Goal: Information Seeking & Learning: Learn about a topic

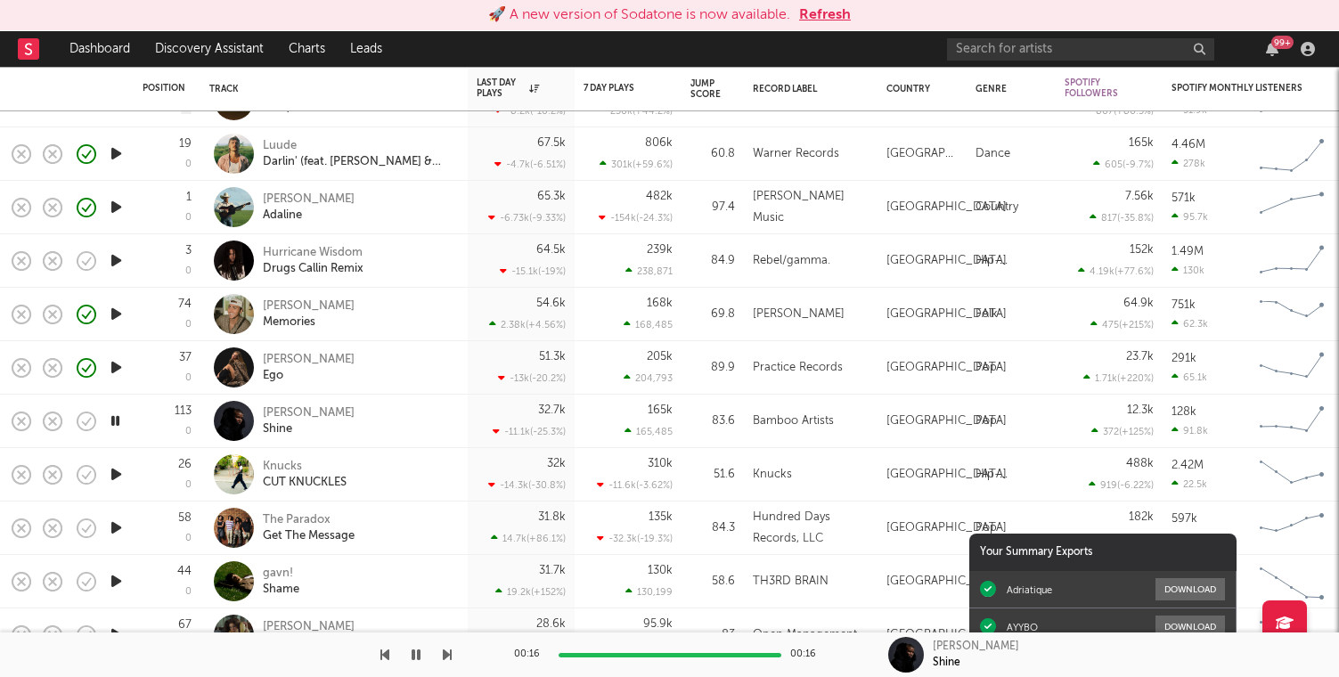
click at [827, 19] on button "Refresh" at bounding box center [825, 14] width 52 height 21
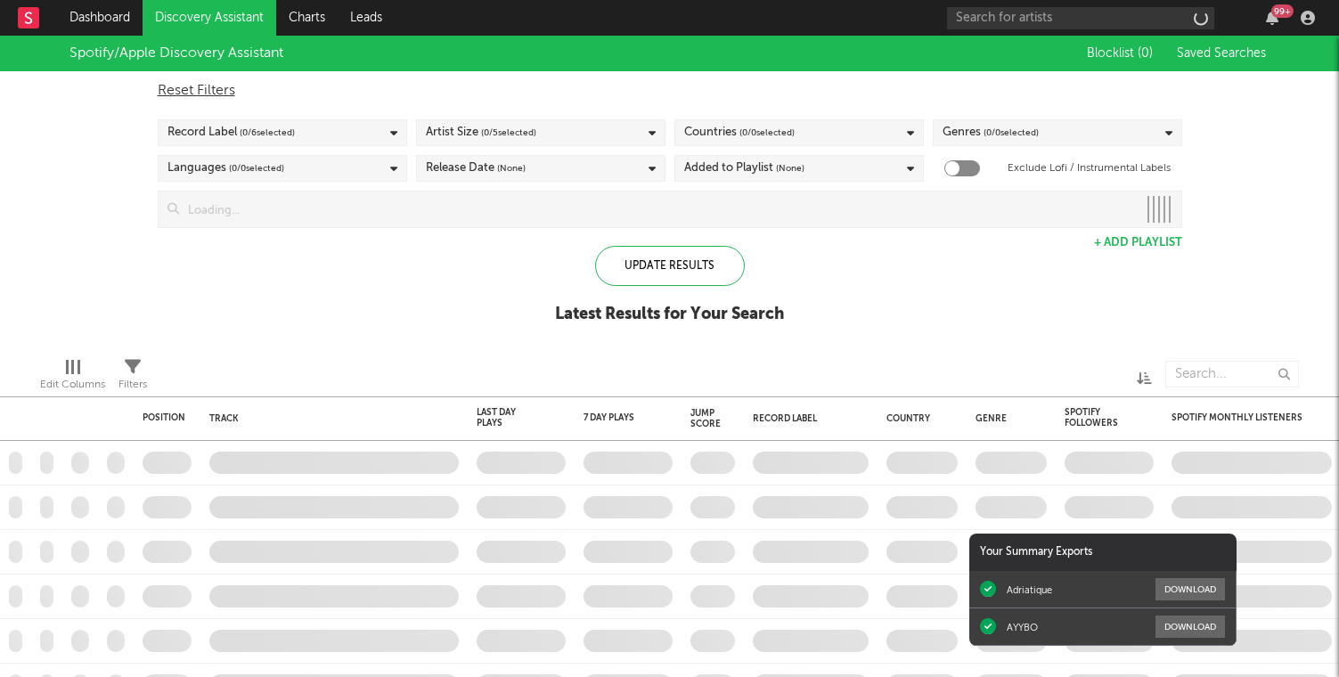
checkbox input "true"
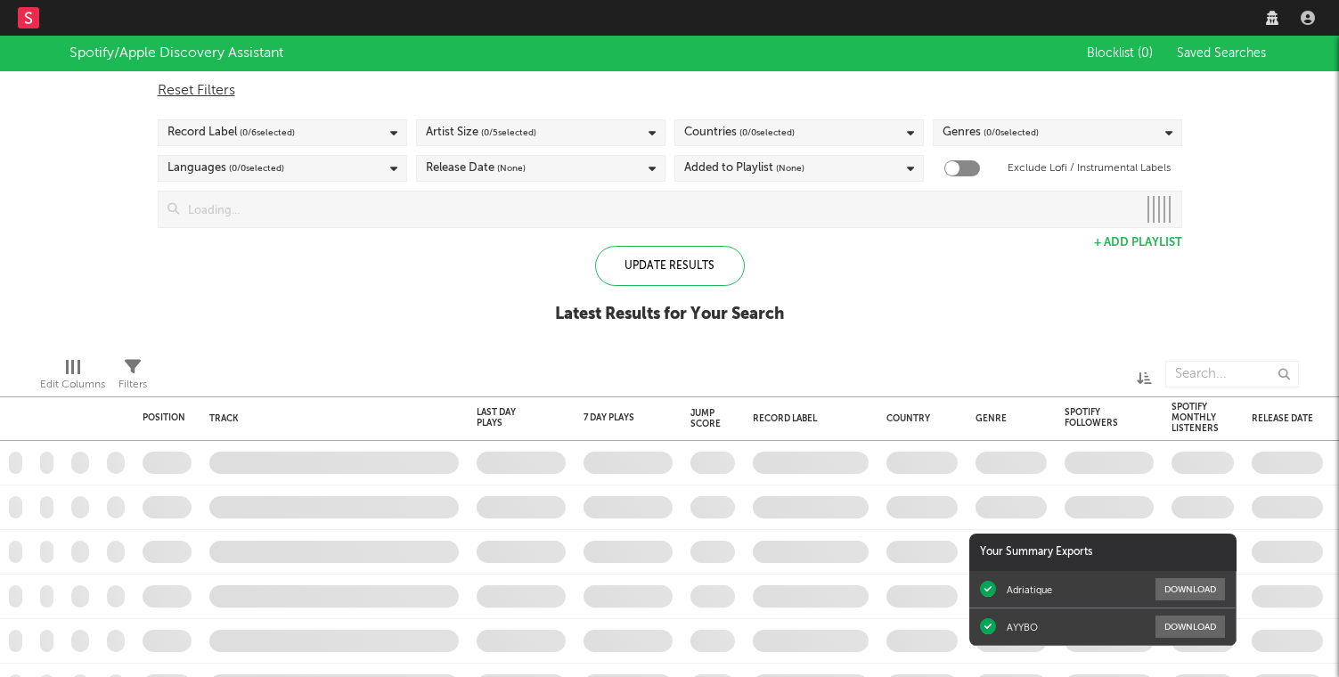
click at [786, 133] on span "( 0 / 0 selected)" at bounding box center [766, 132] width 55 height 21
checkbox input "true"
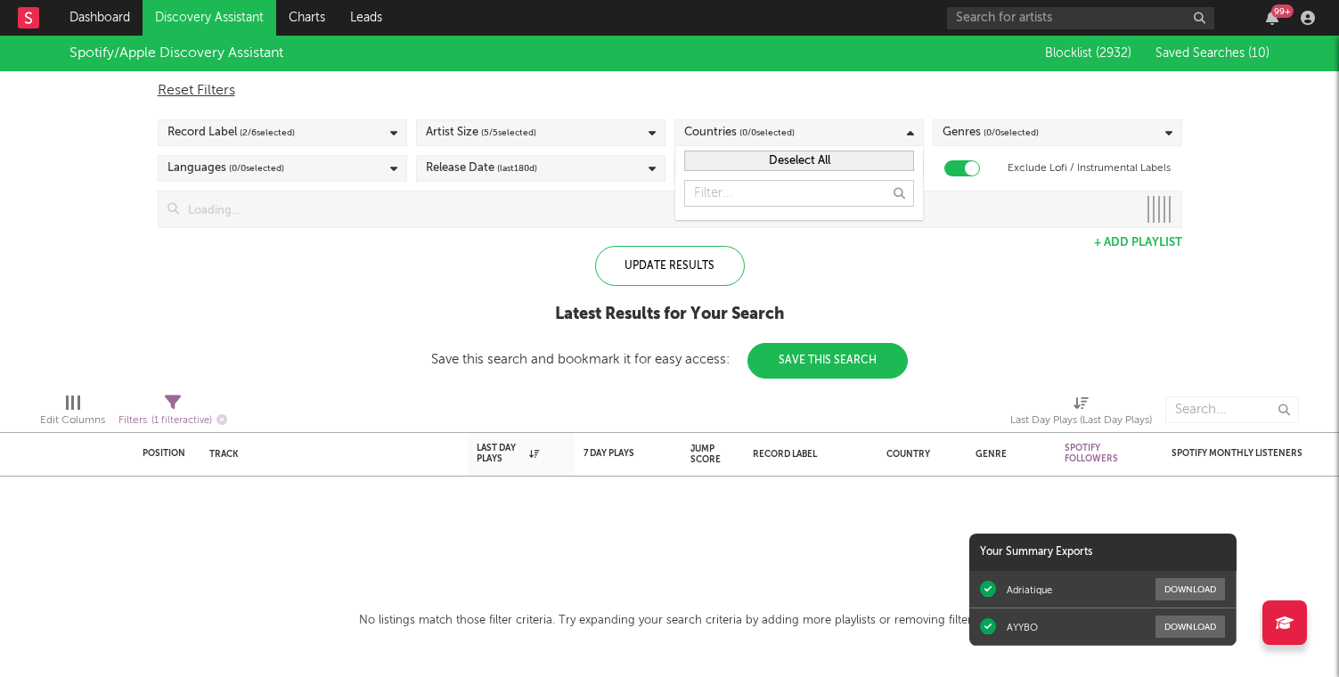
click at [744, 127] on span "( 0 / 0 selected)" at bounding box center [766, 132] width 55 height 21
click at [817, 159] on button "Deselect All" at bounding box center [799, 161] width 230 height 20
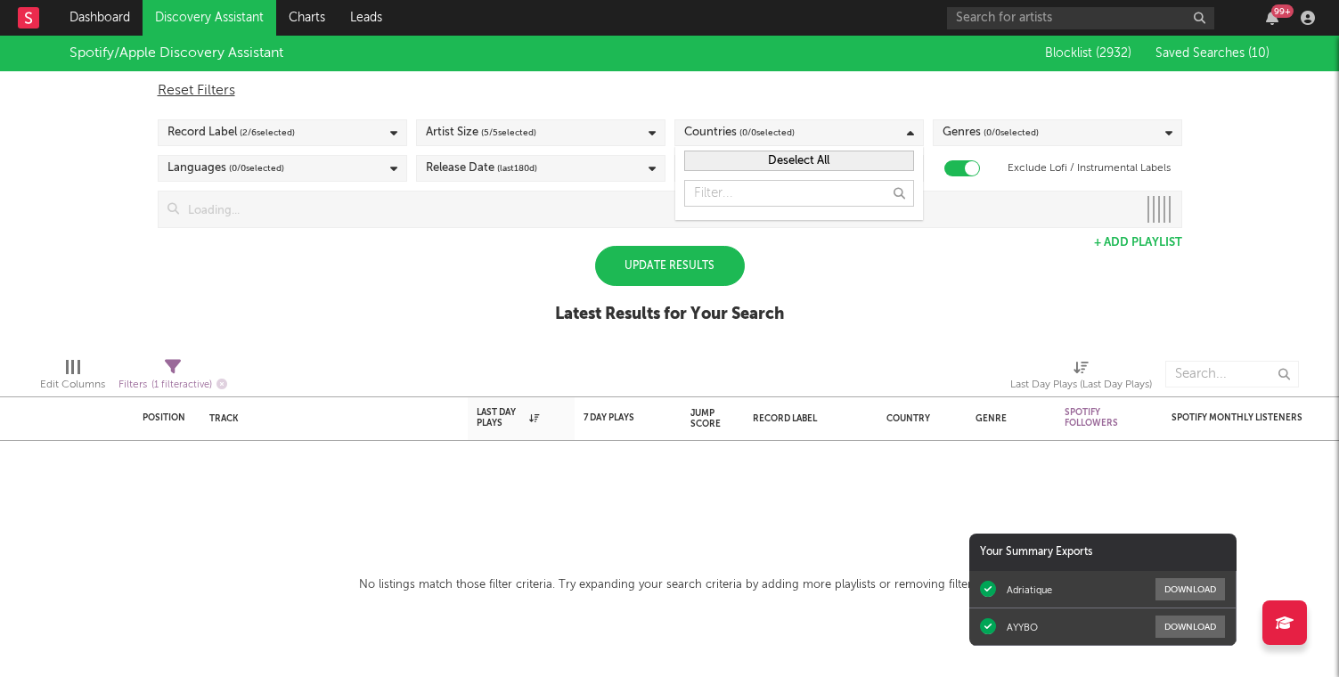
click at [817, 159] on button "Deselect All" at bounding box center [799, 161] width 230 height 20
click at [899, 130] on div "Countries ( 0 / 0 selected)" at bounding box center [798, 132] width 249 height 27
click at [900, 130] on div "Countries ( 0 / 0 selected)" at bounding box center [798, 132] width 249 height 27
click at [979, 260] on div "Spotify/Apple Discovery Assistant Blocklist ( 2932 ) Saved Searches ( 10 ) Rese…" at bounding box center [669, 189] width 1339 height 307
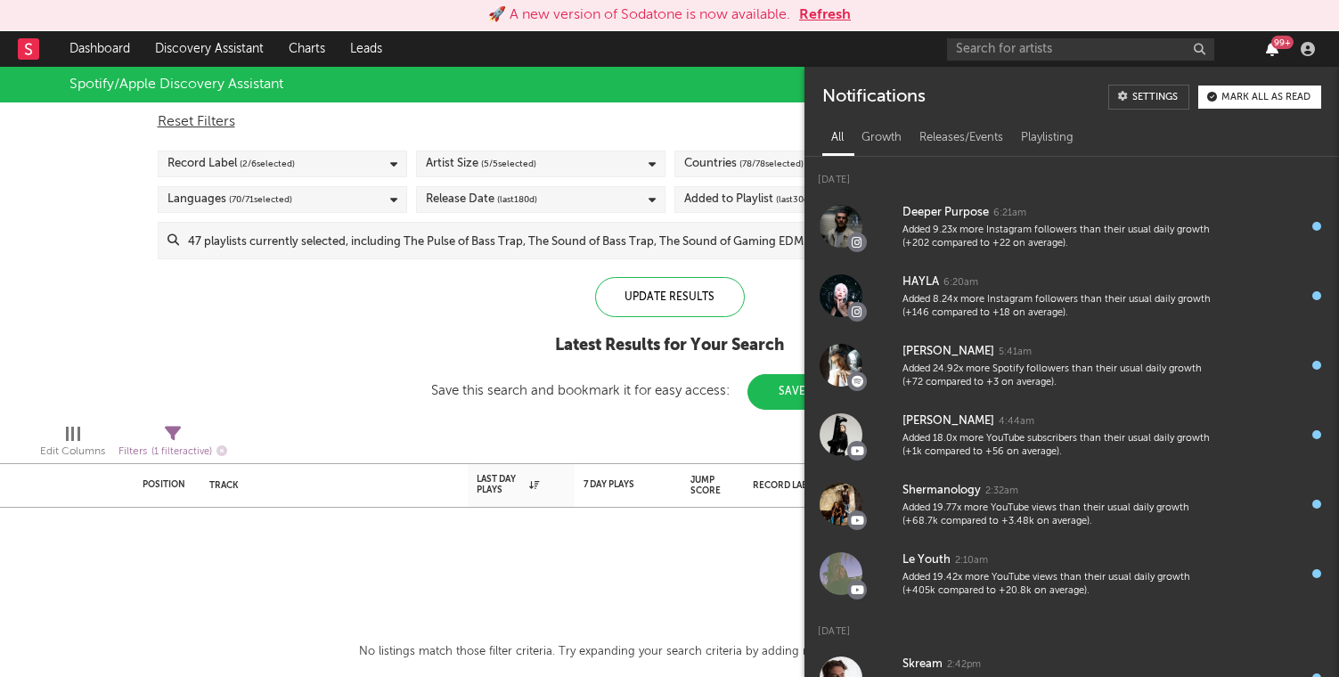
click at [1272, 50] on icon "button" at bounding box center [1272, 49] width 12 height 14
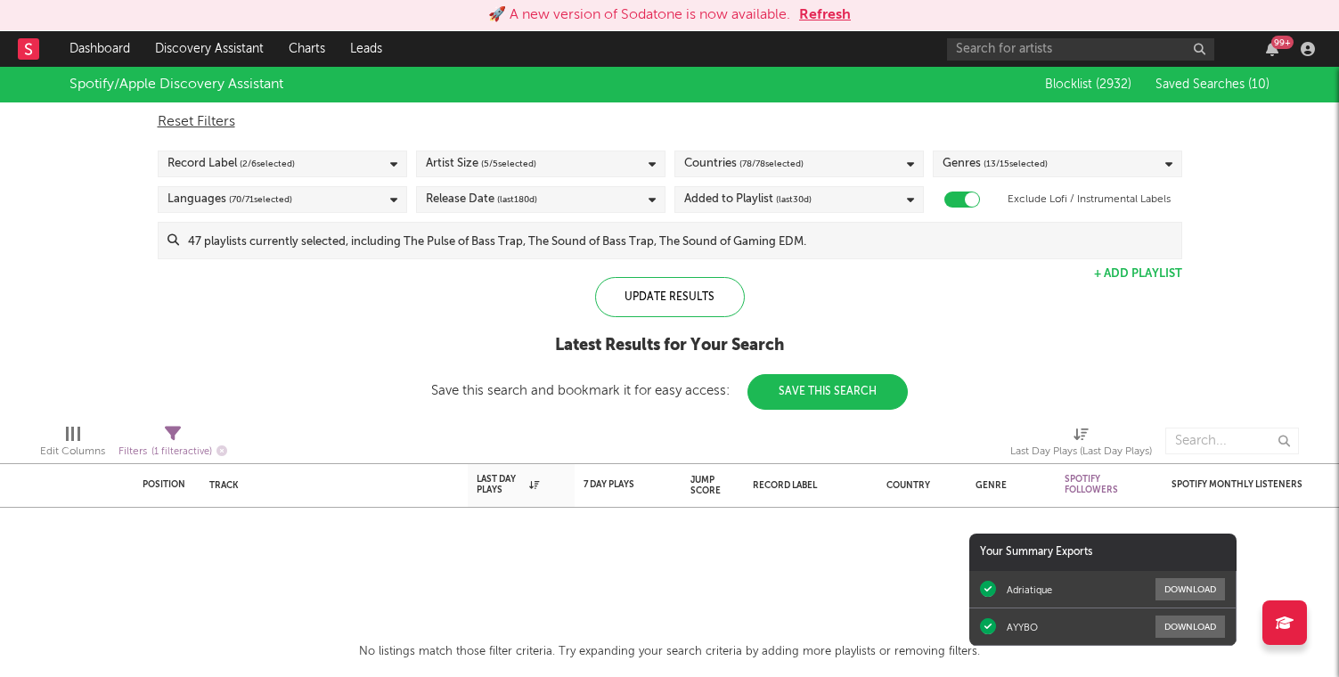
click at [826, 18] on button "Refresh" at bounding box center [825, 14] width 52 height 21
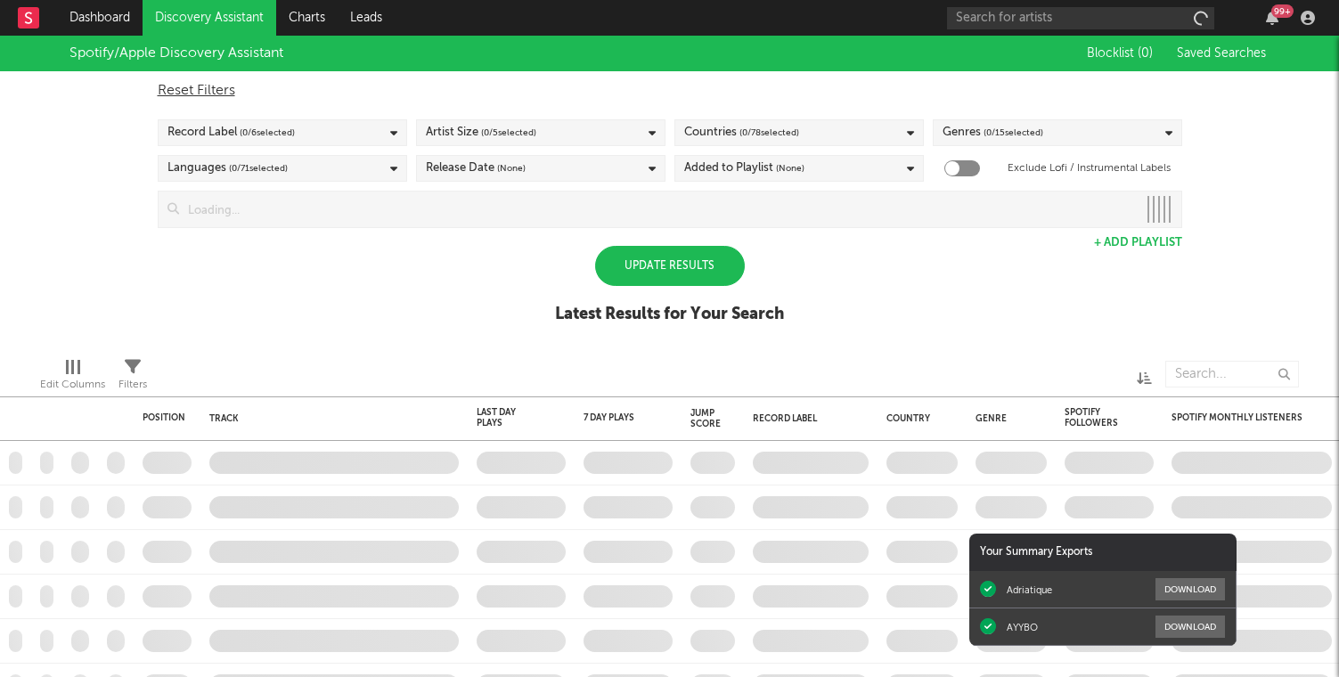
checkbox input "true"
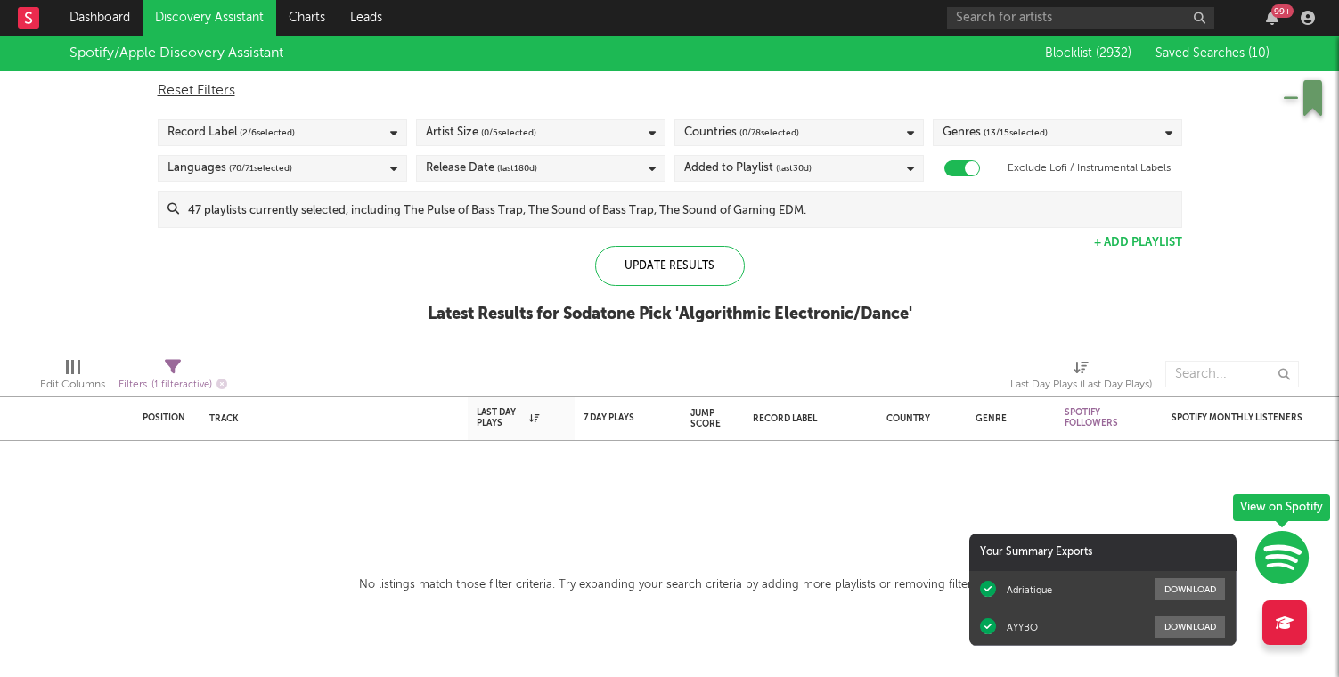
click at [1190, 58] on span "Saved Searches ( 10 )" at bounding box center [1212, 53] width 114 height 12
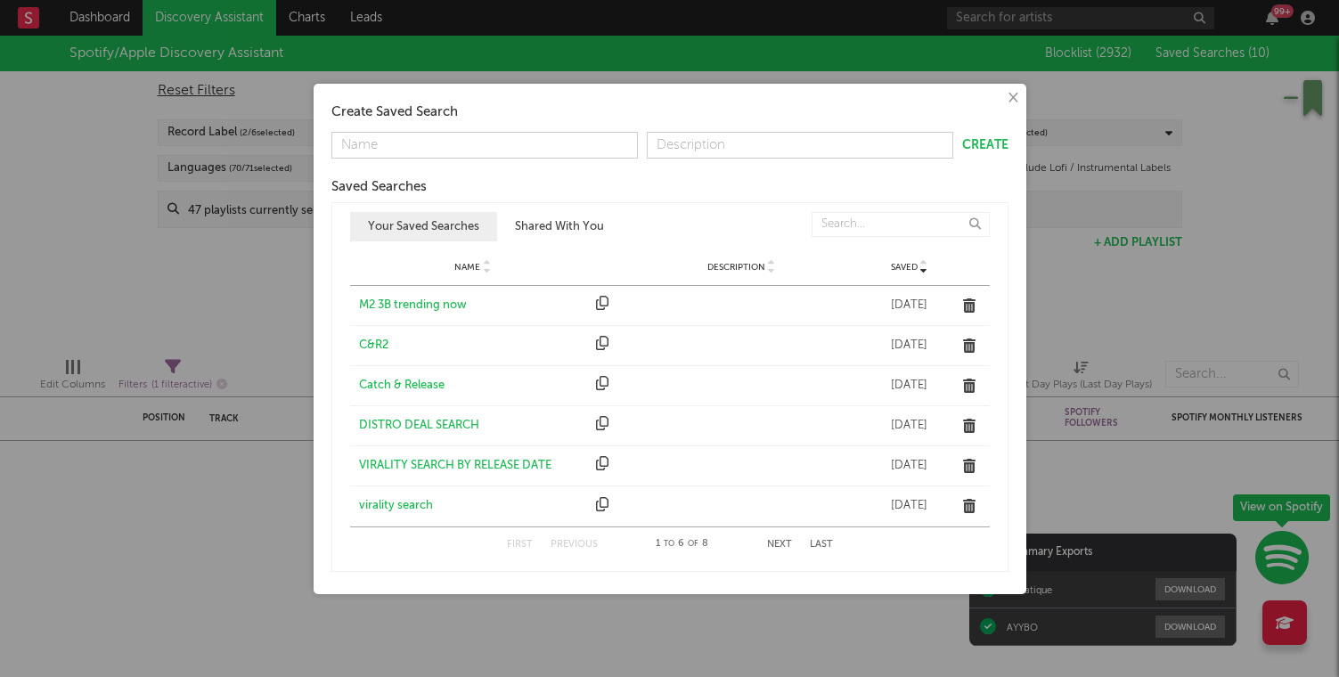
click at [406, 303] on div "M2 3B trending now" at bounding box center [473, 306] width 229 height 18
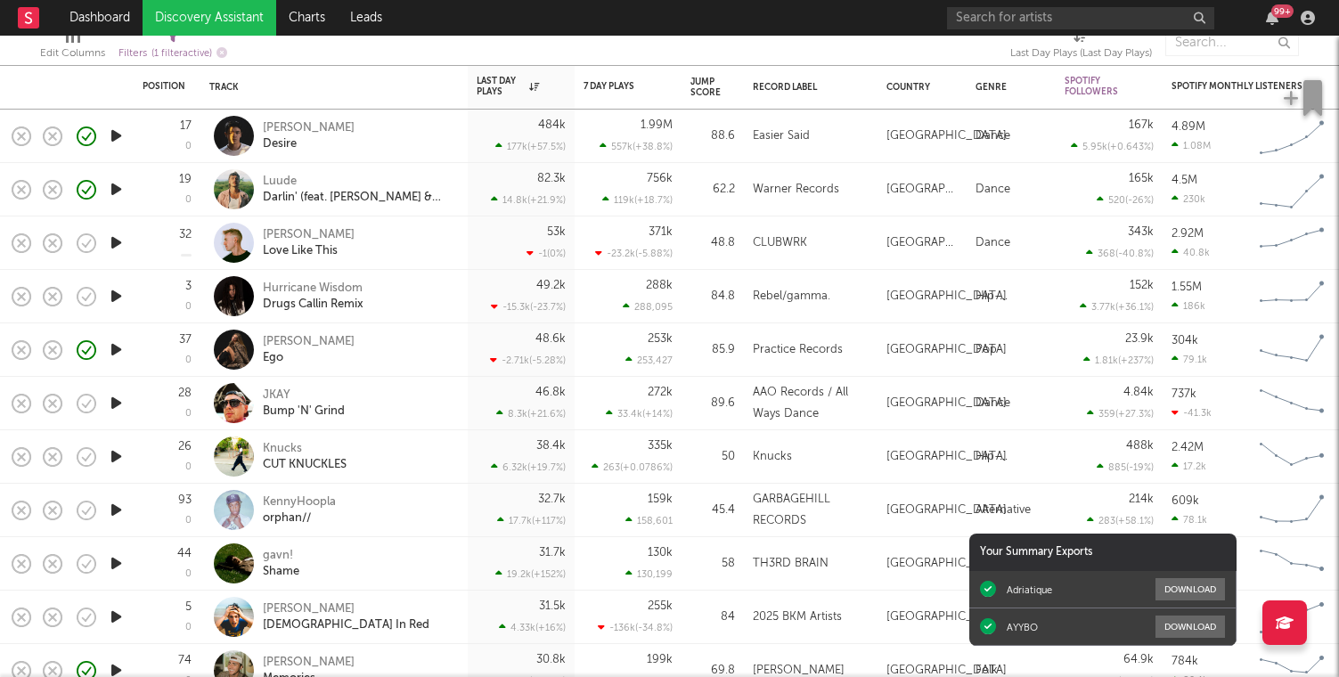
click at [118, 292] on icon "button" at bounding box center [116, 296] width 19 height 22
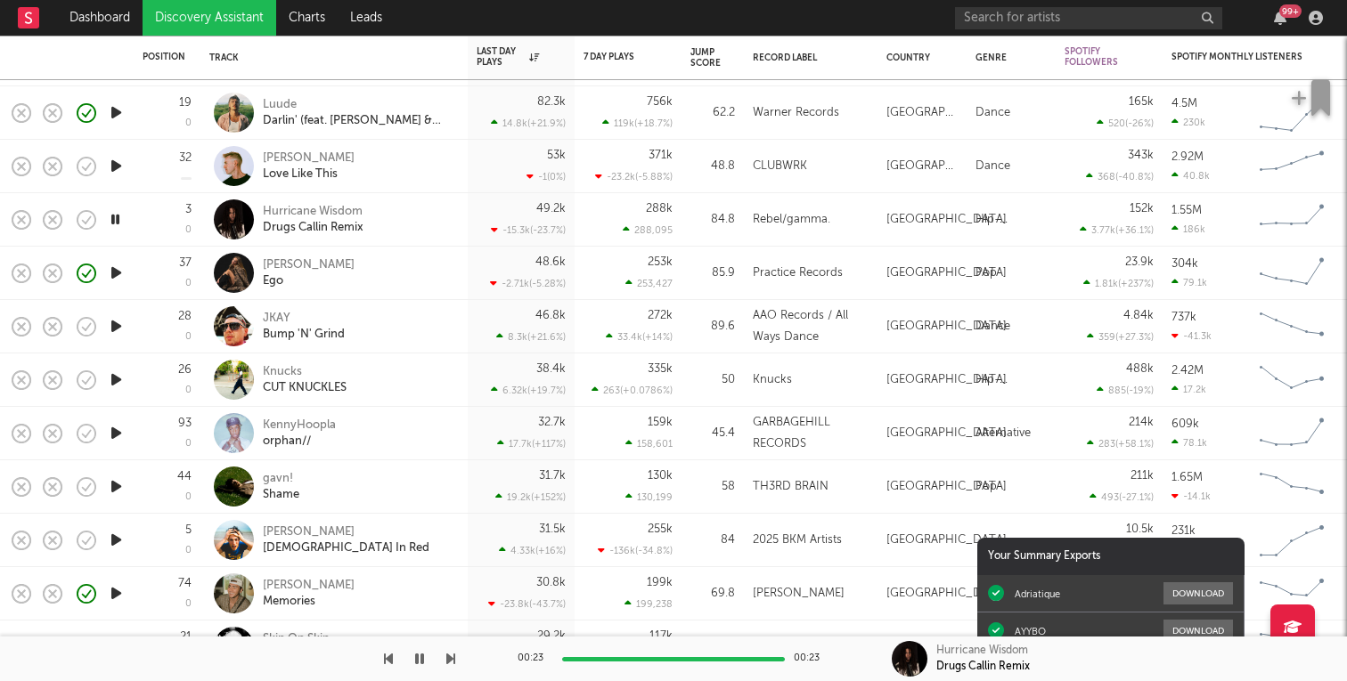
click at [118, 332] on icon "button" at bounding box center [116, 326] width 19 height 22
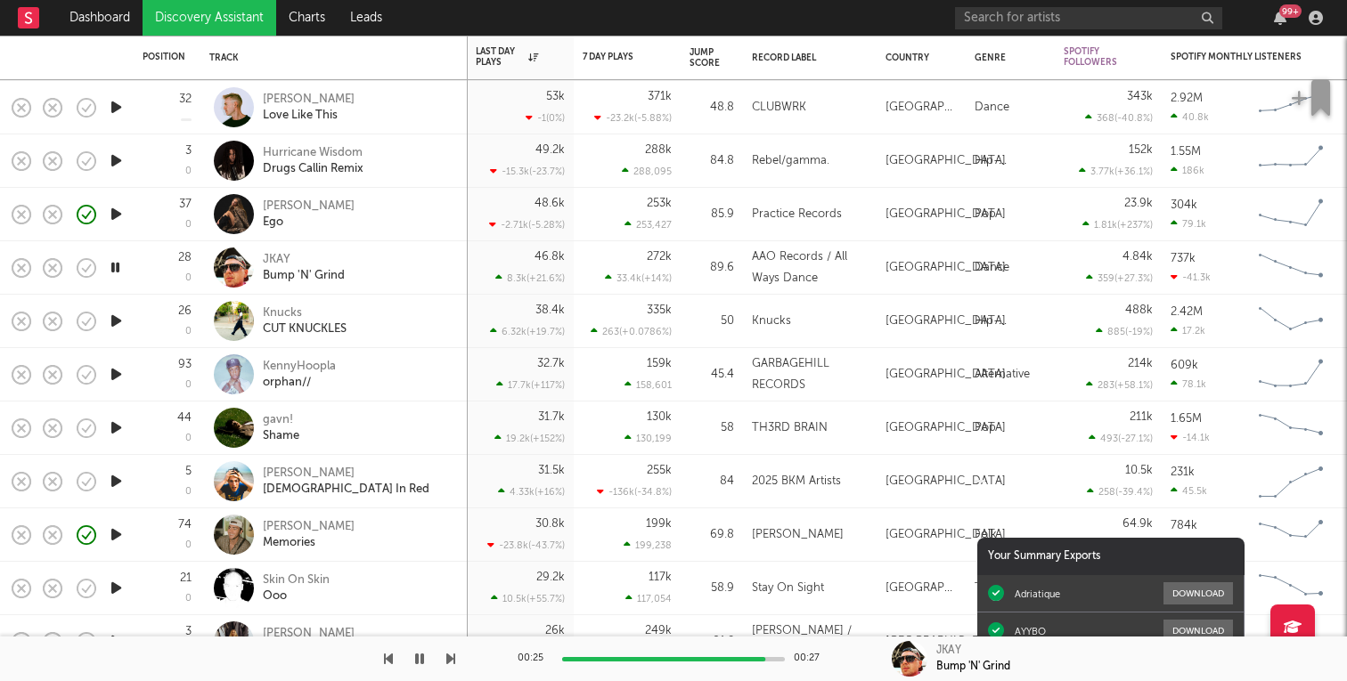
click at [119, 320] on icon "button" at bounding box center [116, 321] width 19 height 22
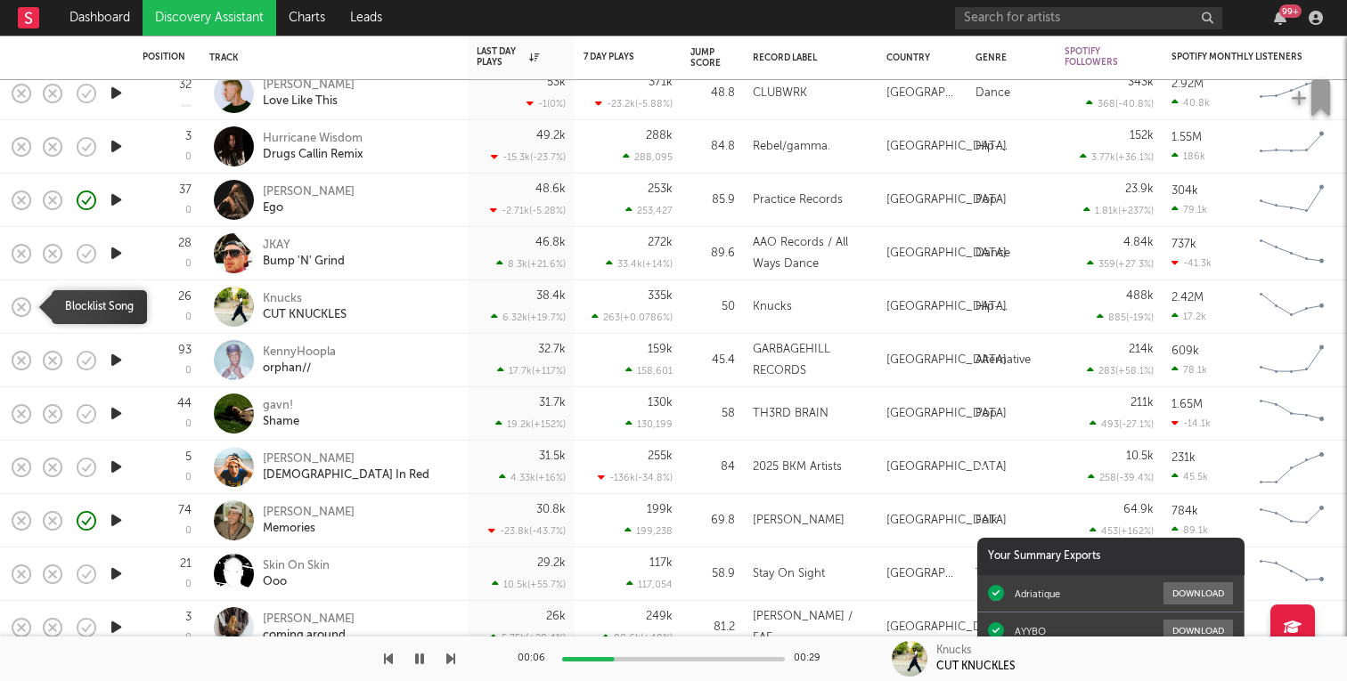
click at [23, 307] on icon "button" at bounding box center [21, 307] width 25 height 25
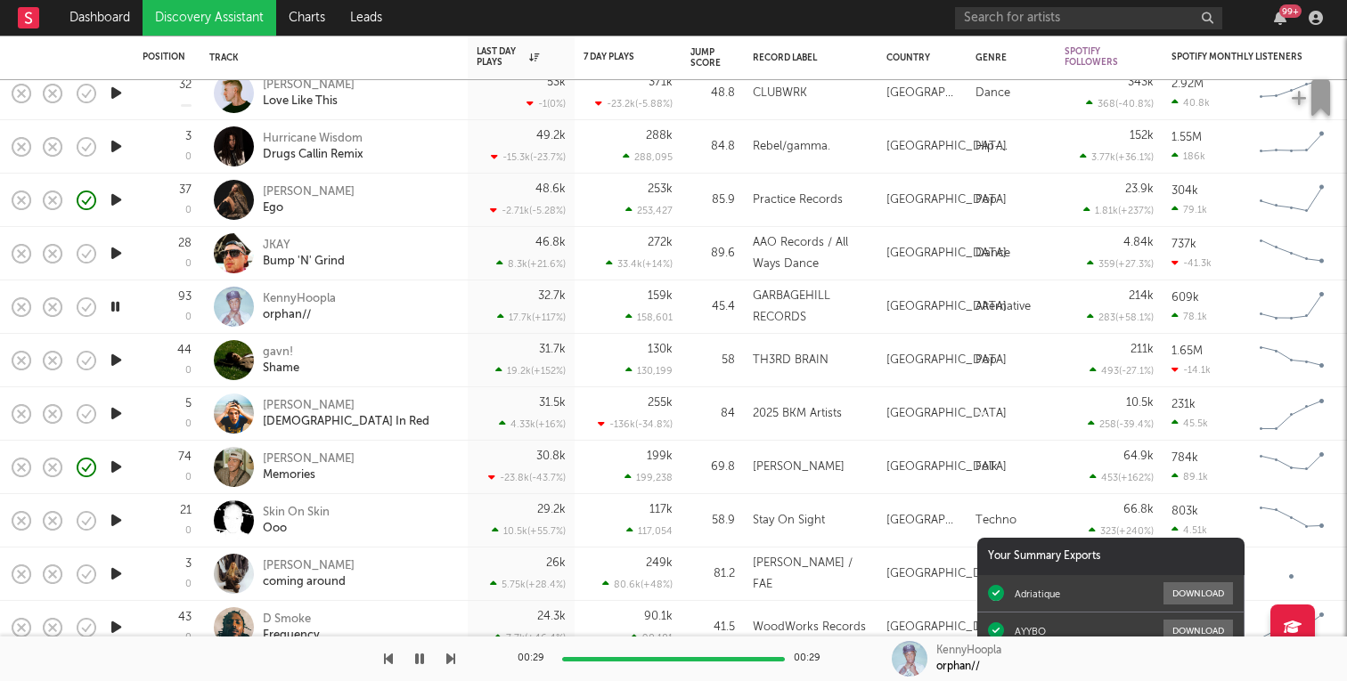
click at [117, 362] on icon "button" at bounding box center [116, 360] width 19 height 22
drag, startPoint x: 37, startPoint y: 362, endPoint x: 21, endPoint y: 362, distance: 16.0
click at [21, 362] on icon "button" at bounding box center [21, 360] width 25 height 25
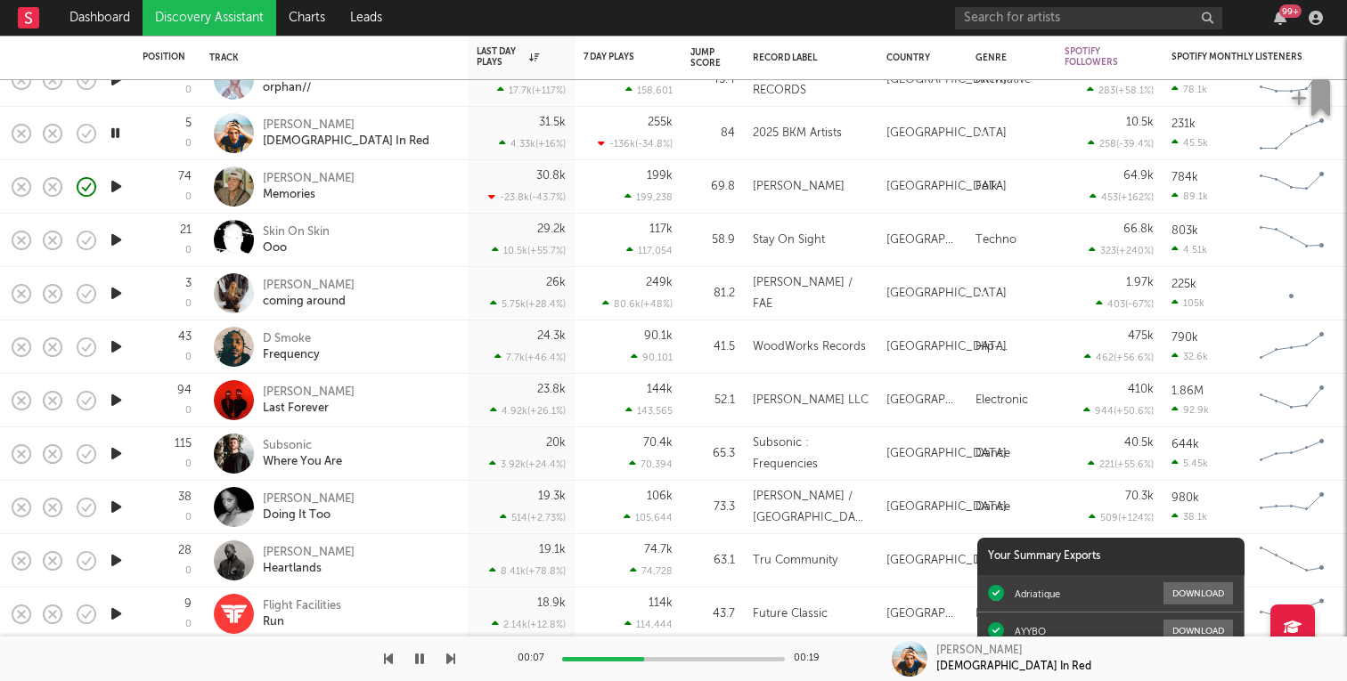
click at [118, 297] on icon "button" at bounding box center [116, 293] width 19 height 22
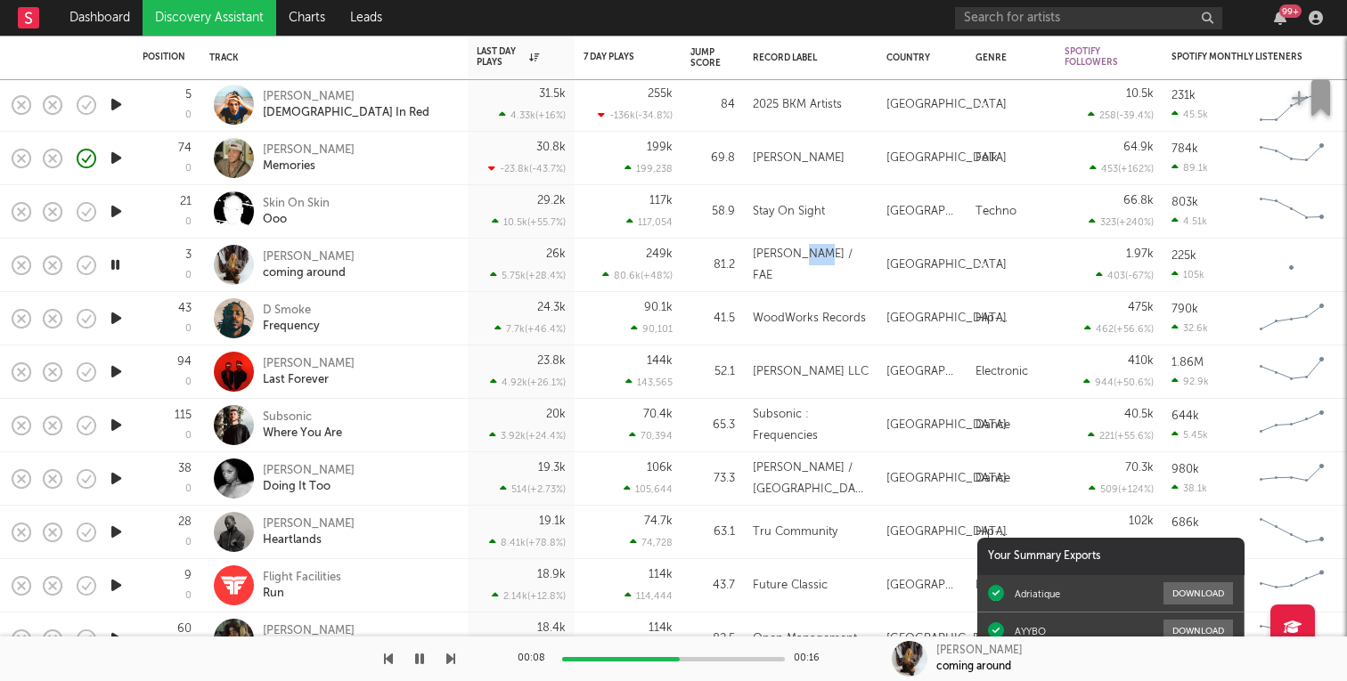
copy div "FAE"
drag, startPoint x: 806, startPoint y: 266, endPoint x: 785, endPoint y: 266, distance: 21.4
click at [785, 266] on div "fliss / FAE" at bounding box center [811, 265] width 116 height 43
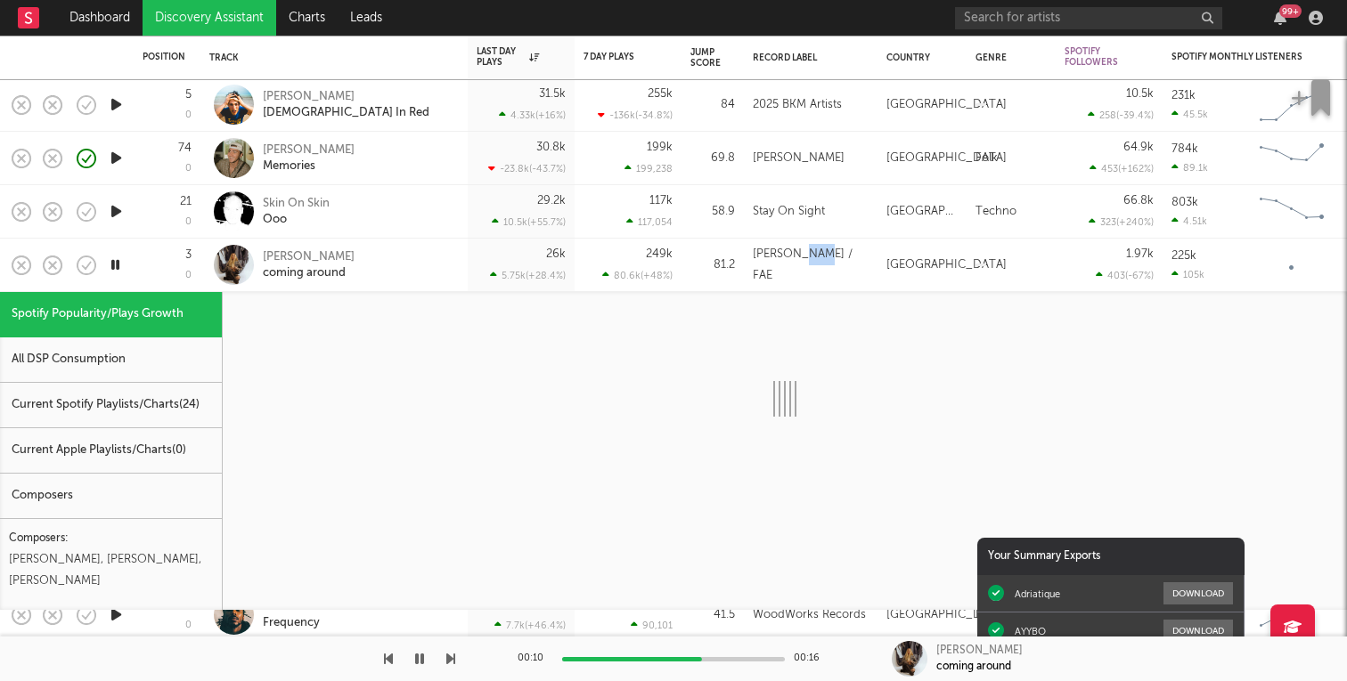
select select "1w"
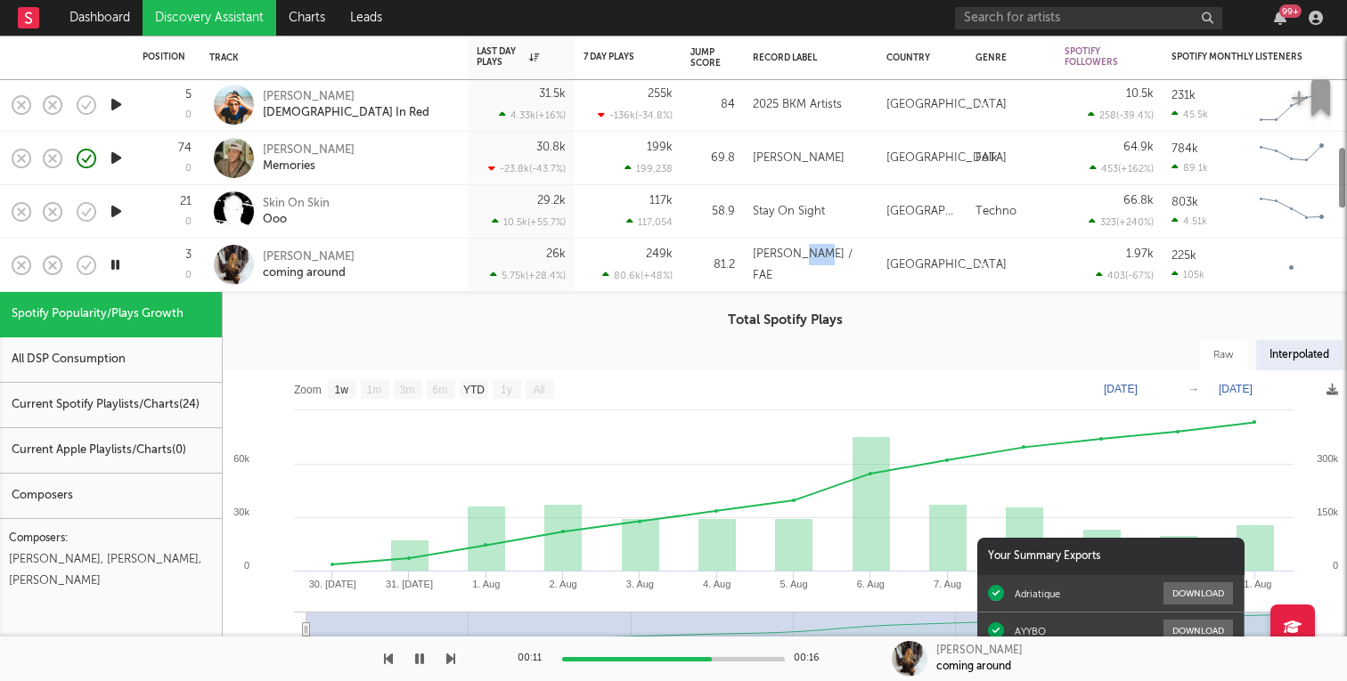
click at [838, 260] on div "fliss / FAE" at bounding box center [811, 265] width 116 height 43
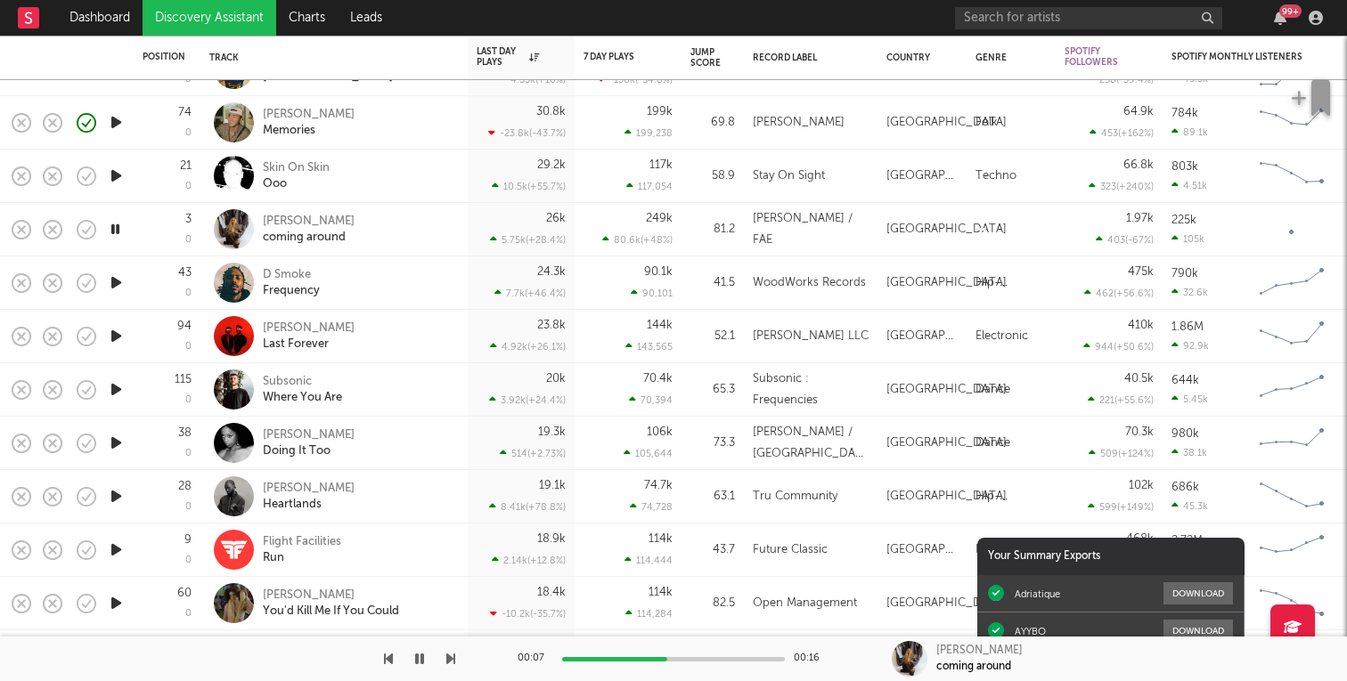
click at [459, 273] on div "D Smoke Frequency" at bounding box center [333, 283] width 267 height 53
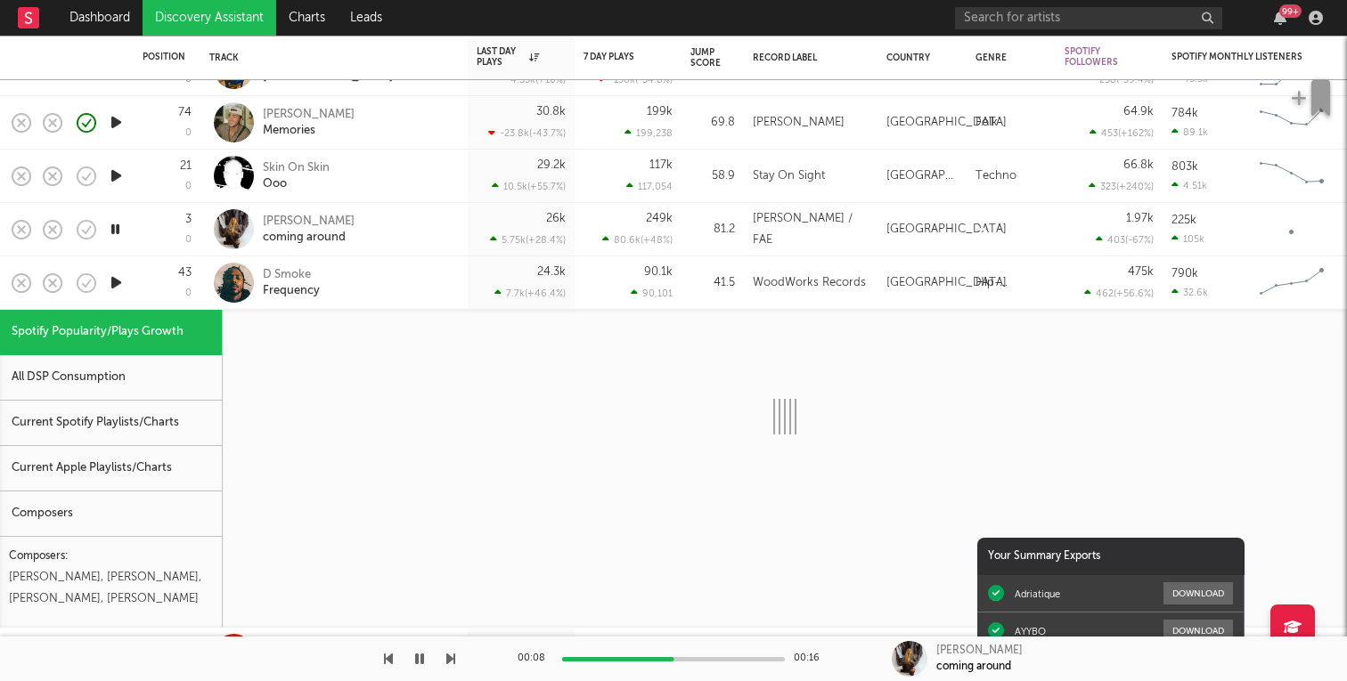
click at [459, 273] on div "D Smoke Frequency" at bounding box center [333, 283] width 267 height 53
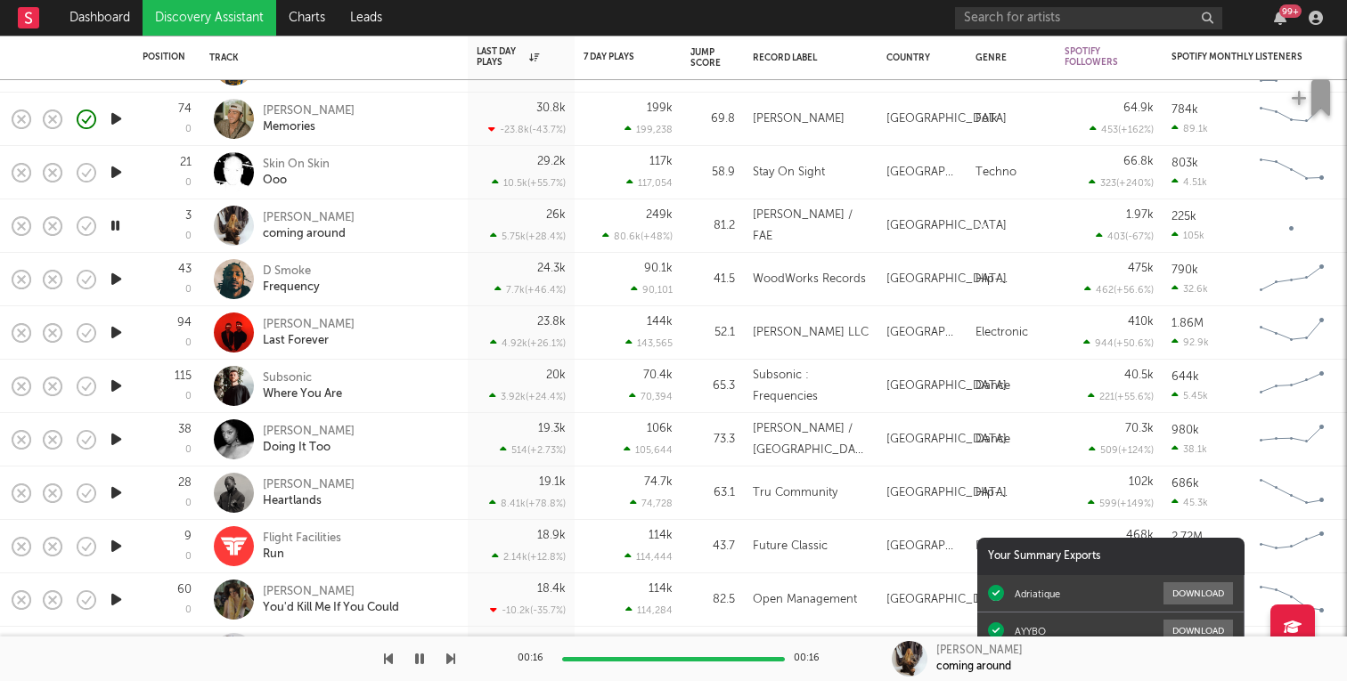
click at [114, 281] on icon "button" at bounding box center [116, 279] width 19 height 22
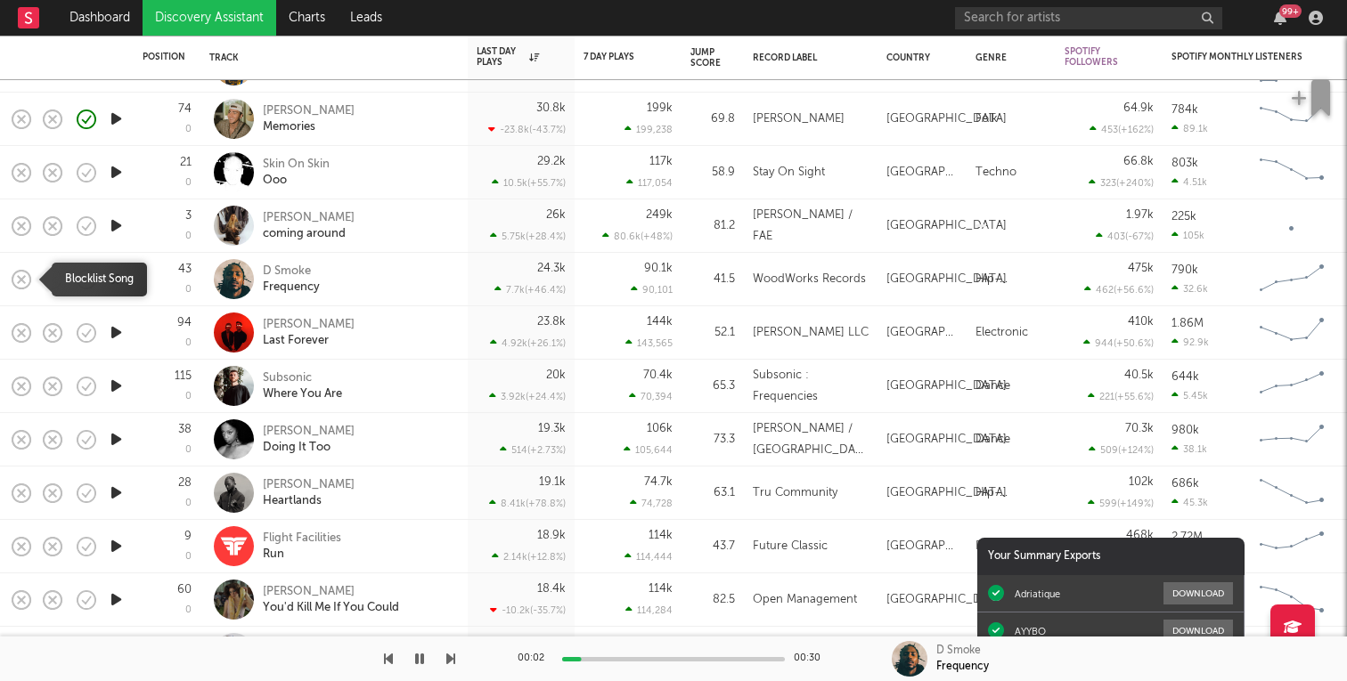
click at [26, 278] on icon "button" at bounding box center [21, 279] width 25 height 25
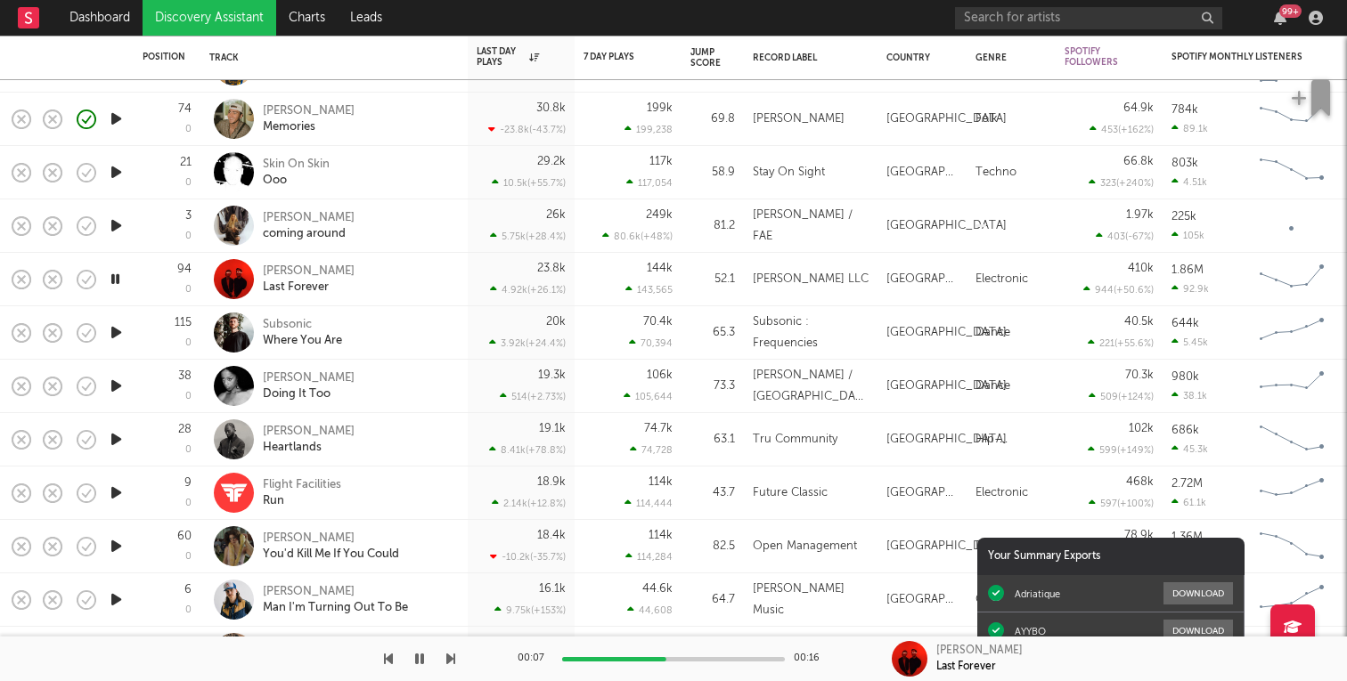
drag, startPoint x: 123, startPoint y: 334, endPoint x: 143, endPoint y: 323, distance: 23.1
click at [115, 332] on icon "button" at bounding box center [116, 333] width 19 height 22
click at [20, 330] on rect "button" at bounding box center [21, 332] width 7 height 7
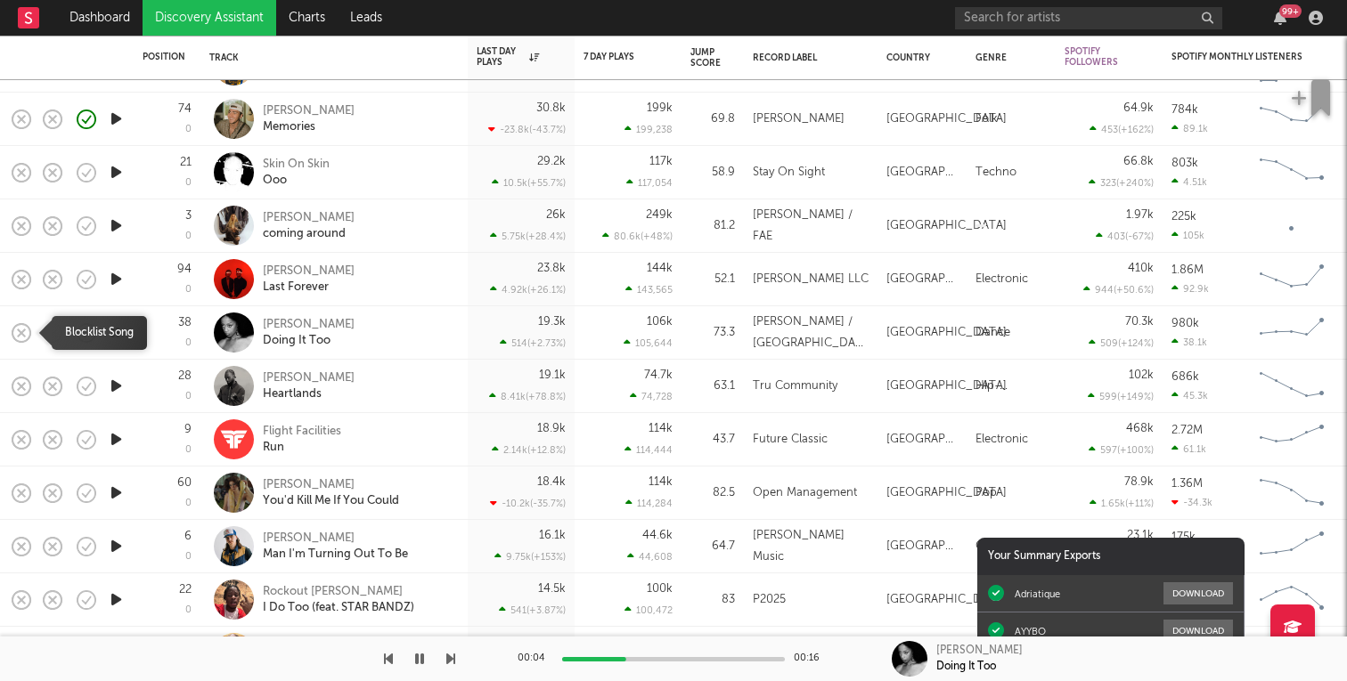
click at [29, 333] on icon "button" at bounding box center [21, 333] width 25 height 25
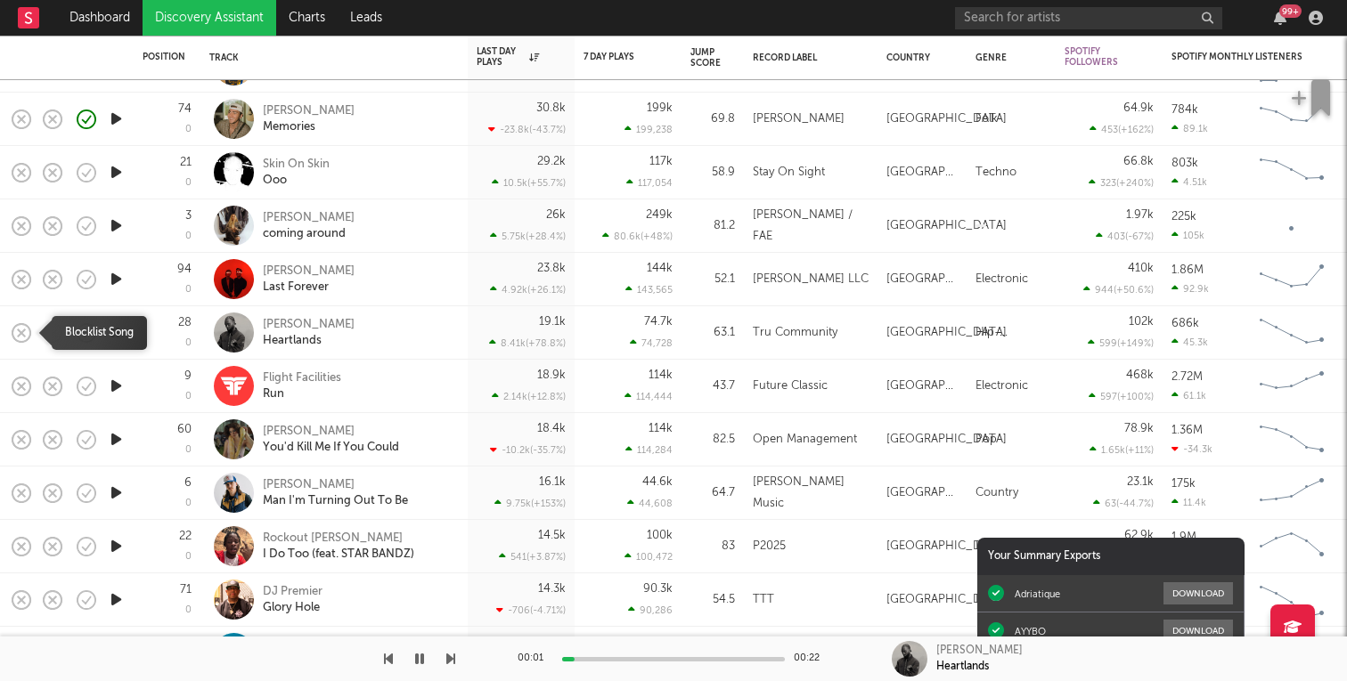
click at [20, 331] on rect "button" at bounding box center [21, 332] width 7 height 7
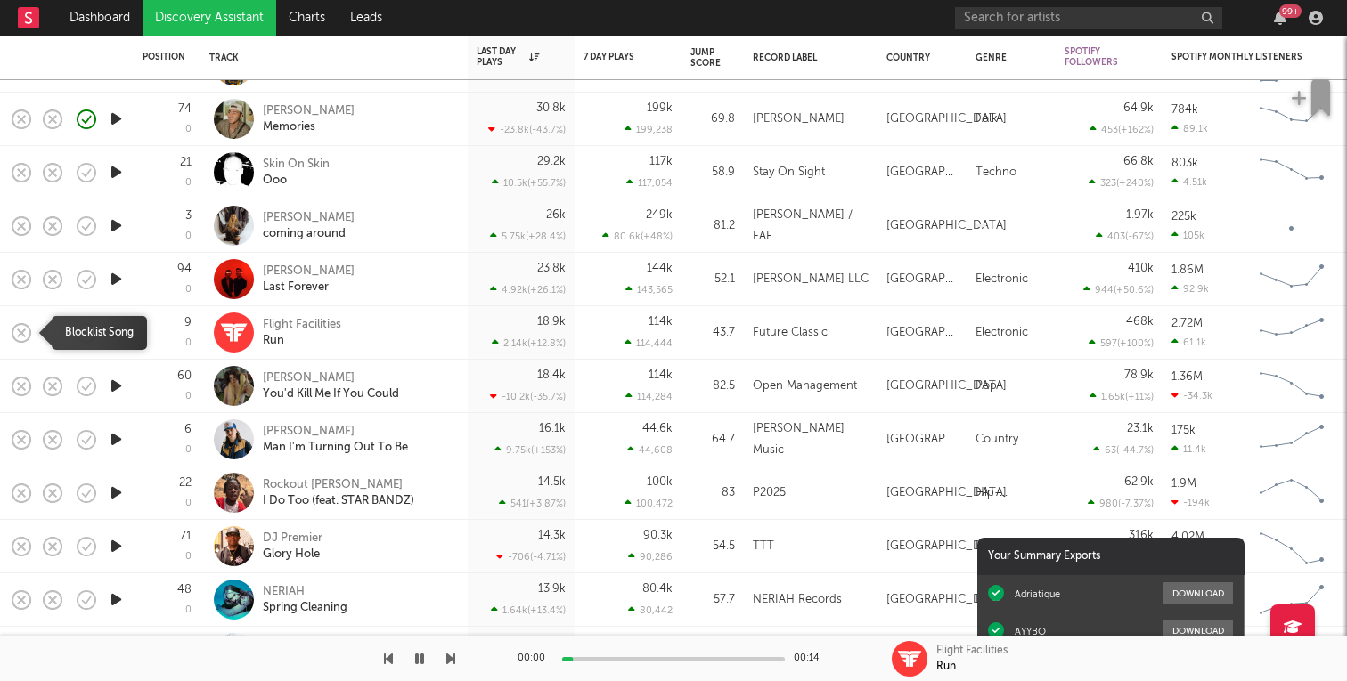
click at [25, 331] on icon "button" at bounding box center [21, 333] width 25 height 25
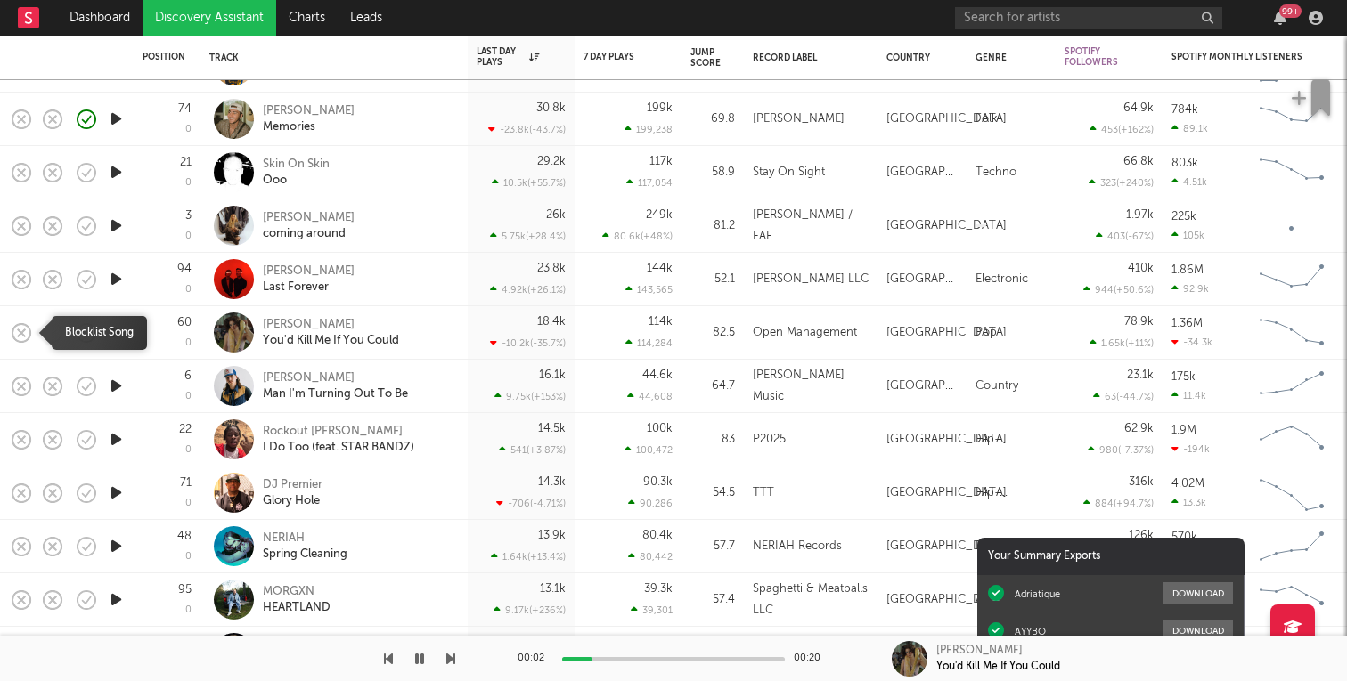
click at [25, 331] on icon "button" at bounding box center [21, 333] width 25 height 25
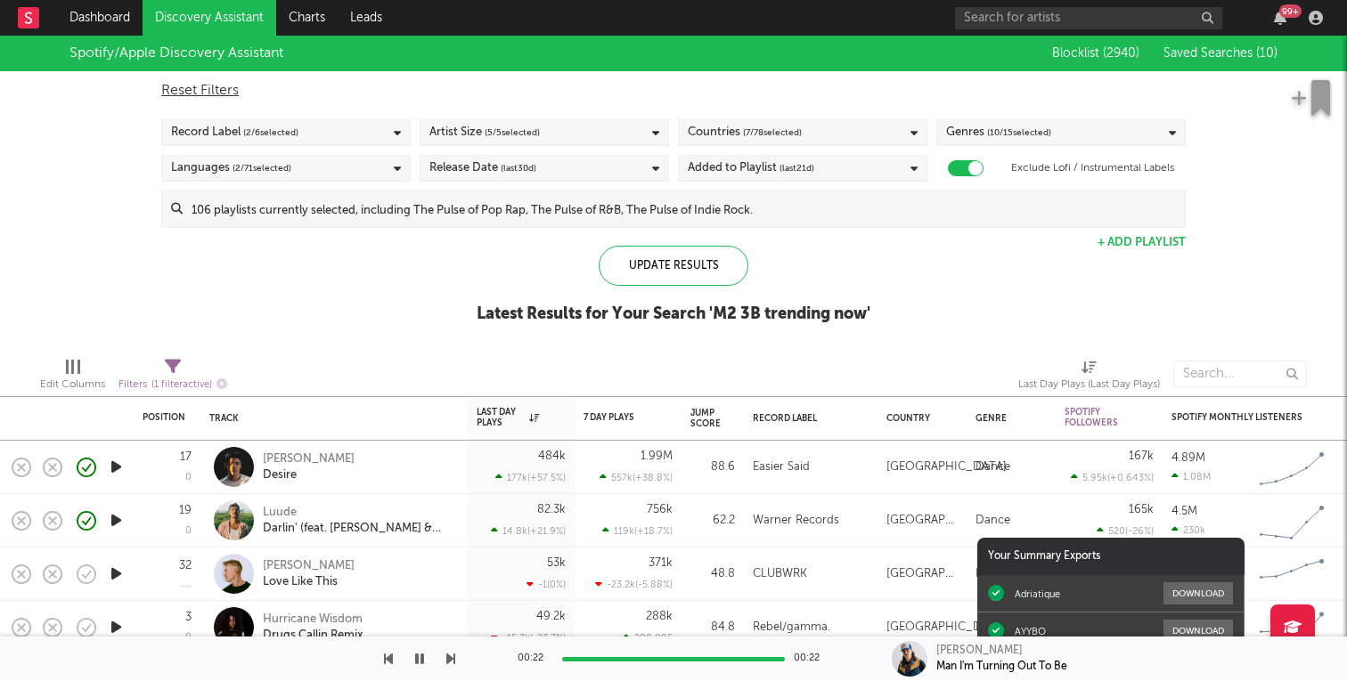
click at [1218, 49] on span "Saved Searches ( 10 )" at bounding box center [1220, 53] width 114 height 12
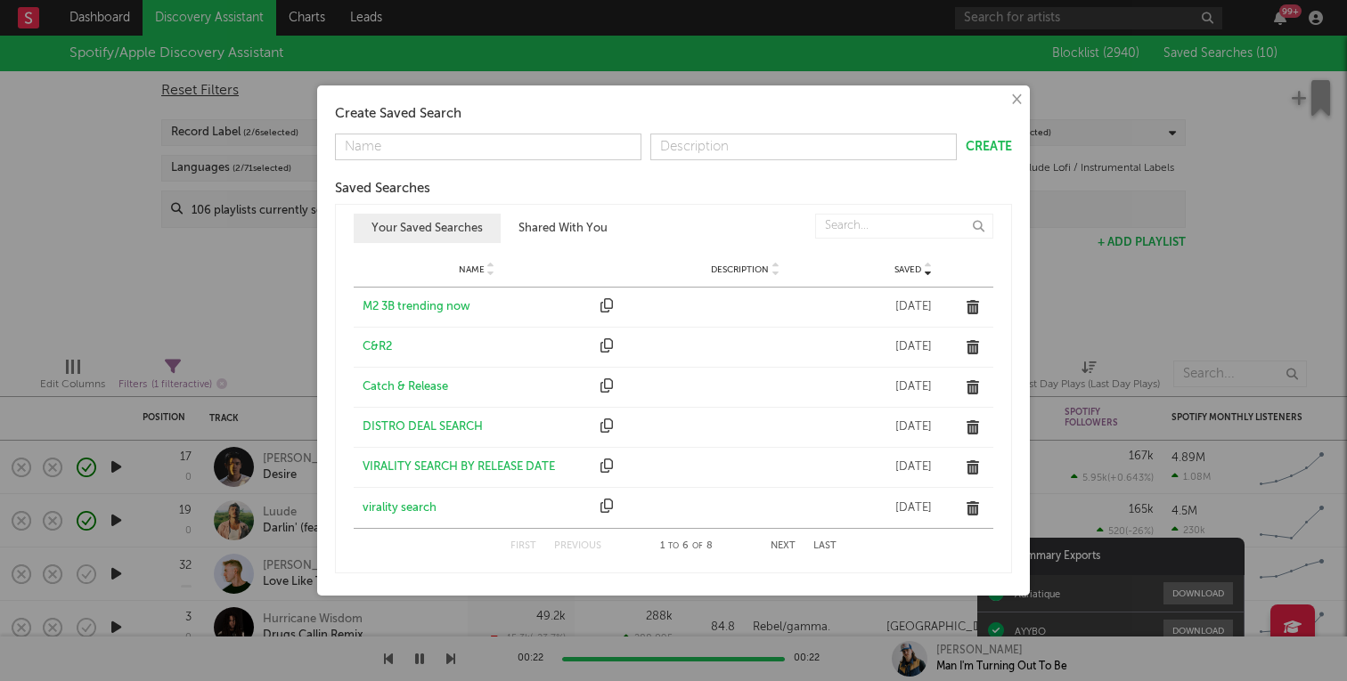
click at [379, 346] on div "C&R2" at bounding box center [477, 347] width 229 height 18
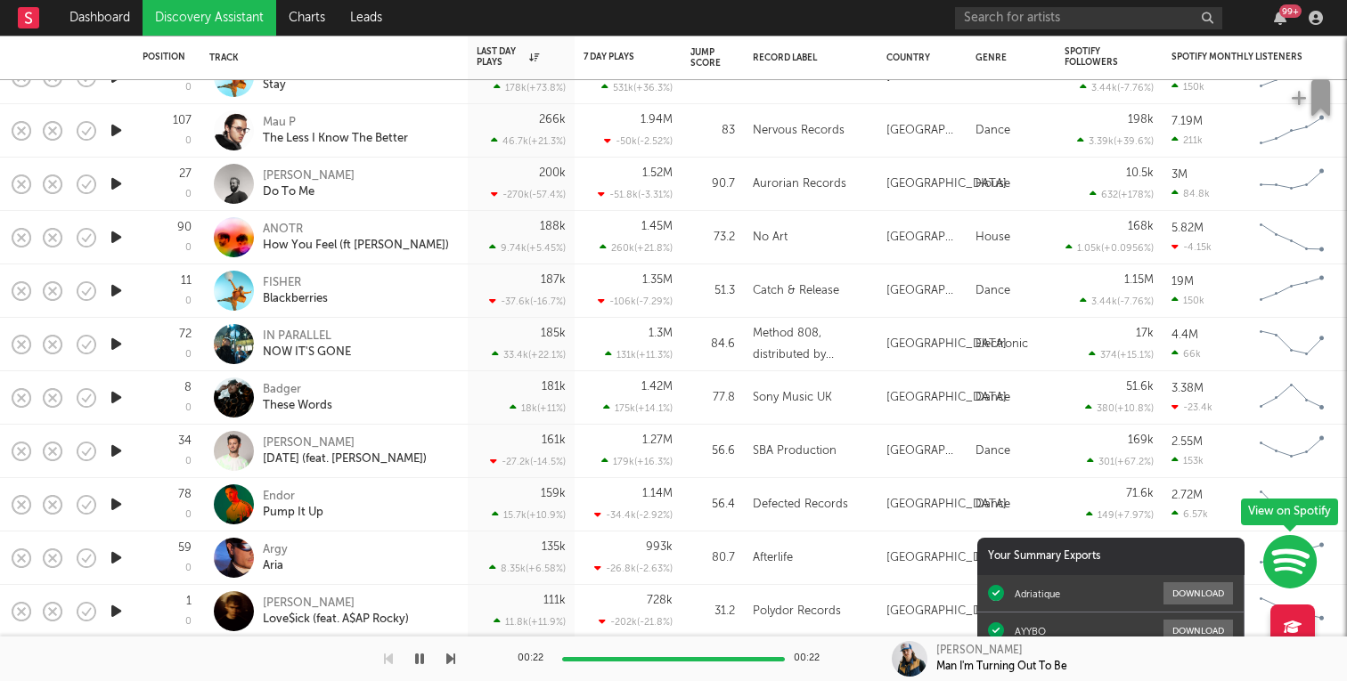
click at [114, 183] on icon "button" at bounding box center [116, 184] width 19 height 22
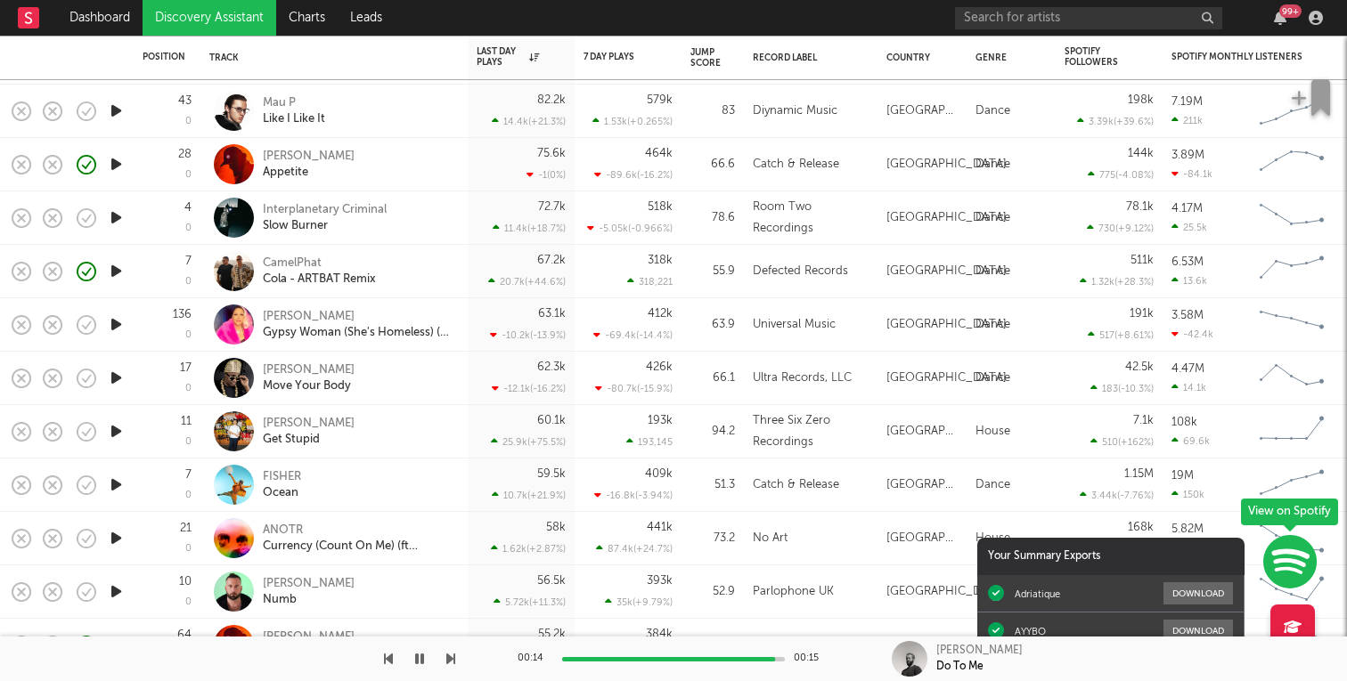
click at [422, 416] on div "Julian Fijma Get Stupid" at bounding box center [359, 432] width 192 height 32
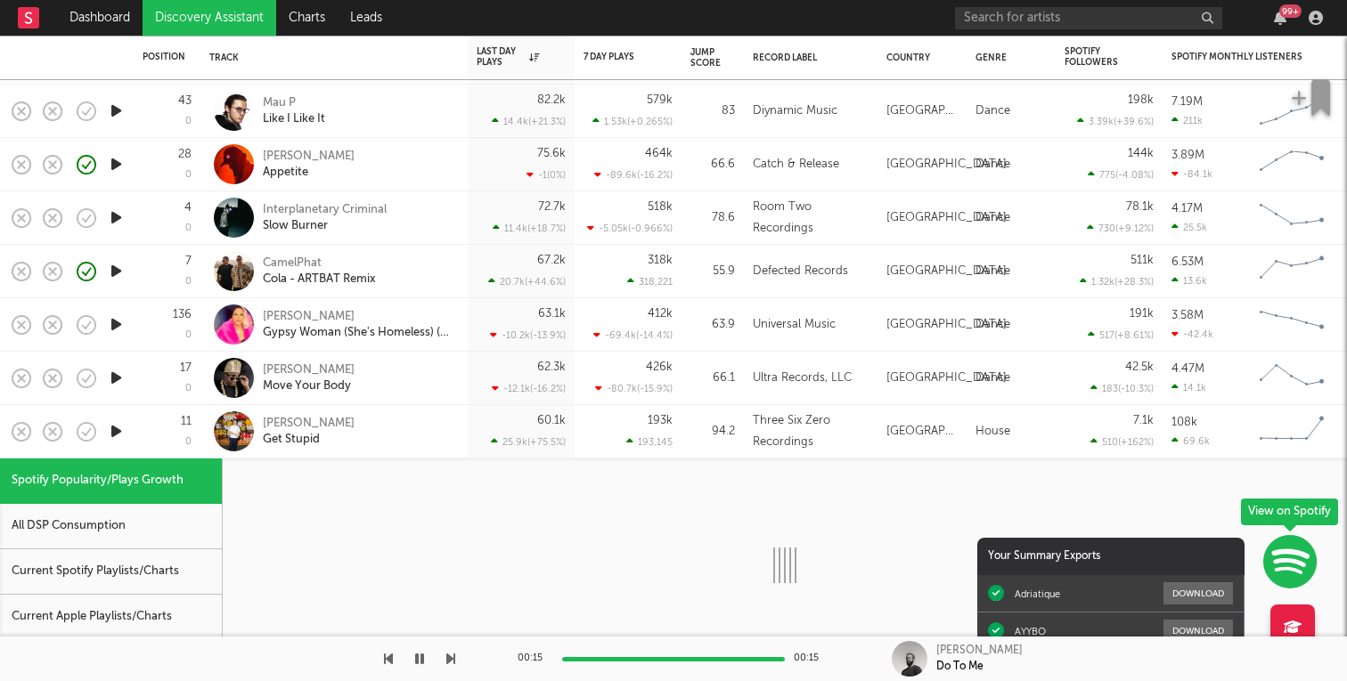
click at [422, 416] on div "Julian Fijma Get Stupid" at bounding box center [359, 432] width 192 height 32
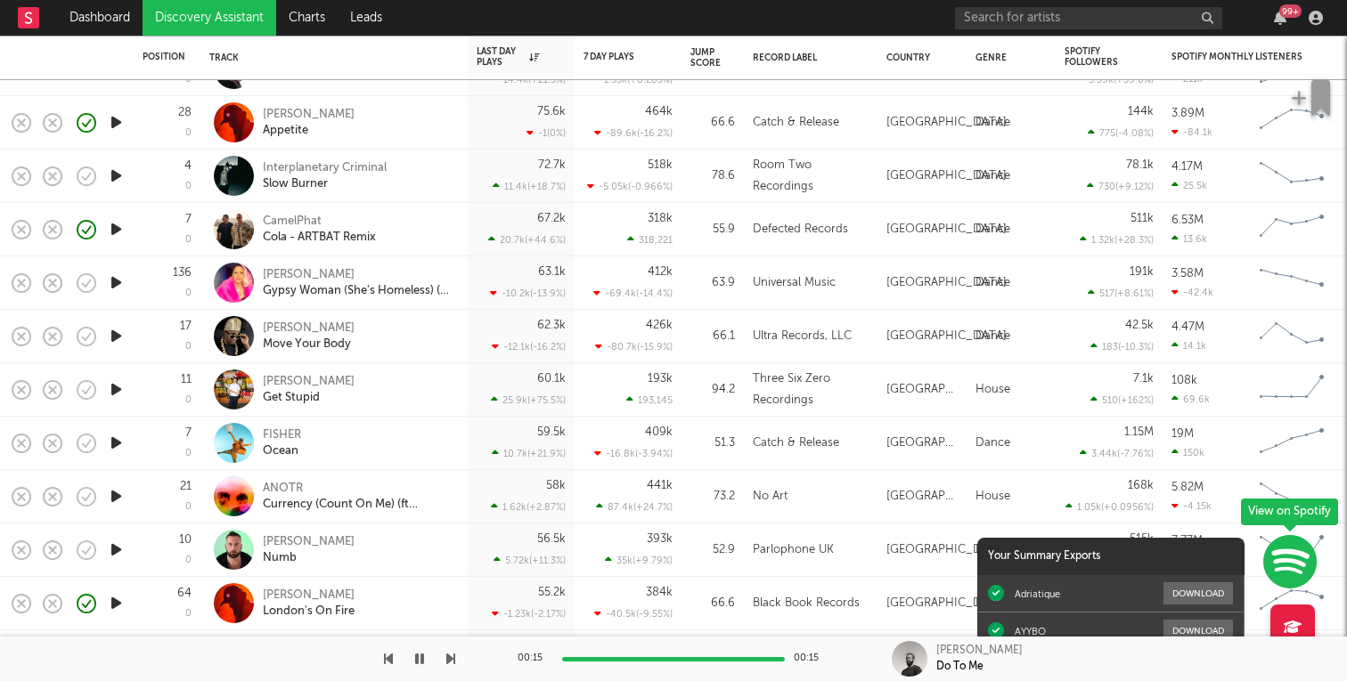
click at [117, 395] on icon "button" at bounding box center [116, 390] width 19 height 22
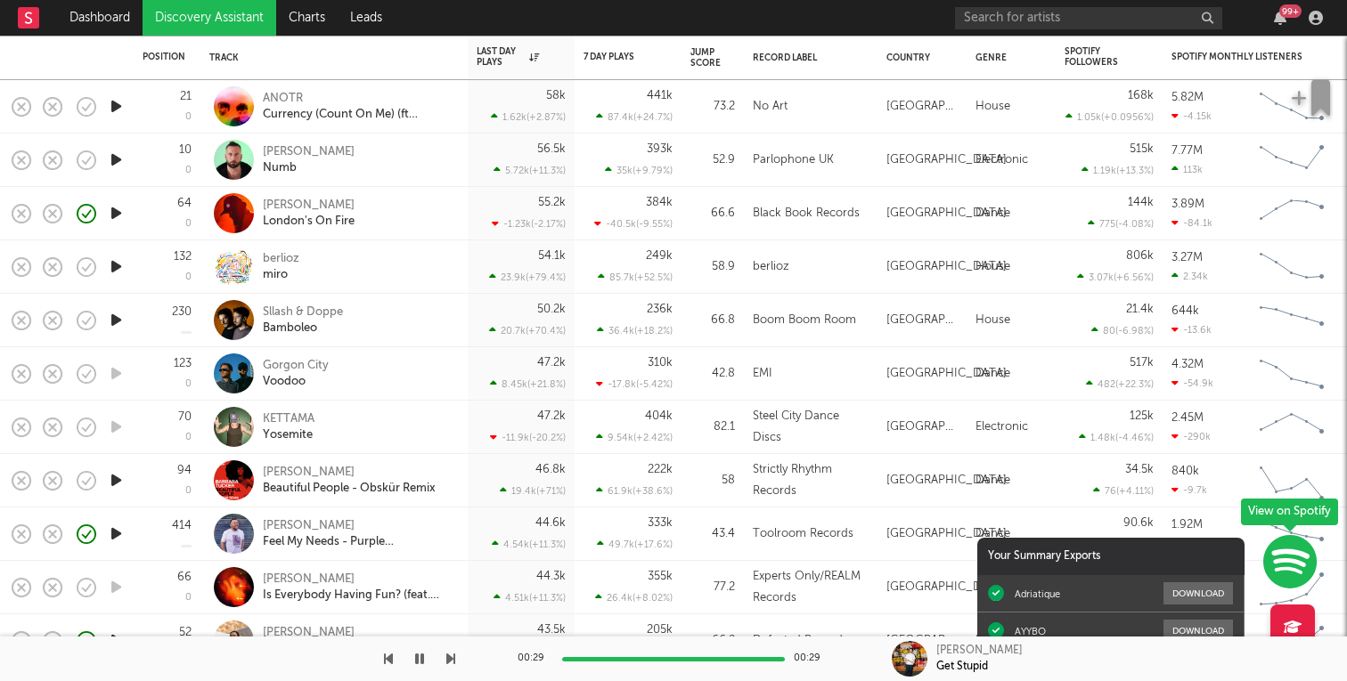
click at [115, 269] on icon "button" at bounding box center [116, 267] width 19 height 22
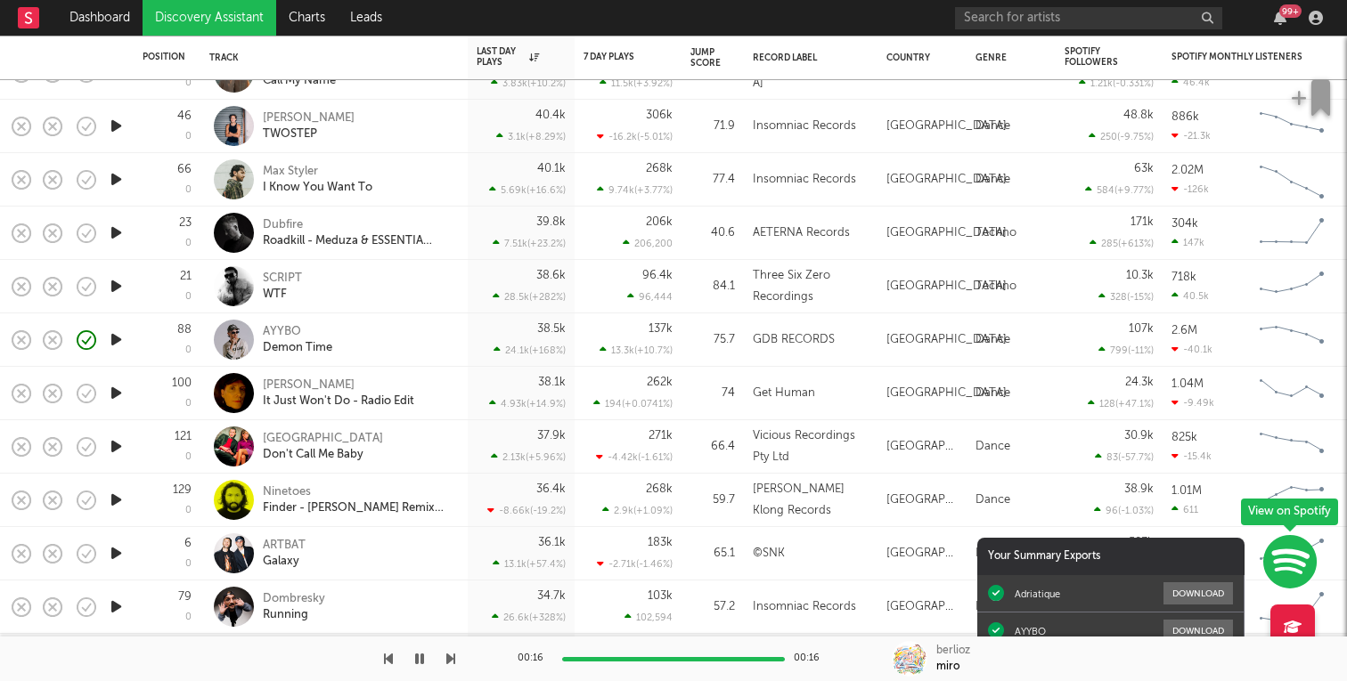
click at [107, 398] on icon "button" at bounding box center [116, 393] width 19 height 22
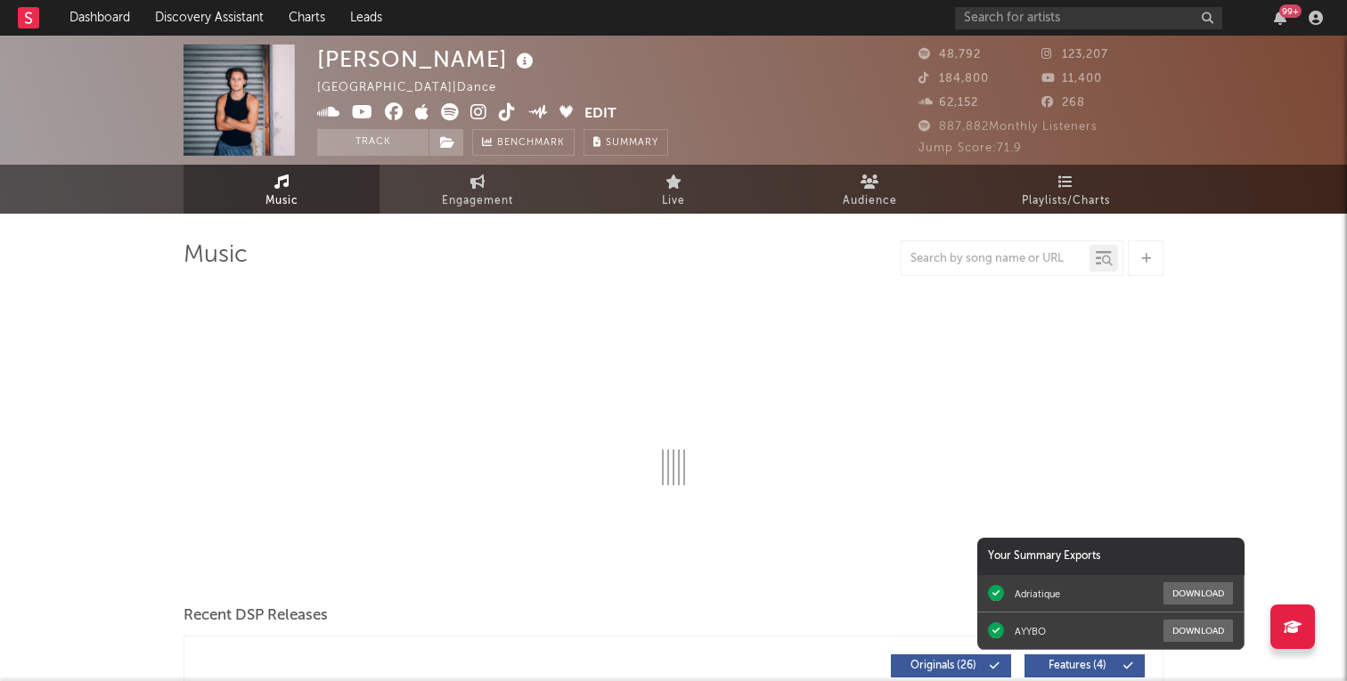
select select "6m"
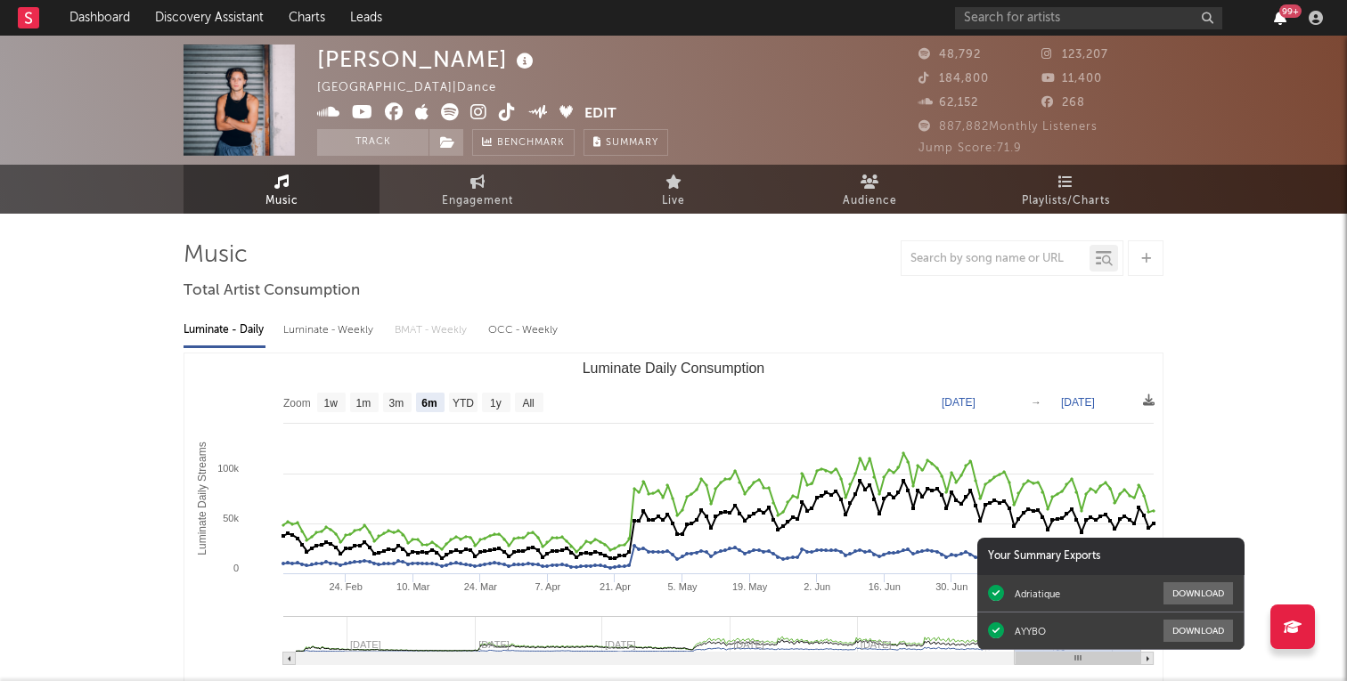
click at [1277, 20] on icon "button" at bounding box center [1280, 18] width 12 height 14
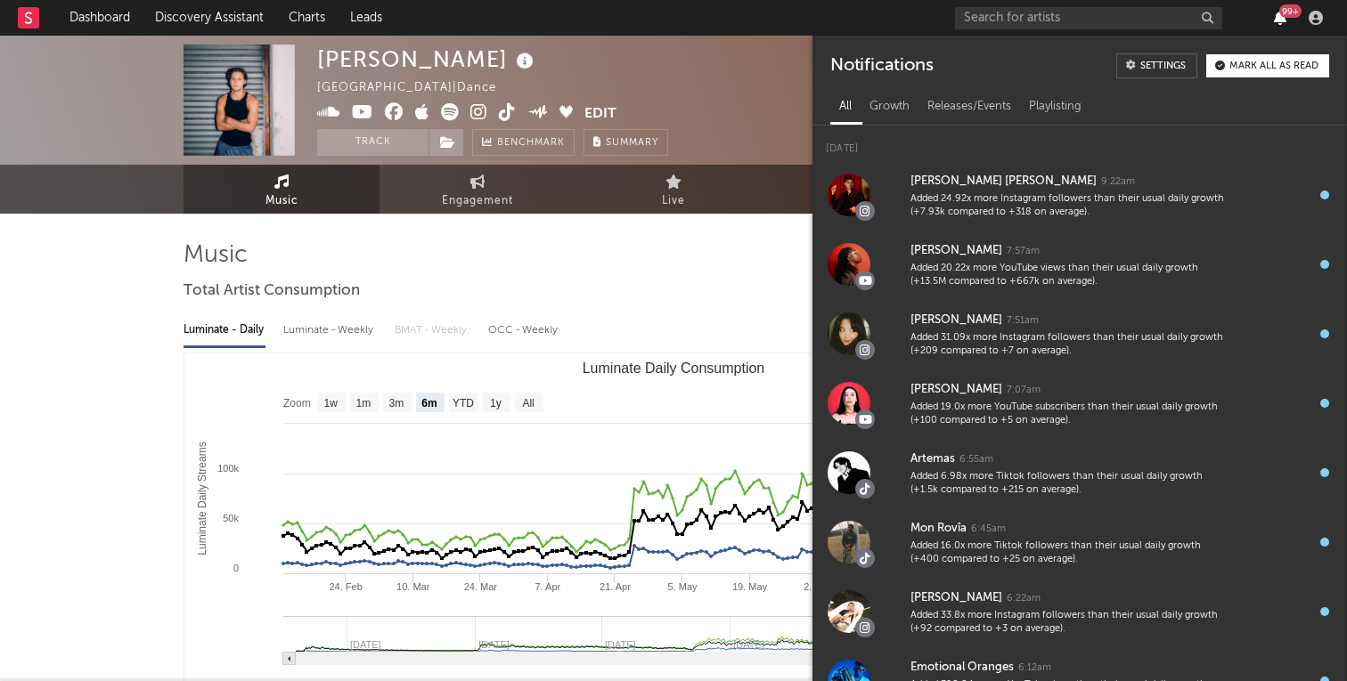
click at [1278, 20] on icon "button" at bounding box center [1280, 18] width 12 height 14
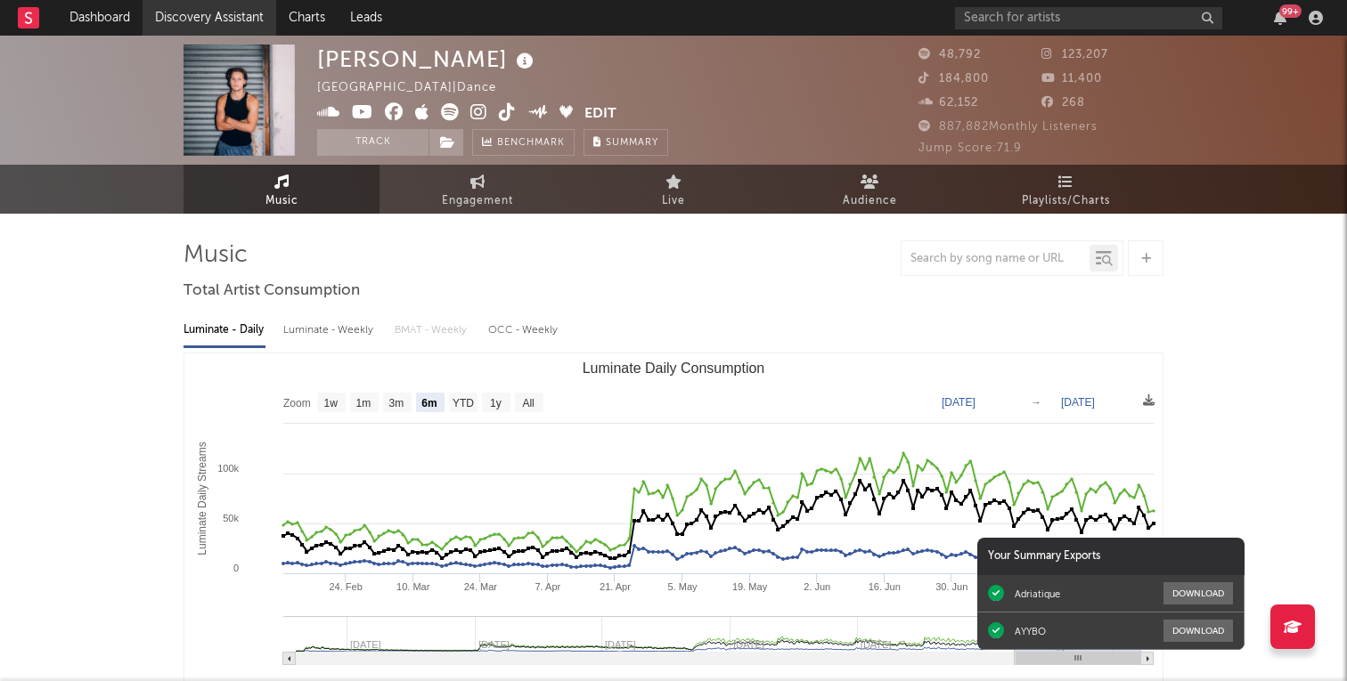
click at [208, 18] on link "Discovery Assistant" at bounding box center [210, 18] width 134 height 36
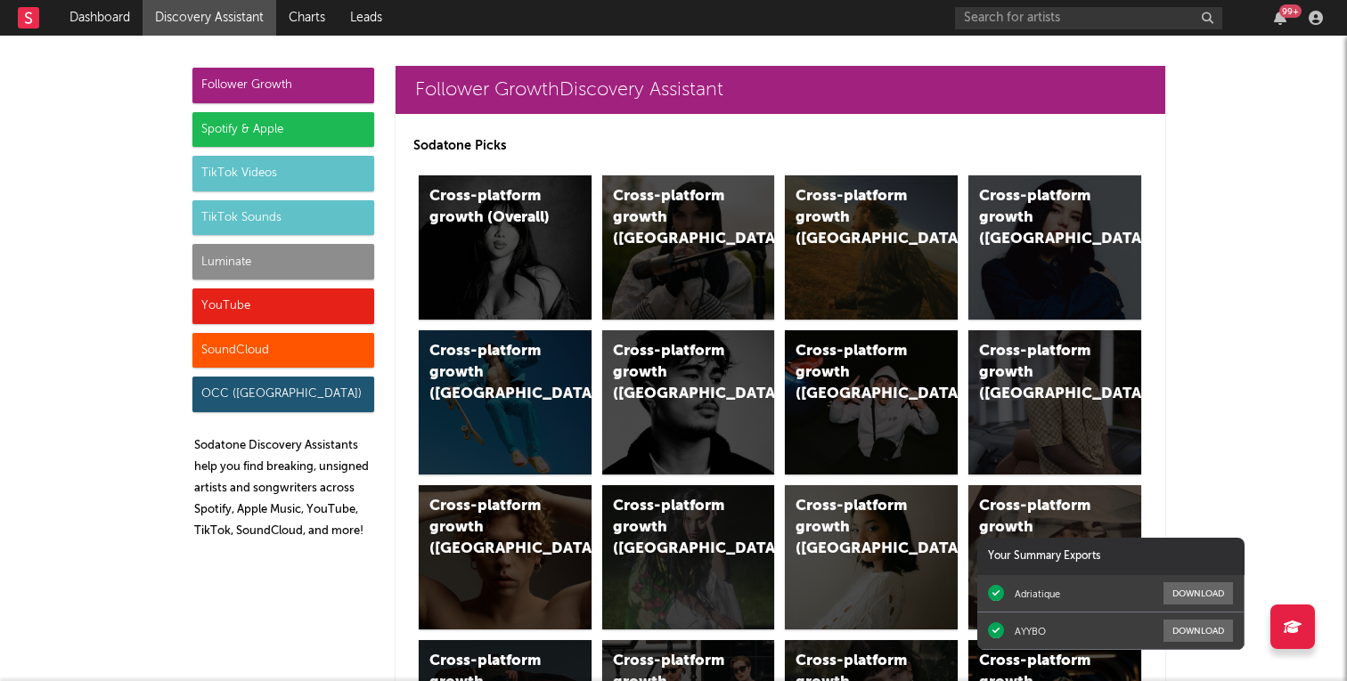
click at [283, 126] on div "Spotify & Apple" at bounding box center [283, 130] width 182 height 36
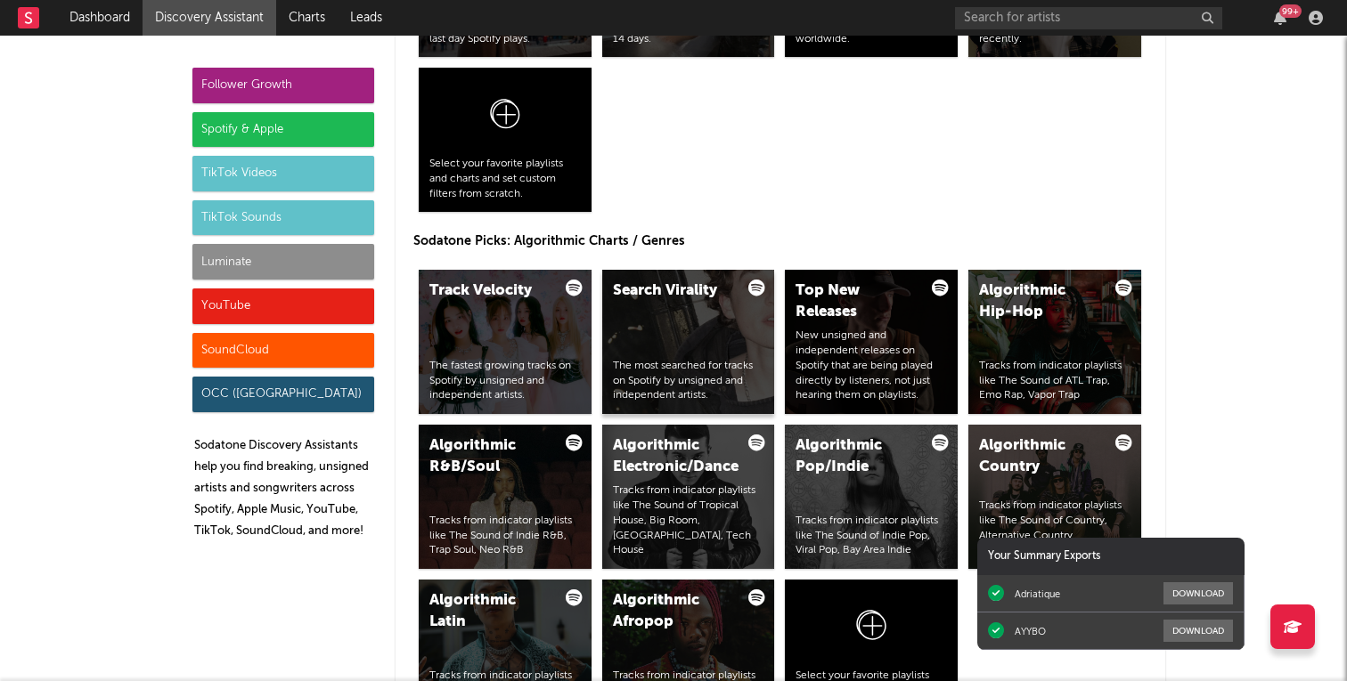
scroll to position [2107, 0]
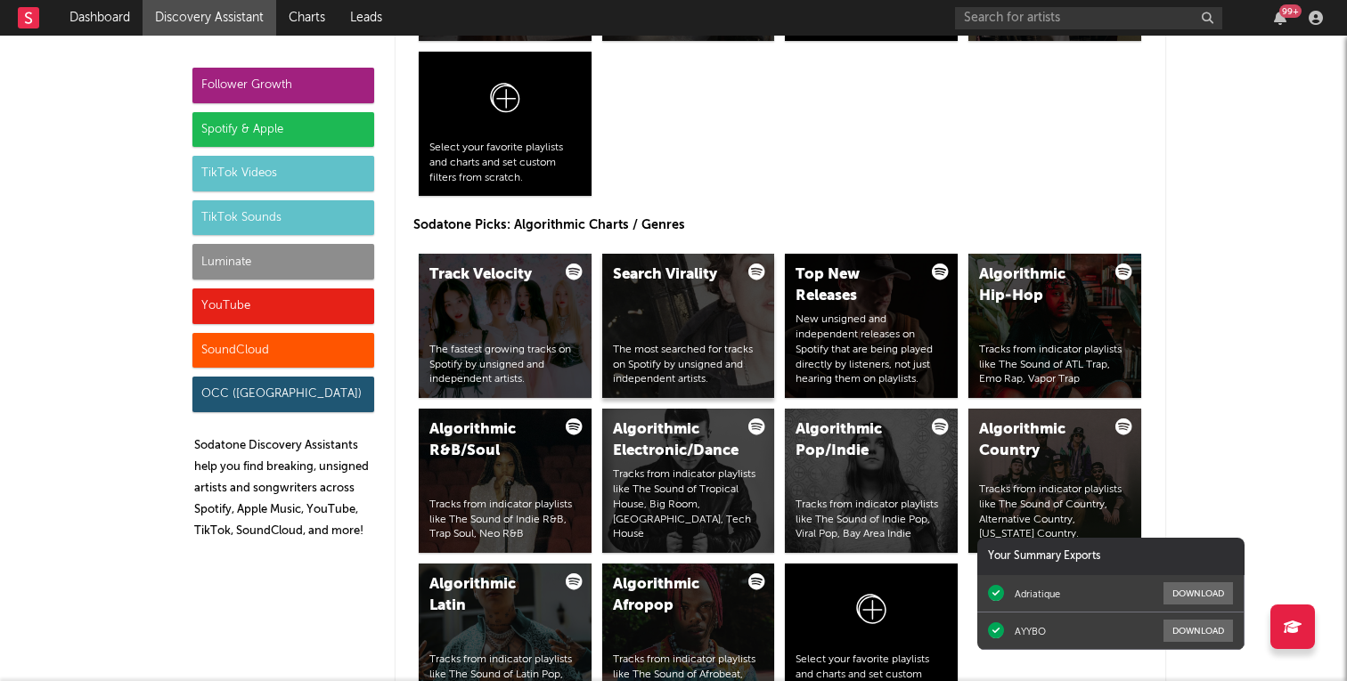
click at [669, 287] on div "Search Virality The most searched for tracks on Spotify by unsigned and indepen…" at bounding box center [688, 326] width 173 height 144
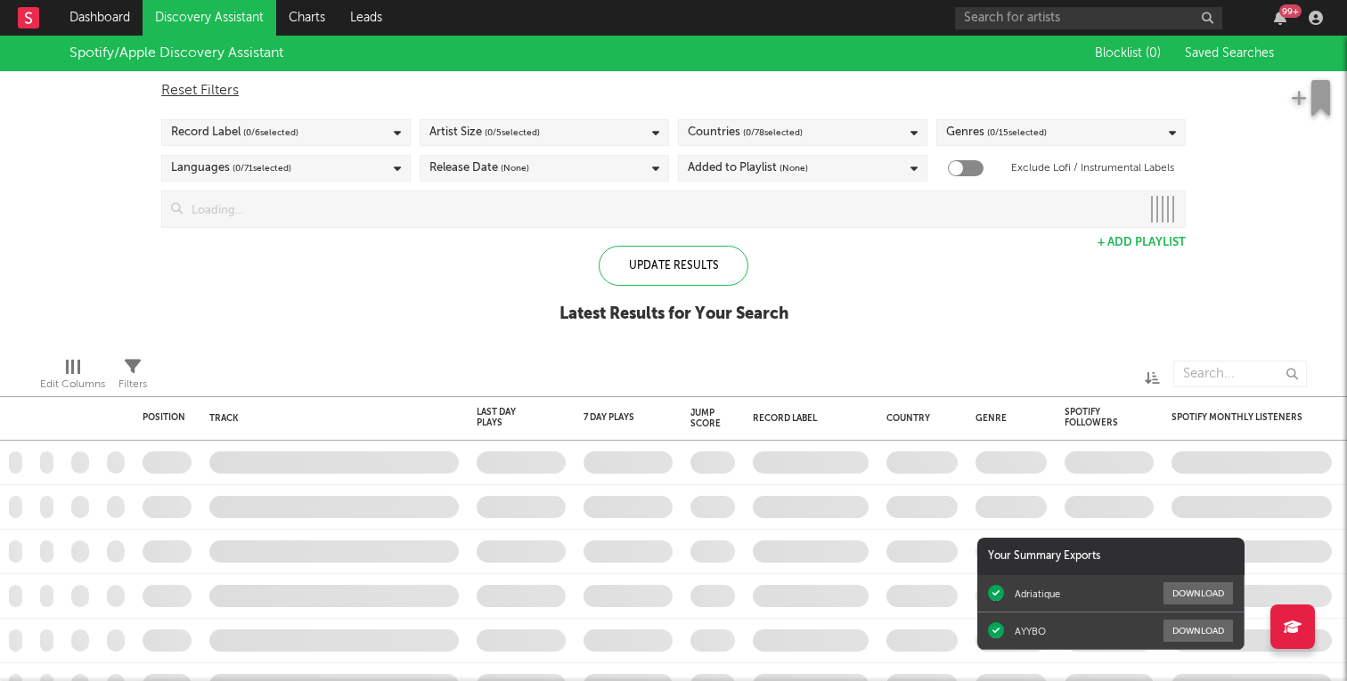
checkbox input "true"
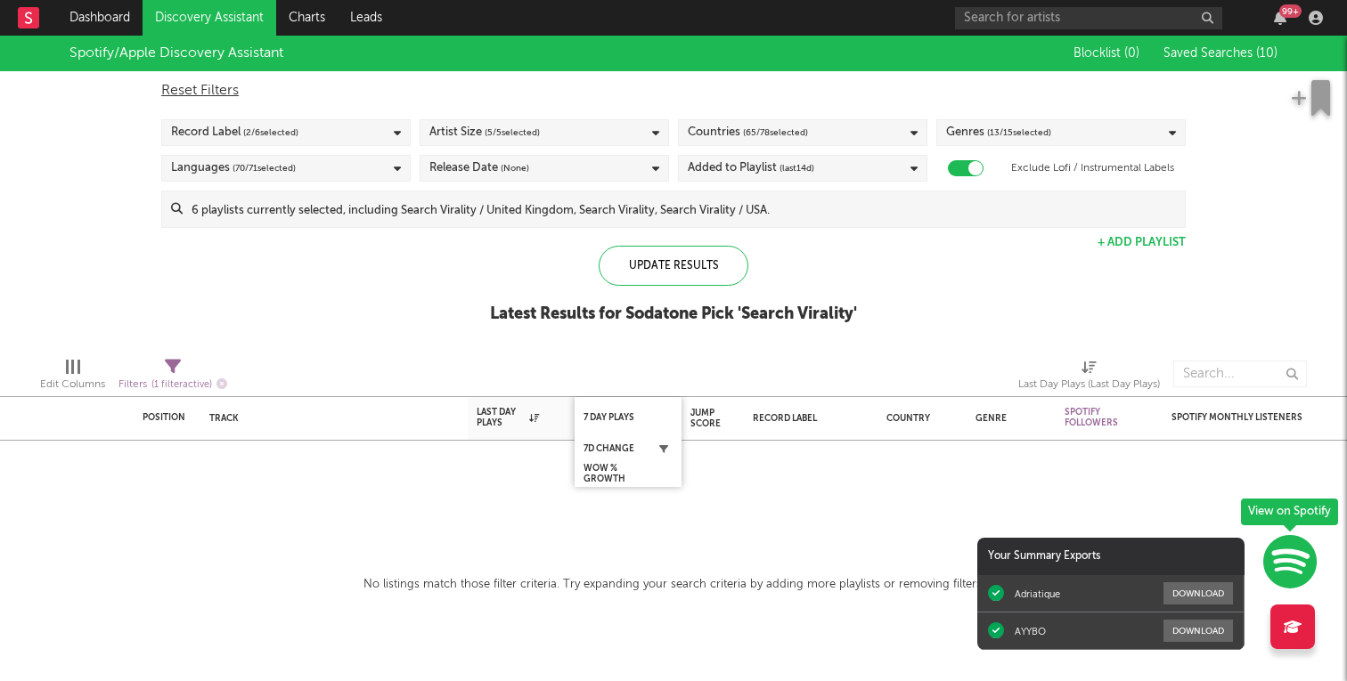
click at [661, 453] on button "button" at bounding box center [664, 449] width 18 height 18
select select "max"
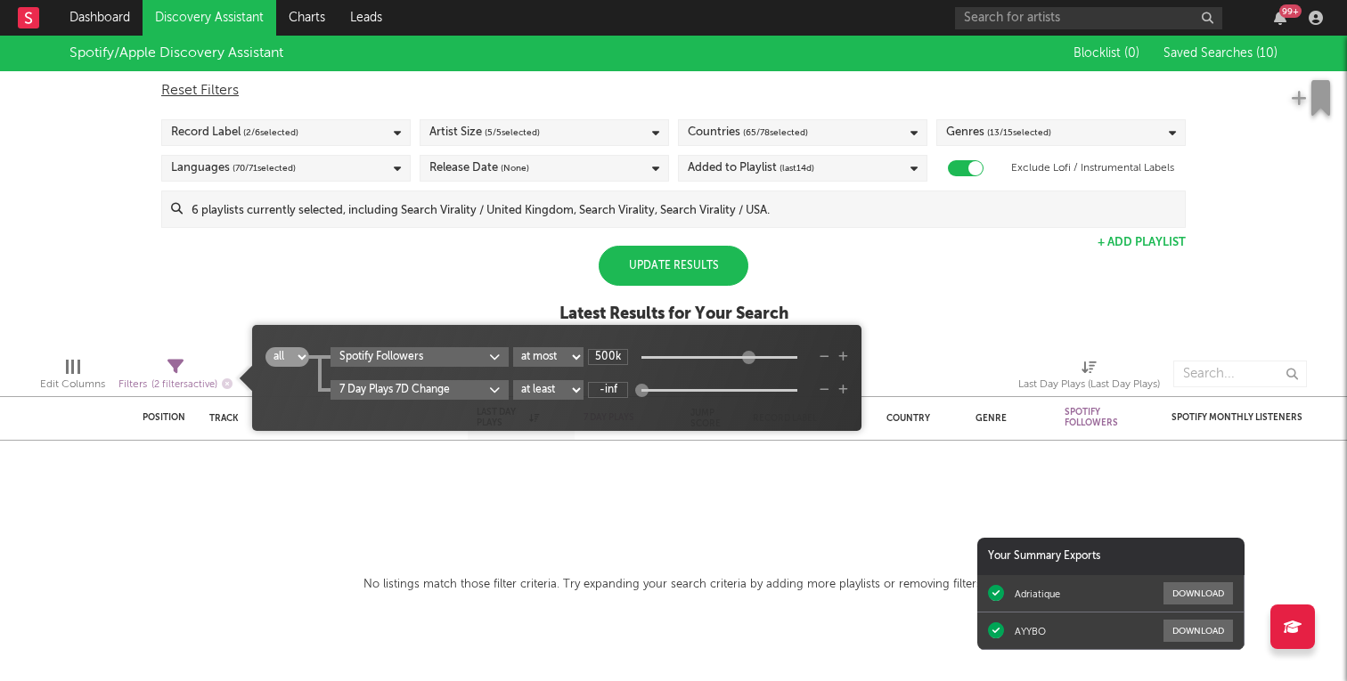
click at [840, 240] on div "Spotify/Apple Discovery Assistant Blocklist ( 0 ) Saved Searches ( 10 ) Reset F…" at bounding box center [673, 189] width 1347 height 307
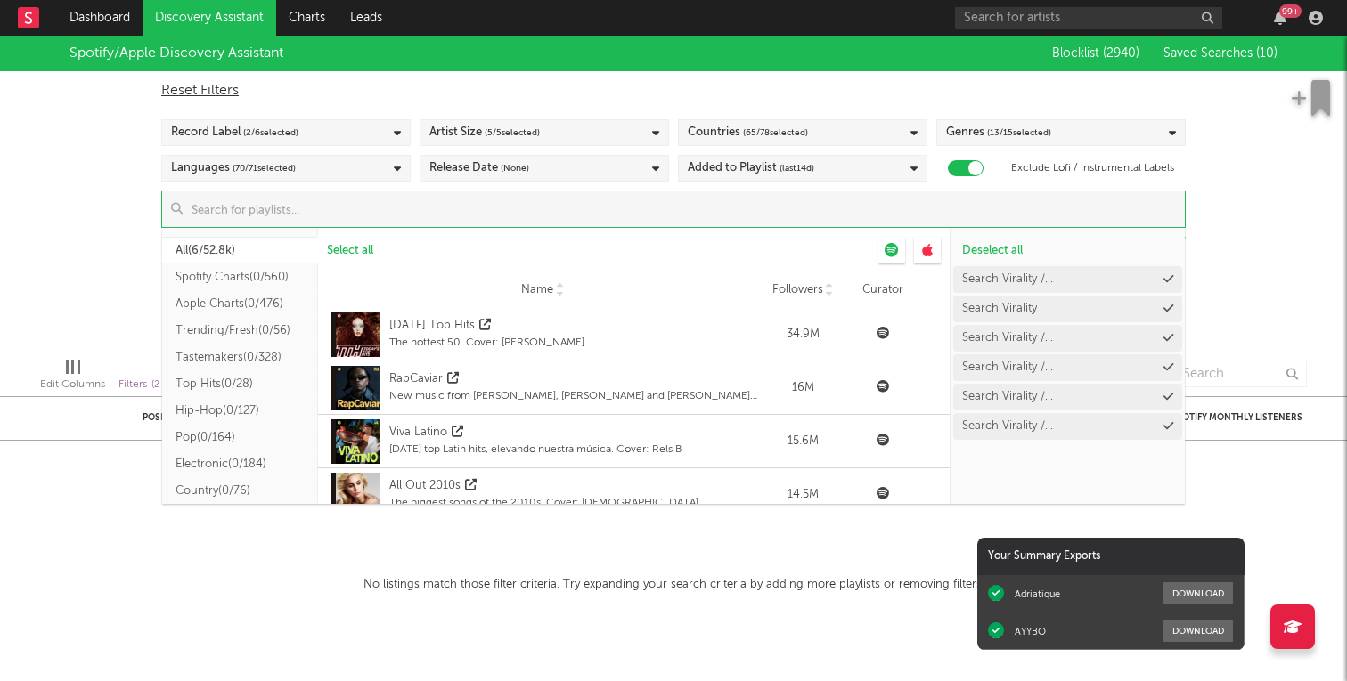
click at [558, 216] on input at bounding box center [684, 210] width 1002 height 36
click at [1290, 151] on div "Spotify/Apple Discovery Assistant Blocklist ( 2940 ) Saved Searches ( 10 ) Rese…" at bounding box center [673, 189] width 1347 height 307
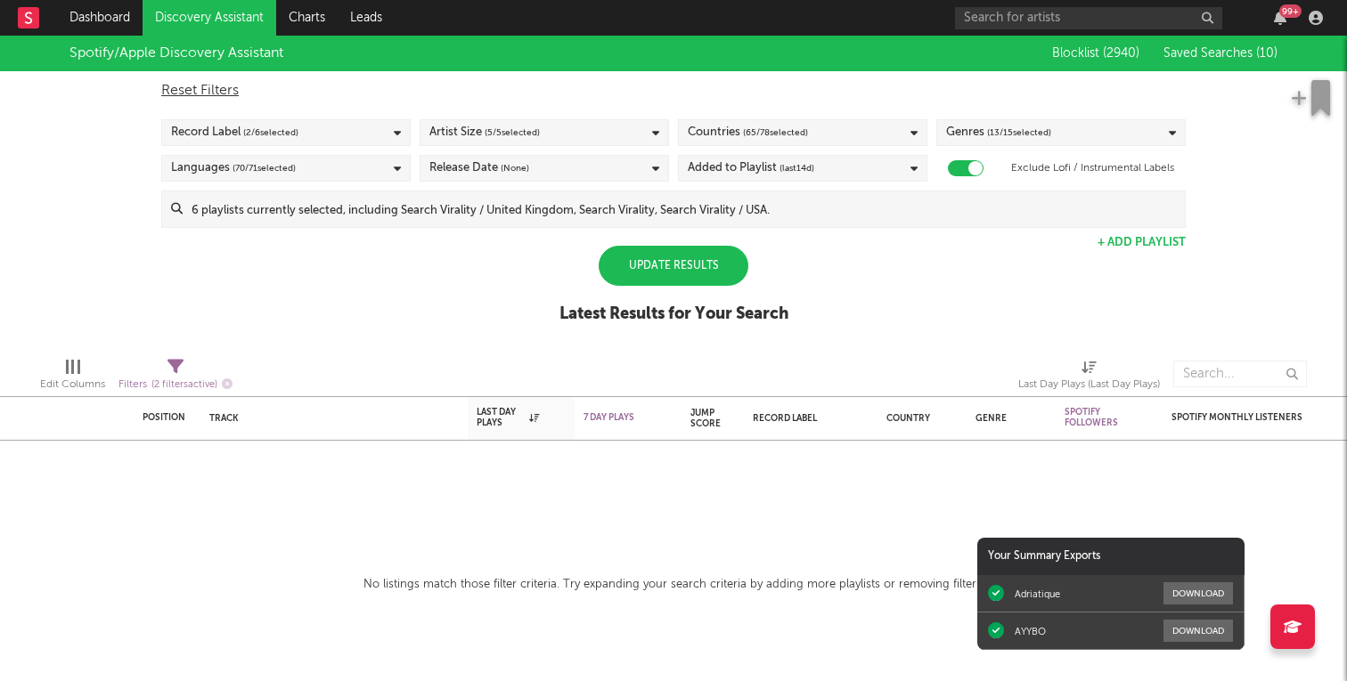
click at [678, 268] on div "Update Results" at bounding box center [674, 266] width 150 height 40
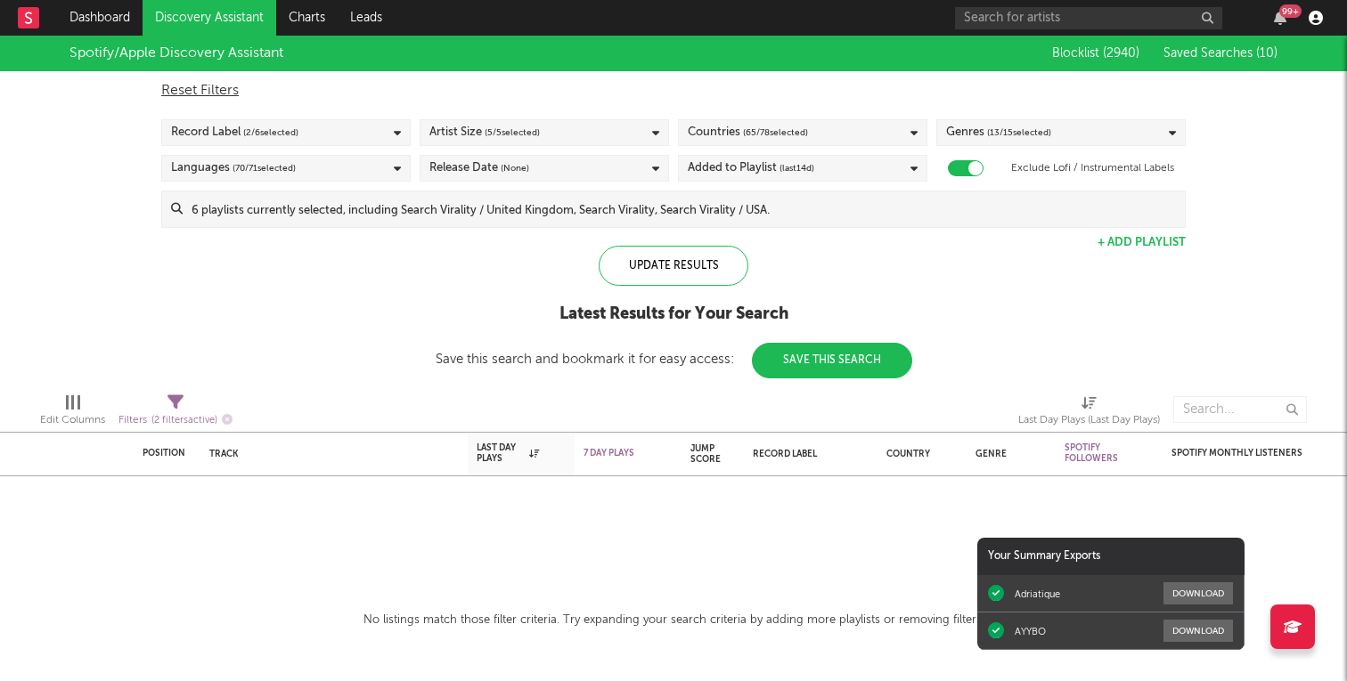
click at [1316, 12] on icon "button" at bounding box center [1315, 18] width 14 height 14
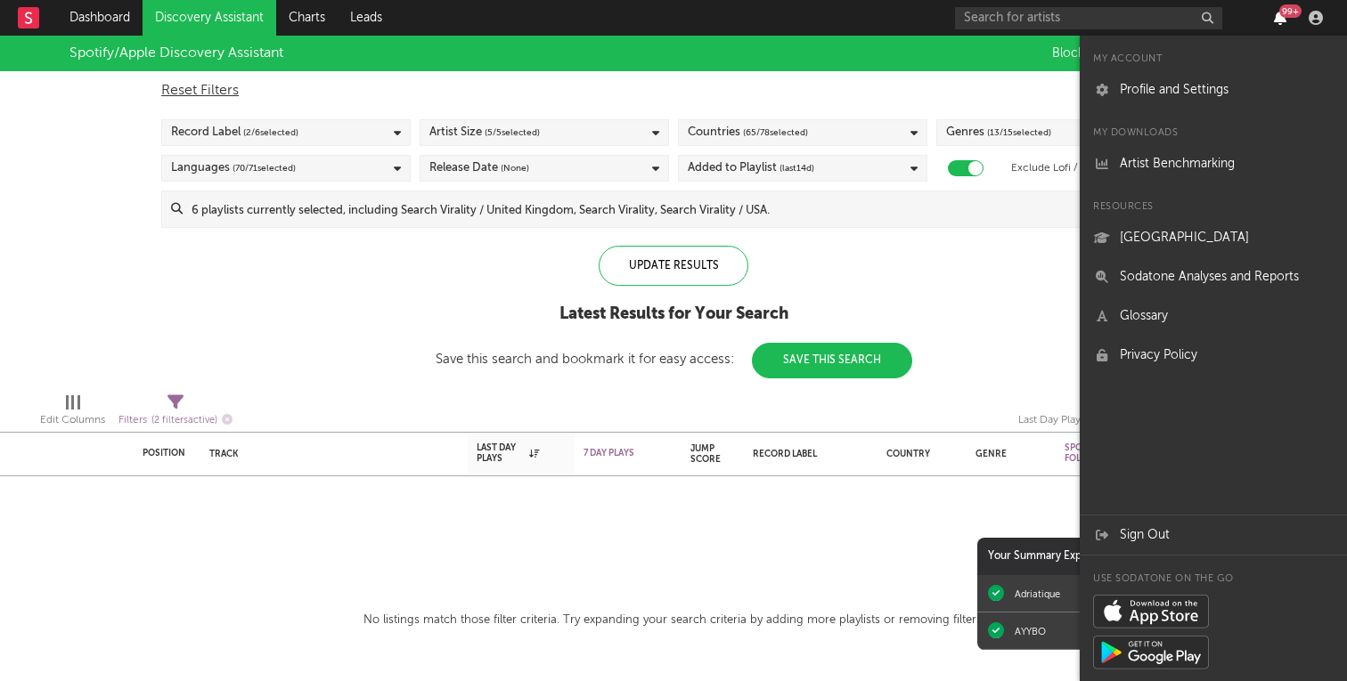
click at [1282, 17] on icon "button" at bounding box center [1280, 18] width 12 height 14
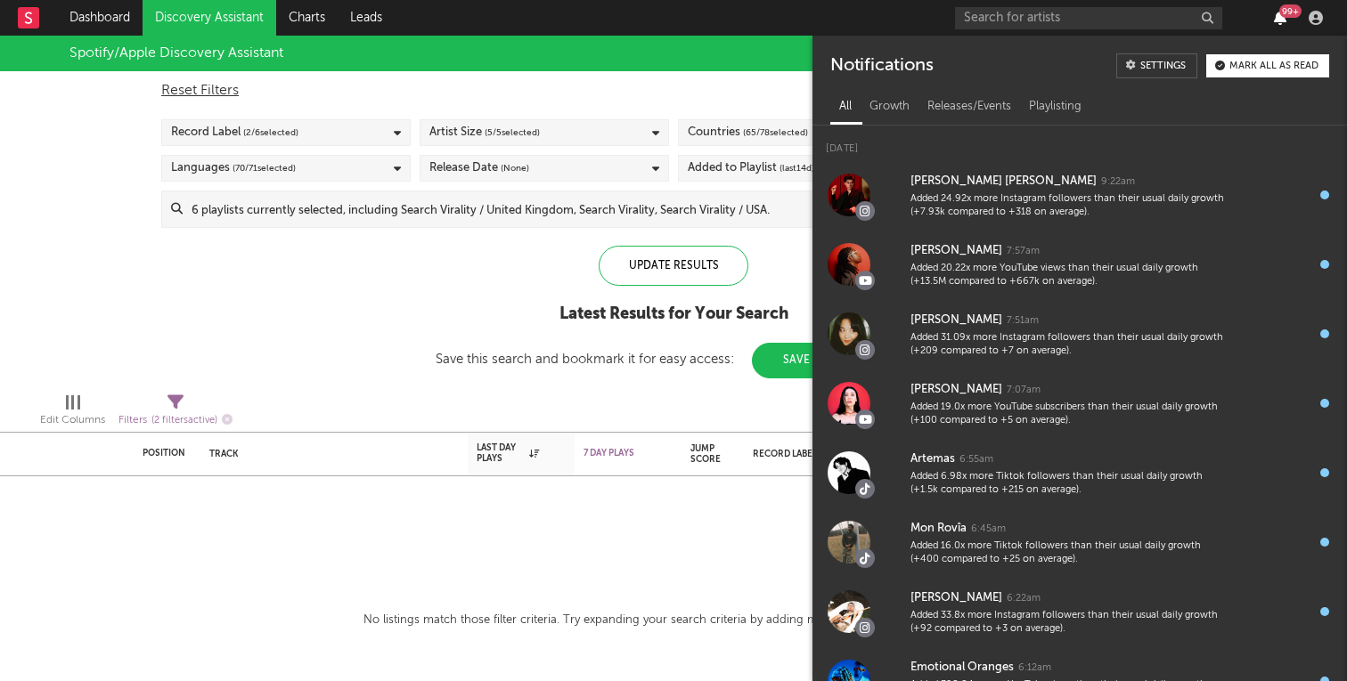
click at [1282, 18] on icon "button" at bounding box center [1280, 18] width 12 height 14
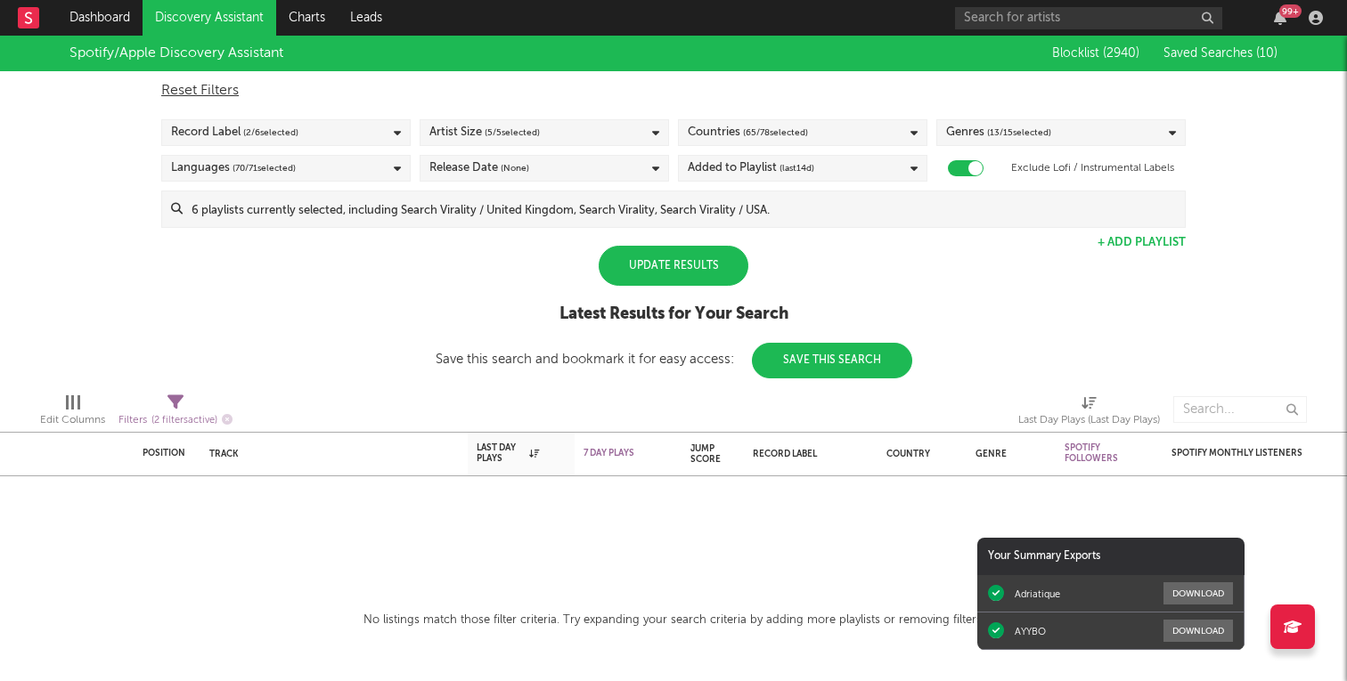
click at [686, 265] on div "Update Results" at bounding box center [674, 266] width 150 height 40
click at [103, 7] on link "Dashboard" at bounding box center [100, 18] width 86 height 36
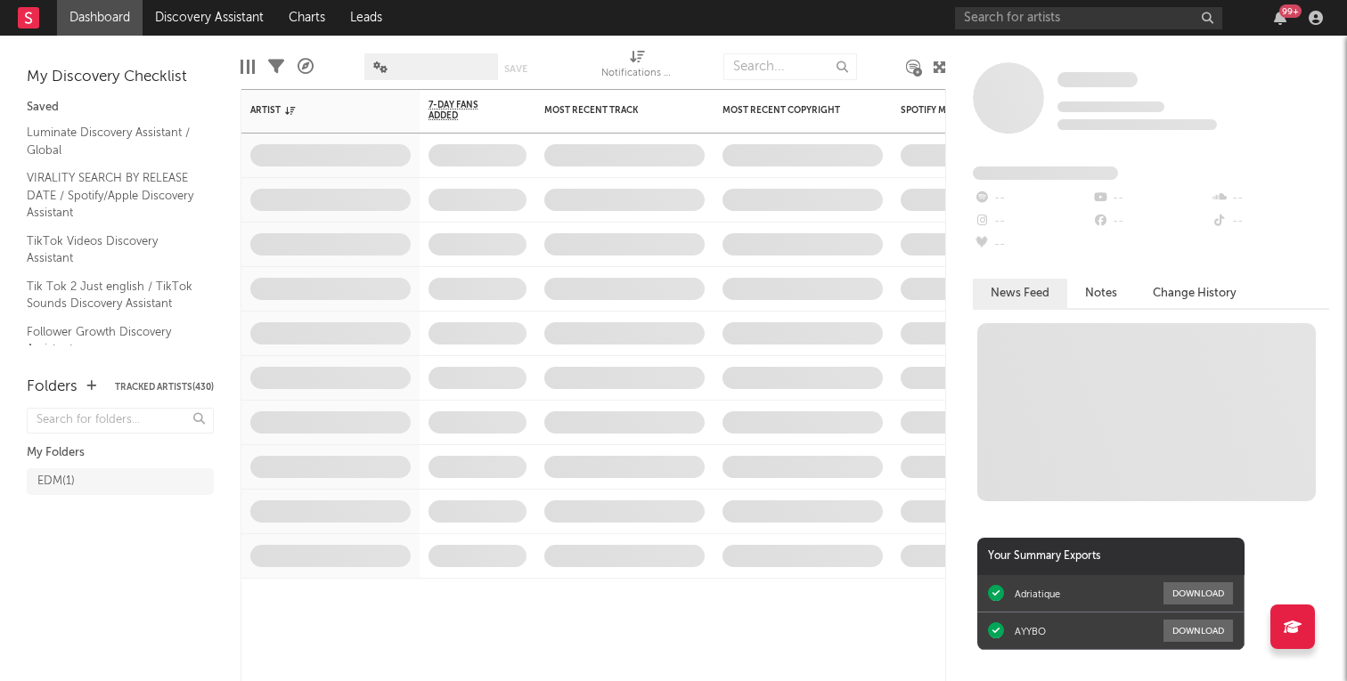
scroll to position [19, 0]
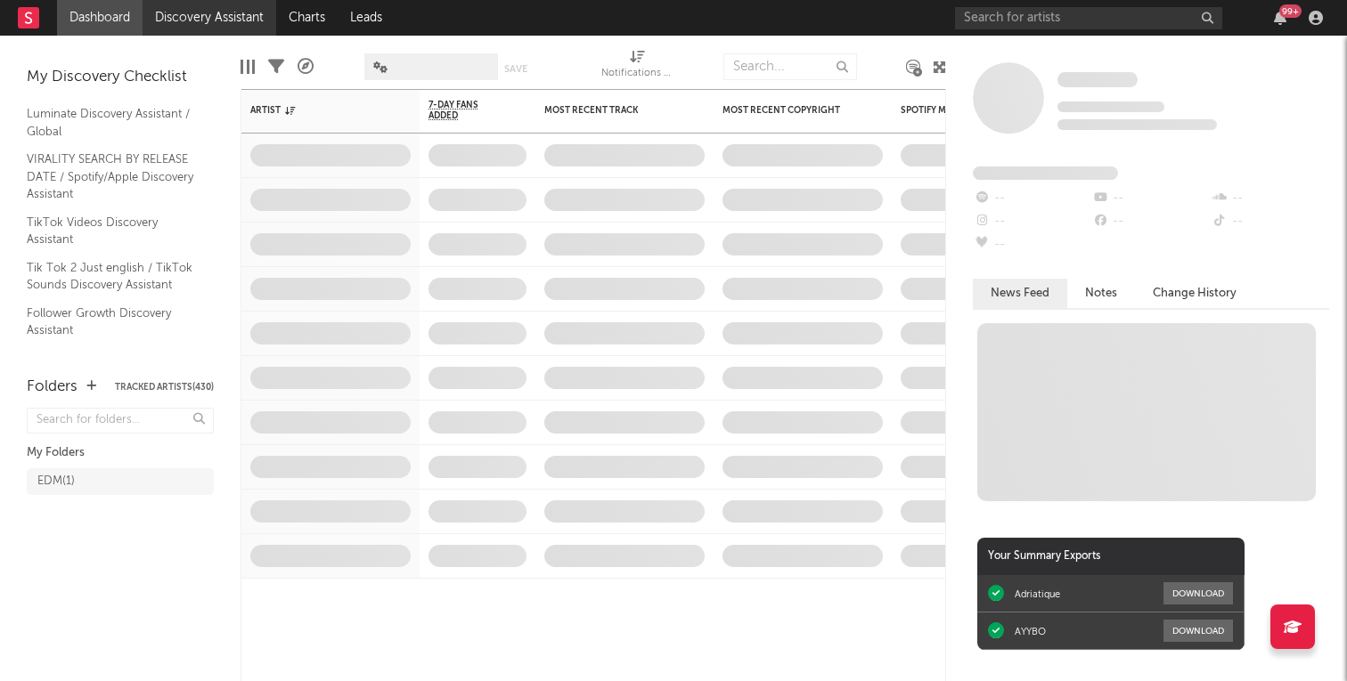
click at [209, 15] on link "Discovery Assistant" at bounding box center [210, 18] width 134 height 36
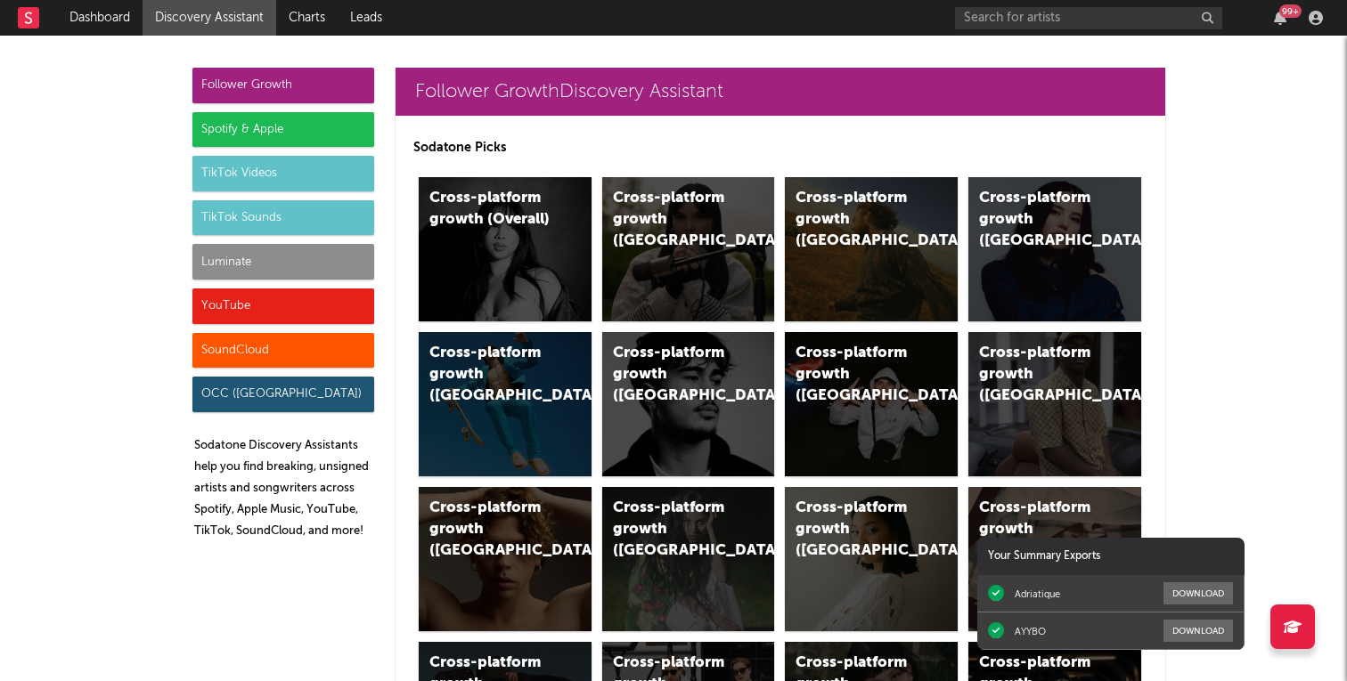
click at [285, 86] on div "Follower Growth" at bounding box center [283, 86] width 182 height 36
click at [541, 247] on div "Cross-platform growth (Overall)" at bounding box center [505, 249] width 173 height 144
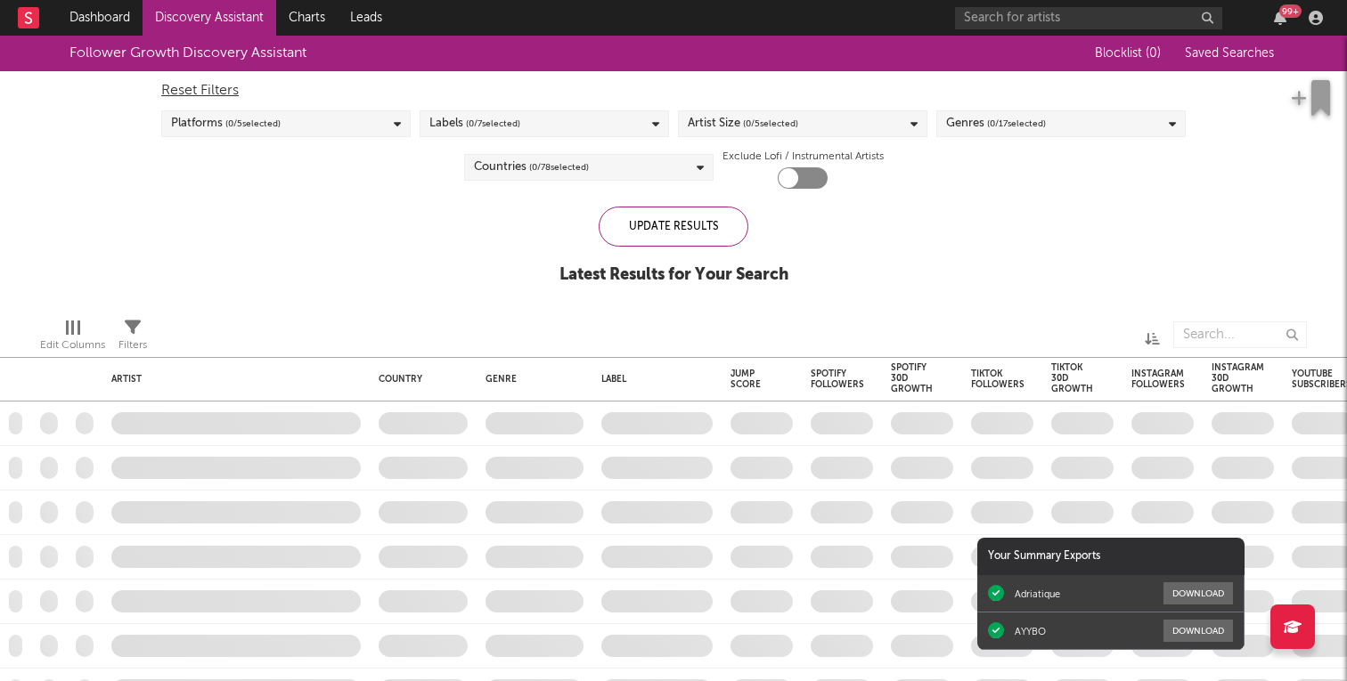
checkbox input "true"
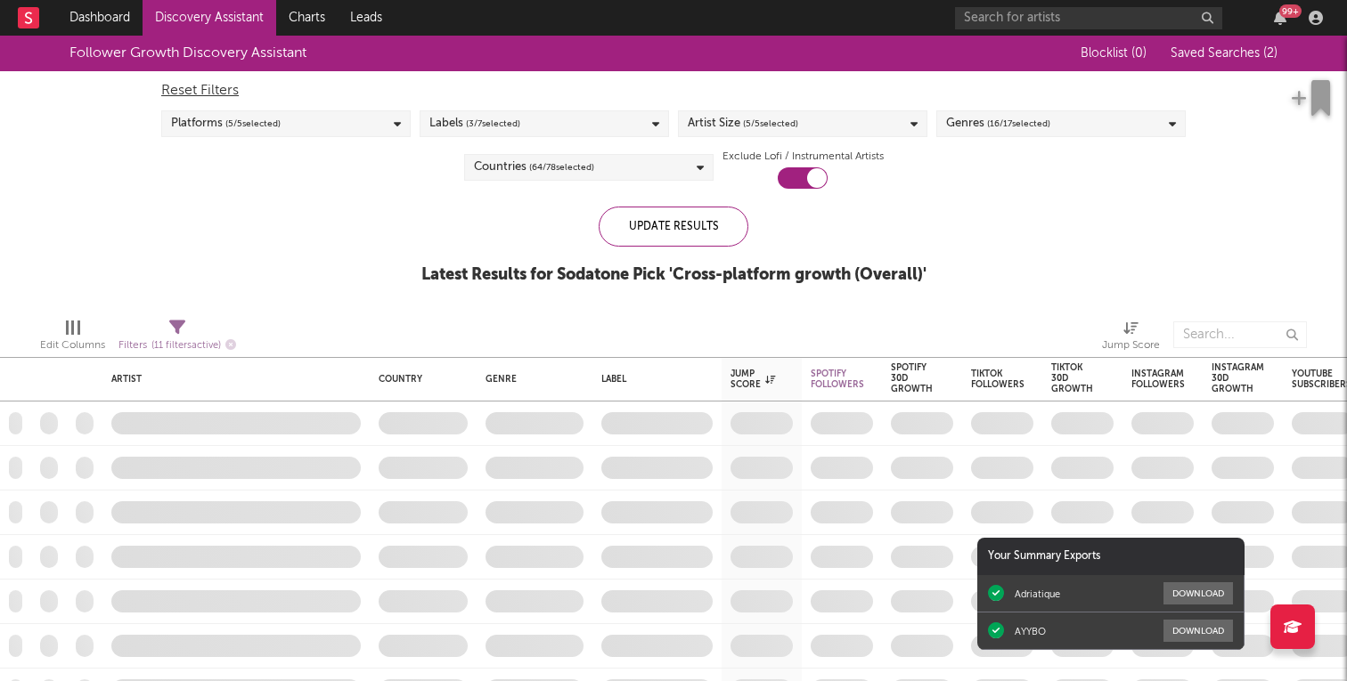
click at [1223, 57] on span "Saved Searches ( 2 )" at bounding box center [1223, 53] width 107 height 12
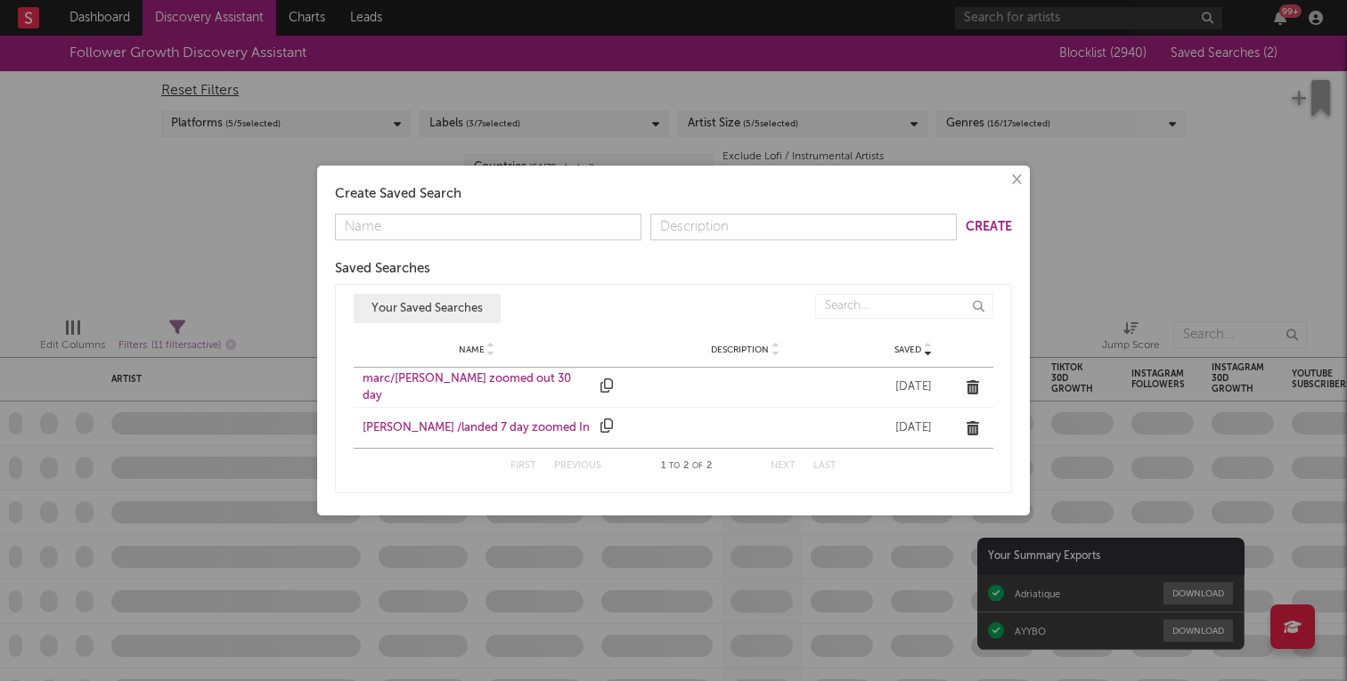
click at [497, 432] on div "[PERSON_NAME] /landed 7 day zoomed In" at bounding box center [477, 429] width 229 height 18
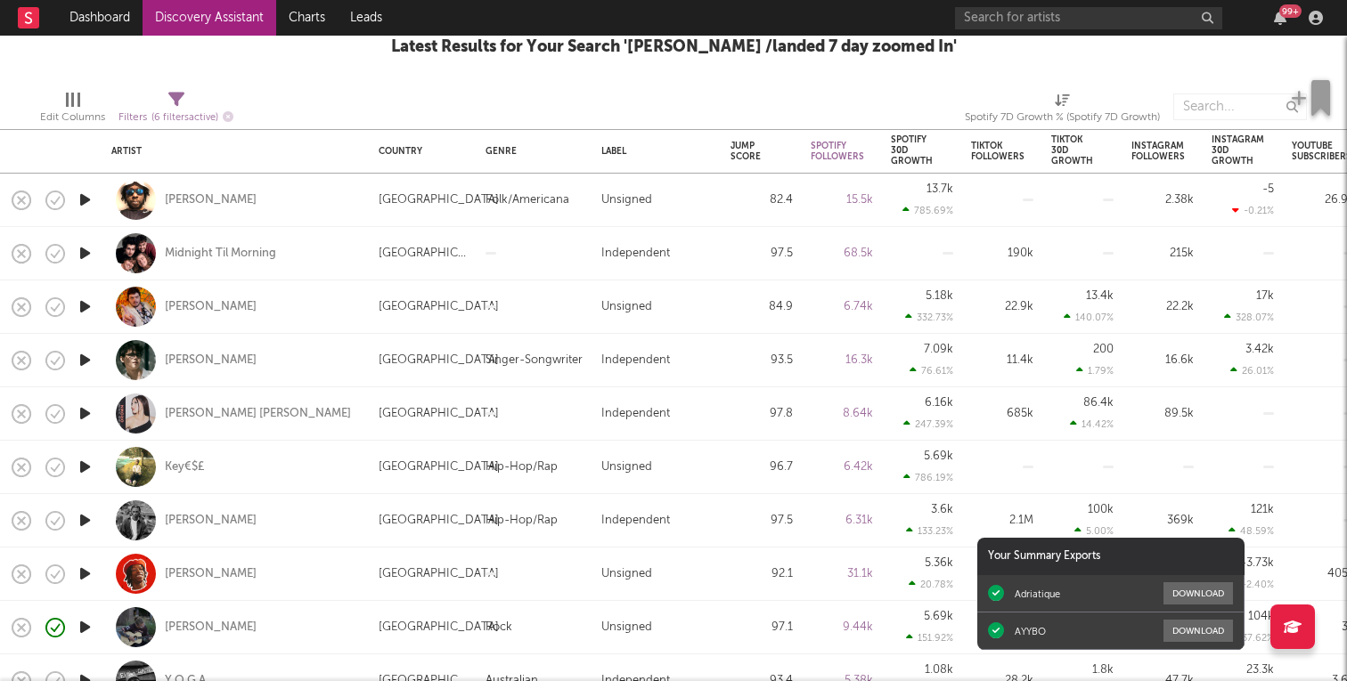
click at [88, 191] on icon "button" at bounding box center [85, 200] width 19 height 22
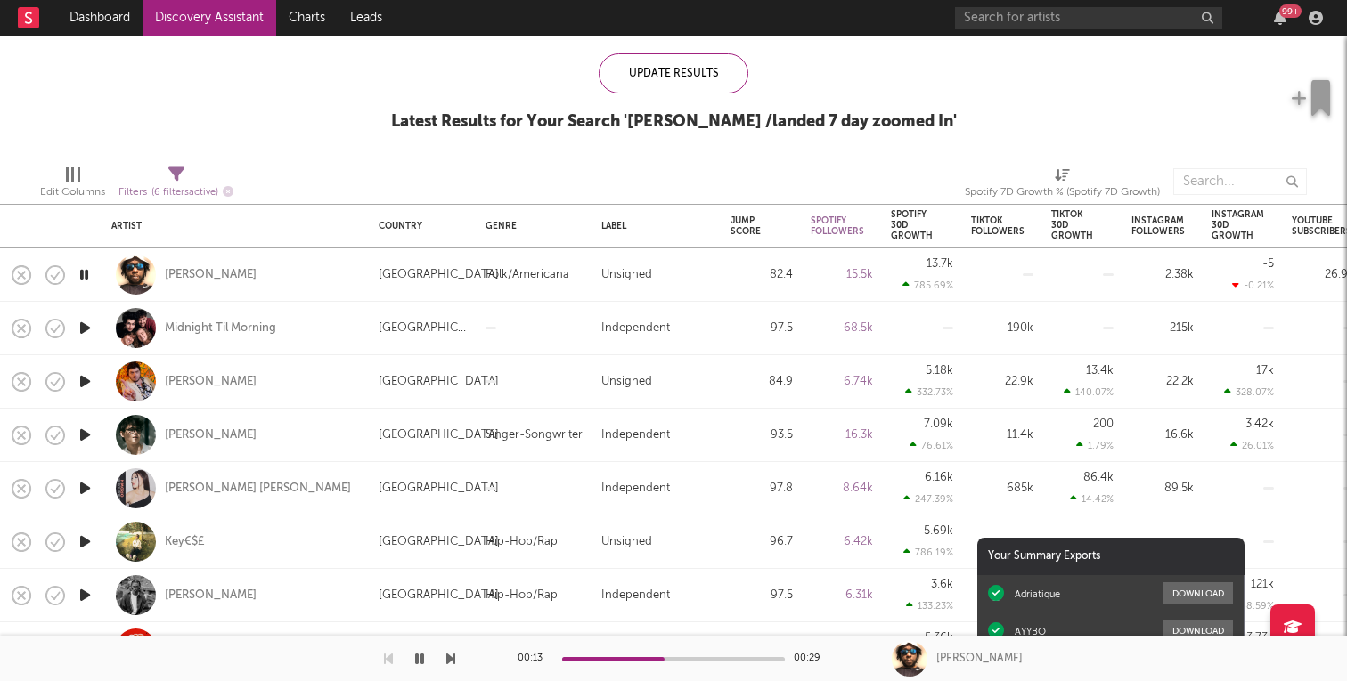
click at [83, 331] on icon "button" at bounding box center [85, 328] width 19 height 22
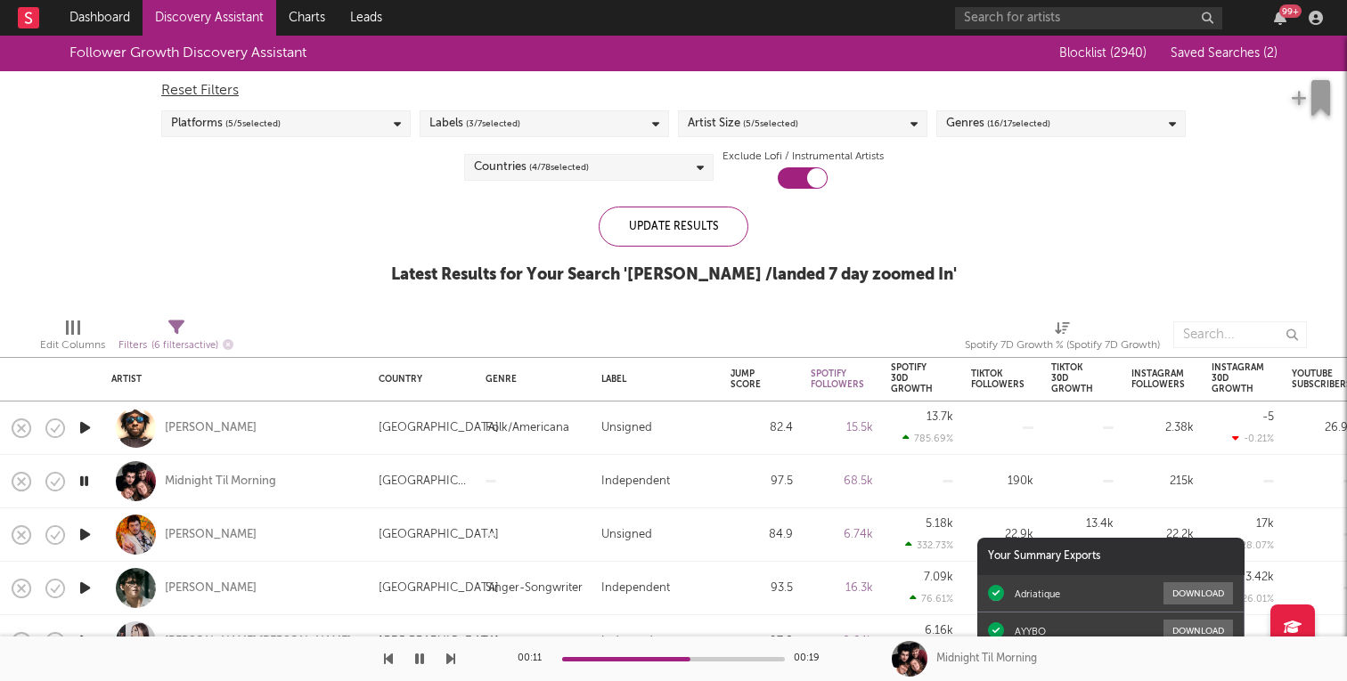
click at [359, 260] on div "Follower Growth Discovery Assistant Blocklist ( 2940 ) Saved Searches ( 2 ) Res…" at bounding box center [673, 170] width 1347 height 268
click at [87, 534] on icon "button" at bounding box center [85, 535] width 19 height 22
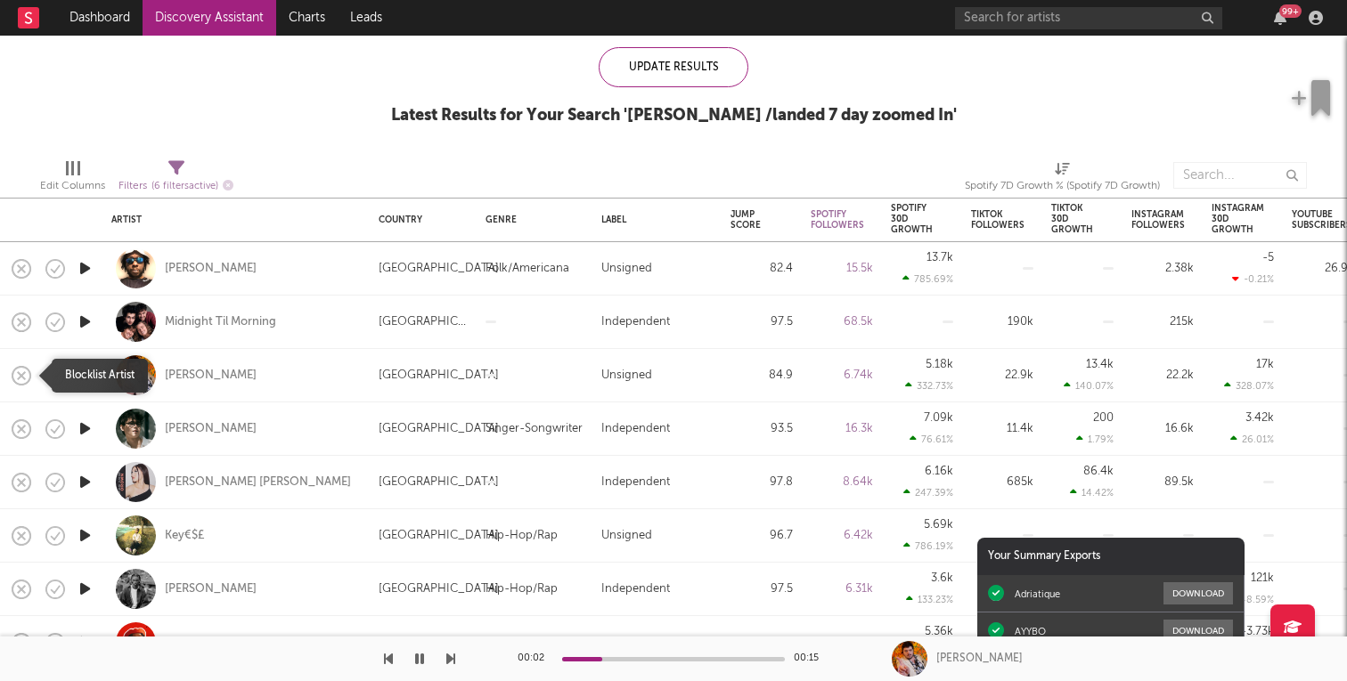
click at [20, 386] on icon "button" at bounding box center [21, 375] width 25 height 25
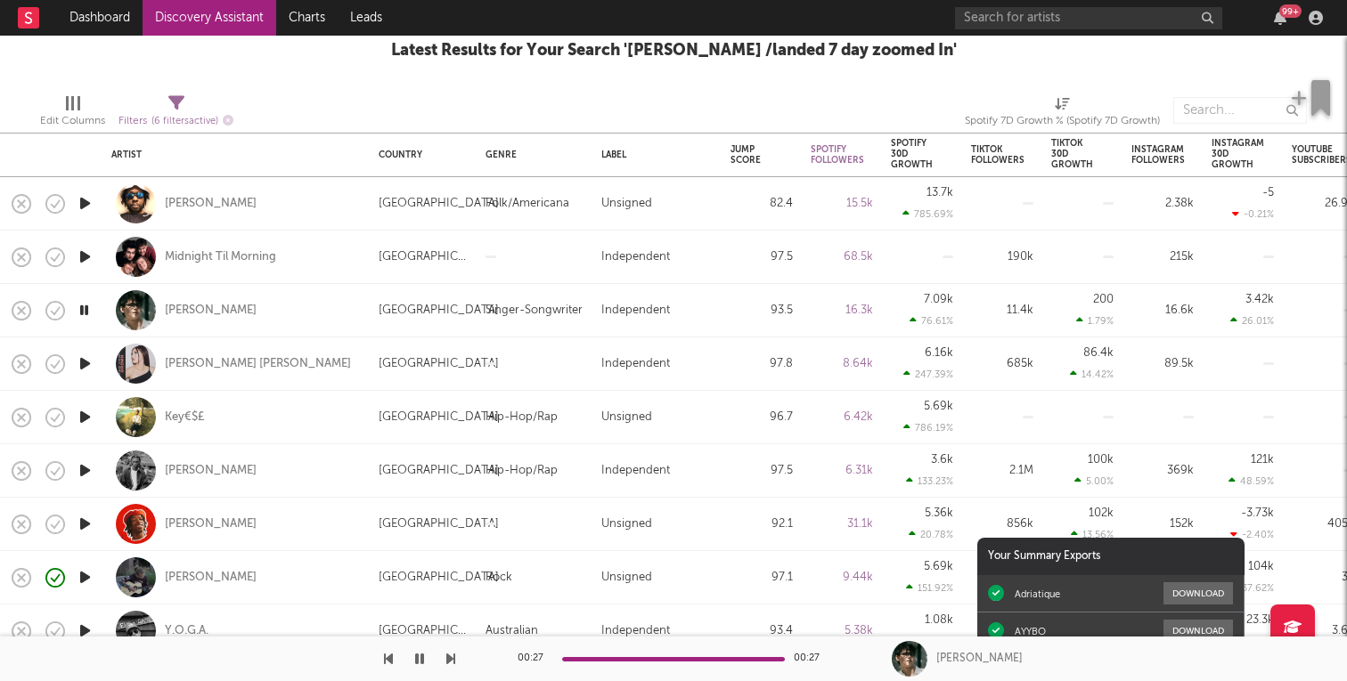
click at [289, 297] on div "[PERSON_NAME]" at bounding box center [235, 310] width 249 height 53
select select "1w"
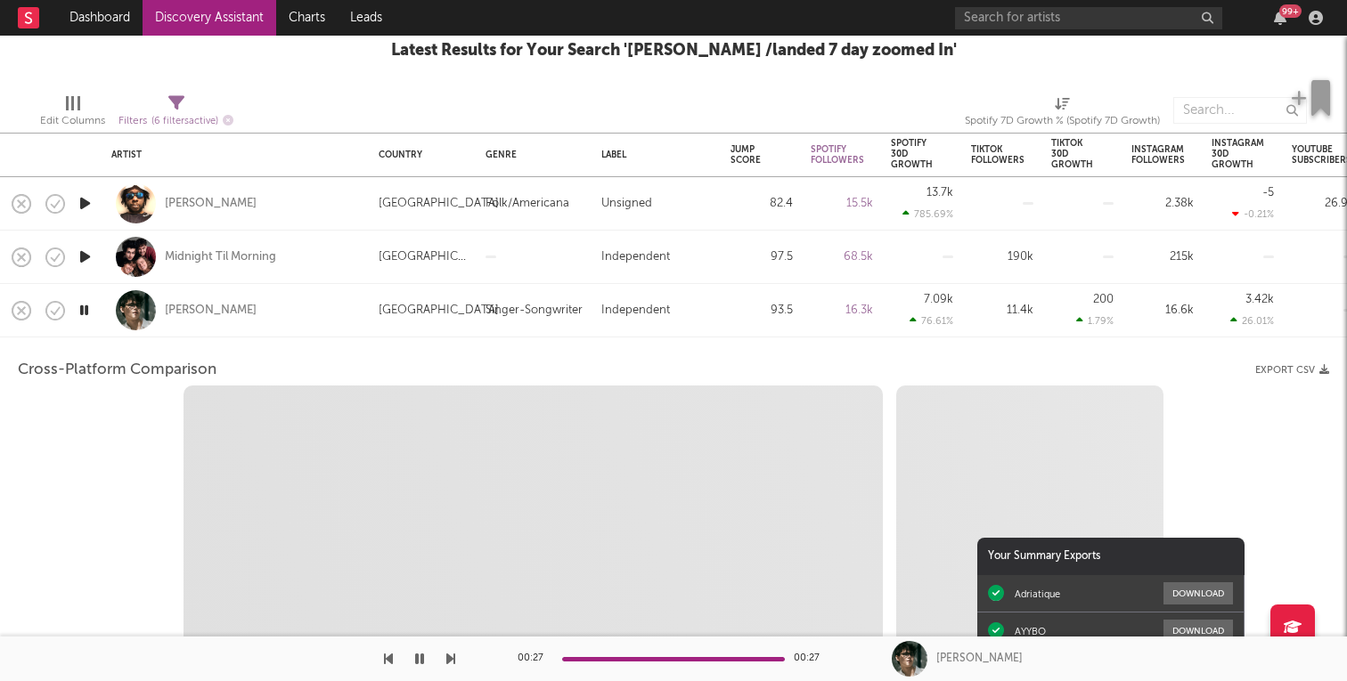
select select "6m"
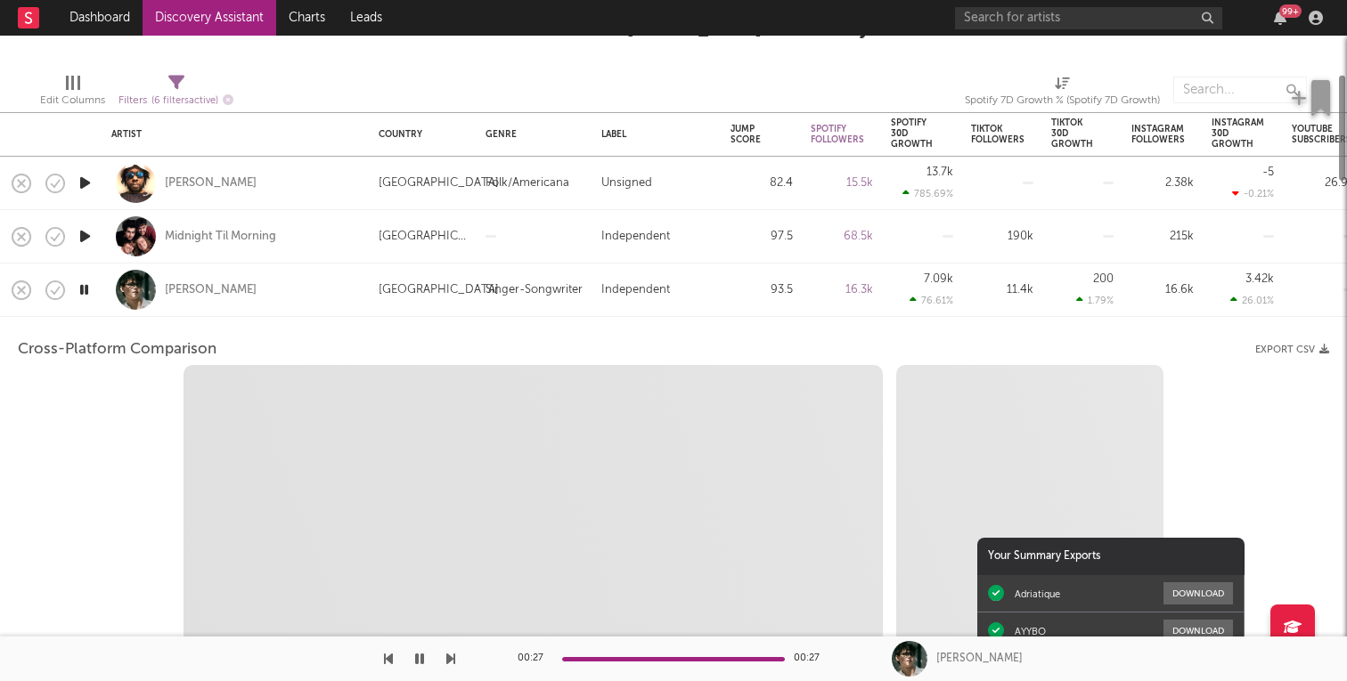
select select "1m"
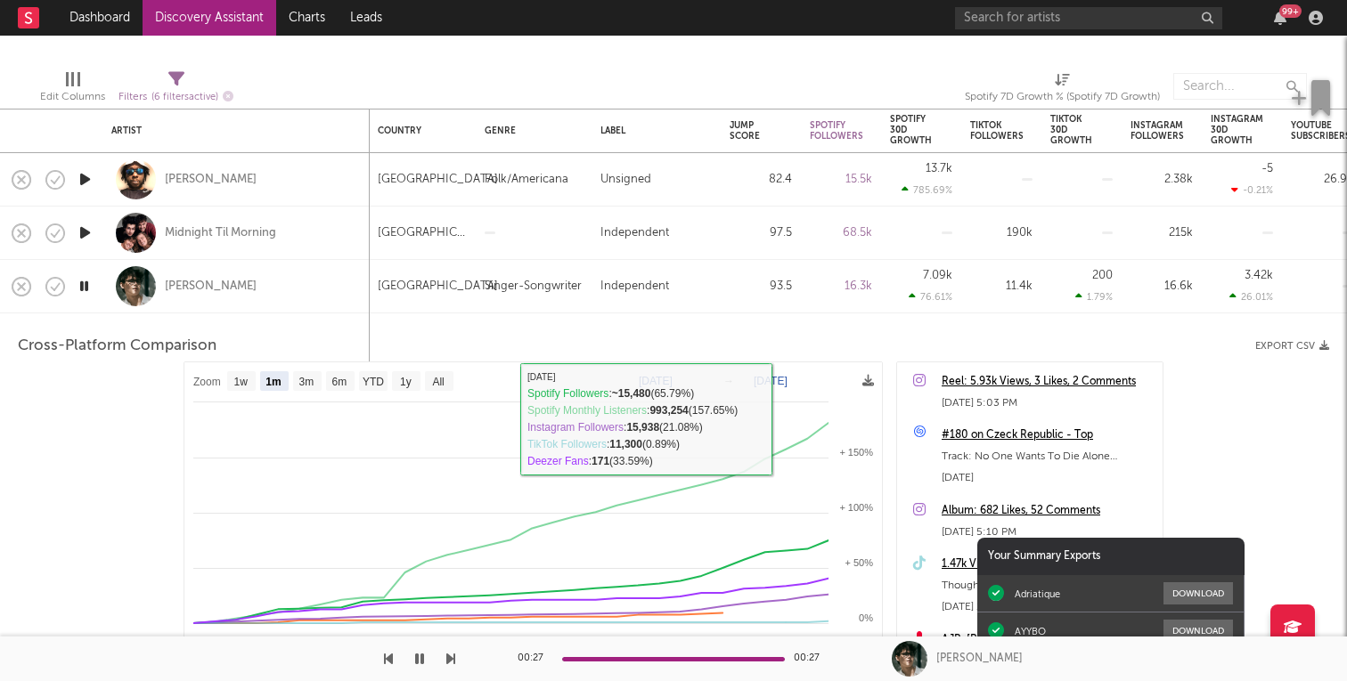
click at [713, 334] on div "Cross-Platform Comparison Export CSV" at bounding box center [673, 346] width 1311 height 30
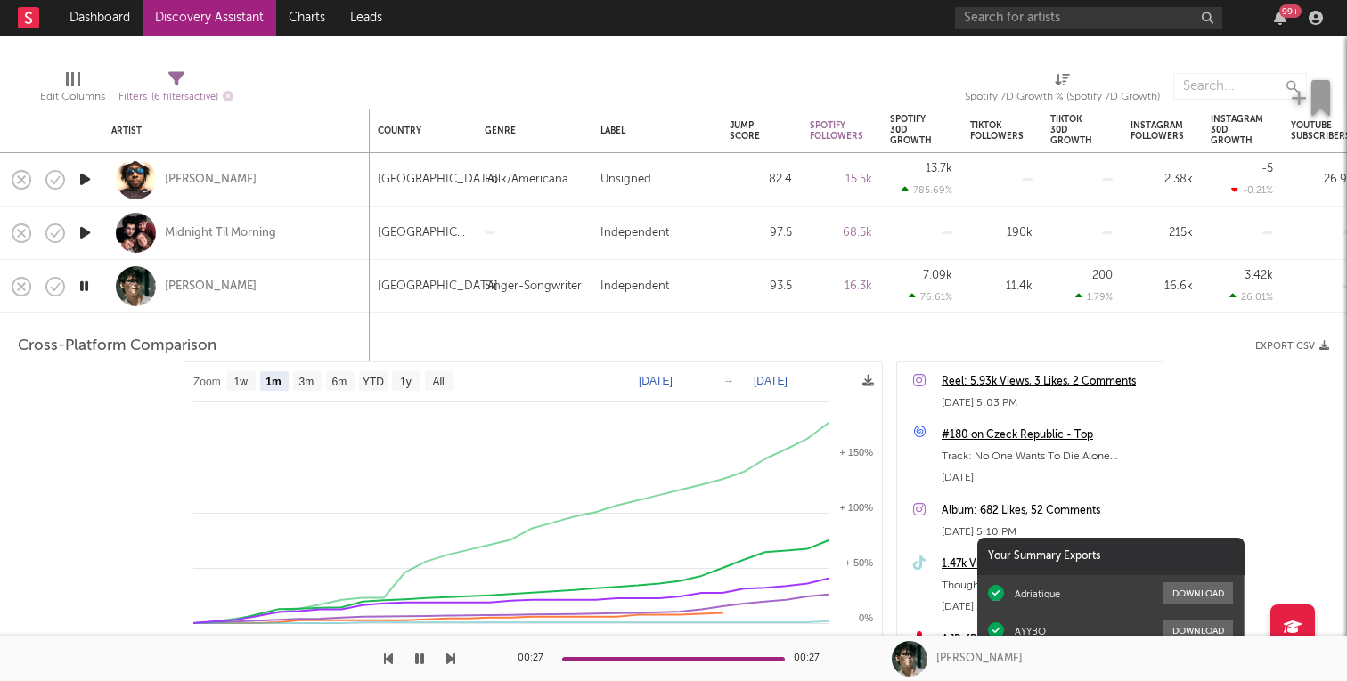
click at [563, 281] on div "Singer-Songwriter" at bounding box center [533, 286] width 97 height 21
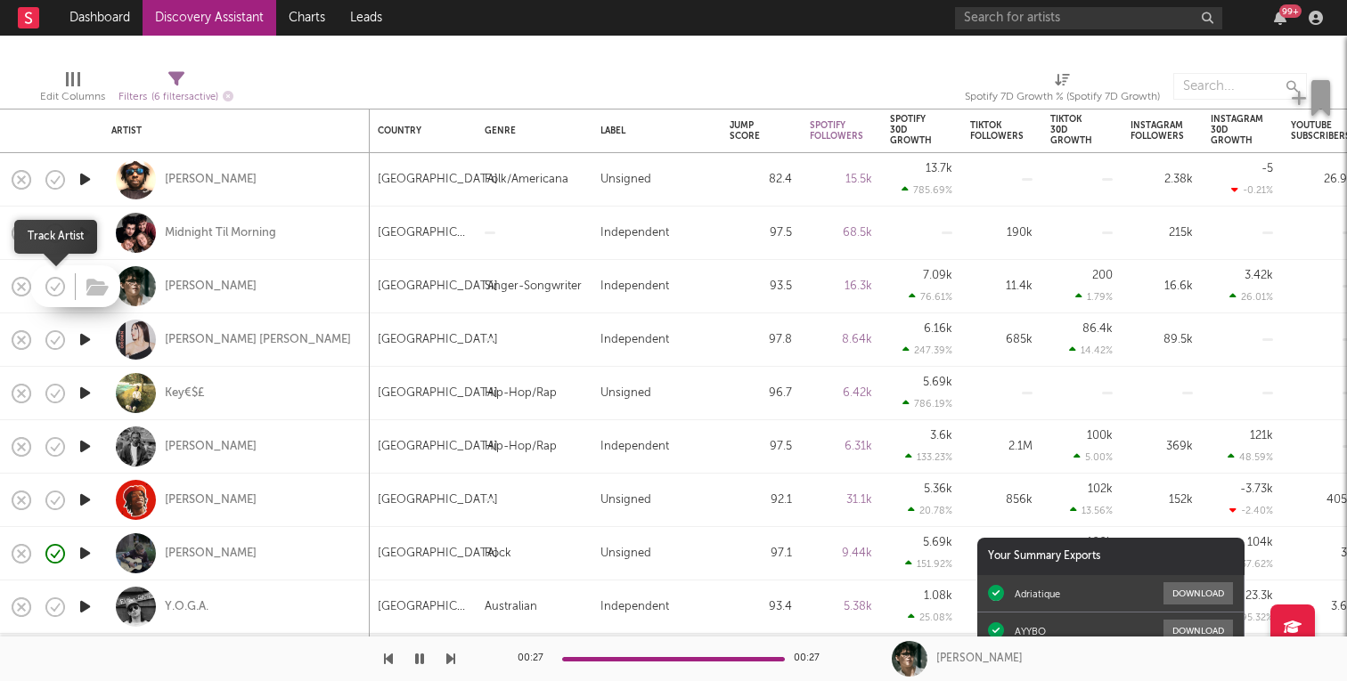
click at [60, 285] on icon "button" at bounding box center [55, 286] width 25 height 25
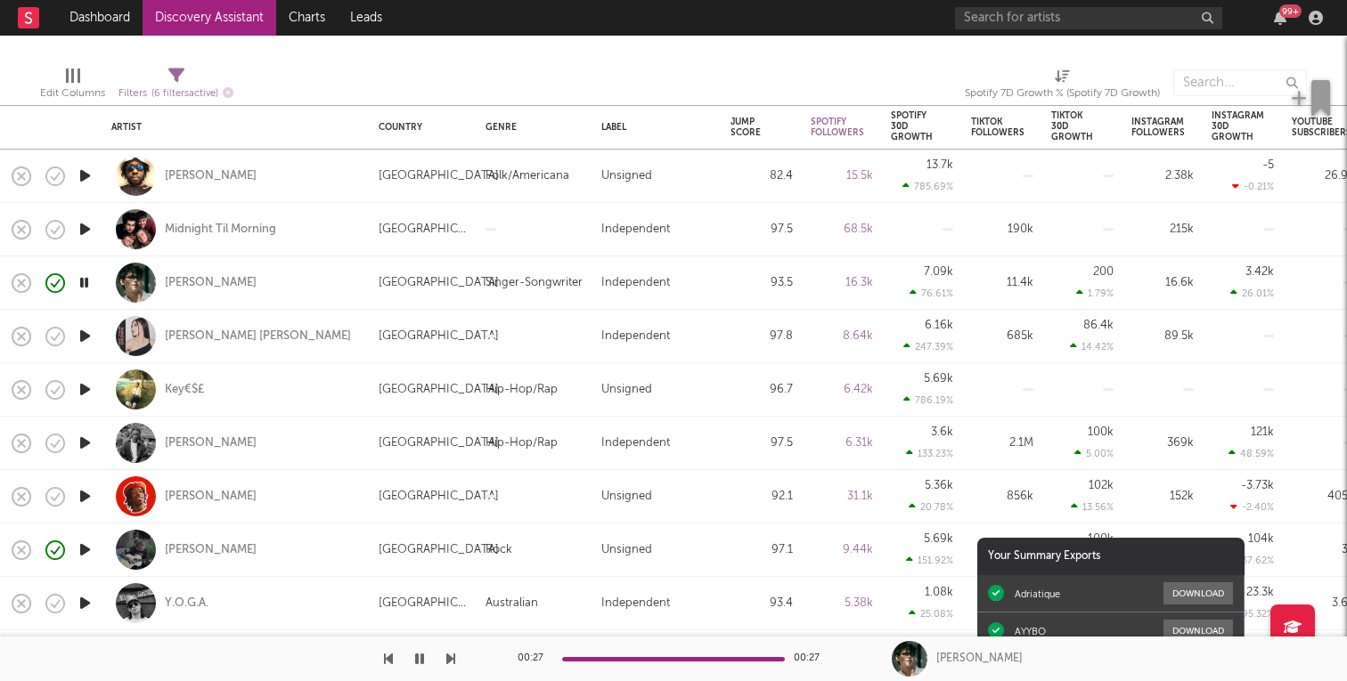
click at [91, 340] on icon "button" at bounding box center [85, 336] width 19 height 22
click at [675, 53] on div "Edit Columns Filters ( 6 filters active) Spotify 7D Growth % (Spotify 7D Growth)" at bounding box center [673, 78] width 1347 height 53
click at [15, 334] on icon "button" at bounding box center [21, 336] width 25 height 25
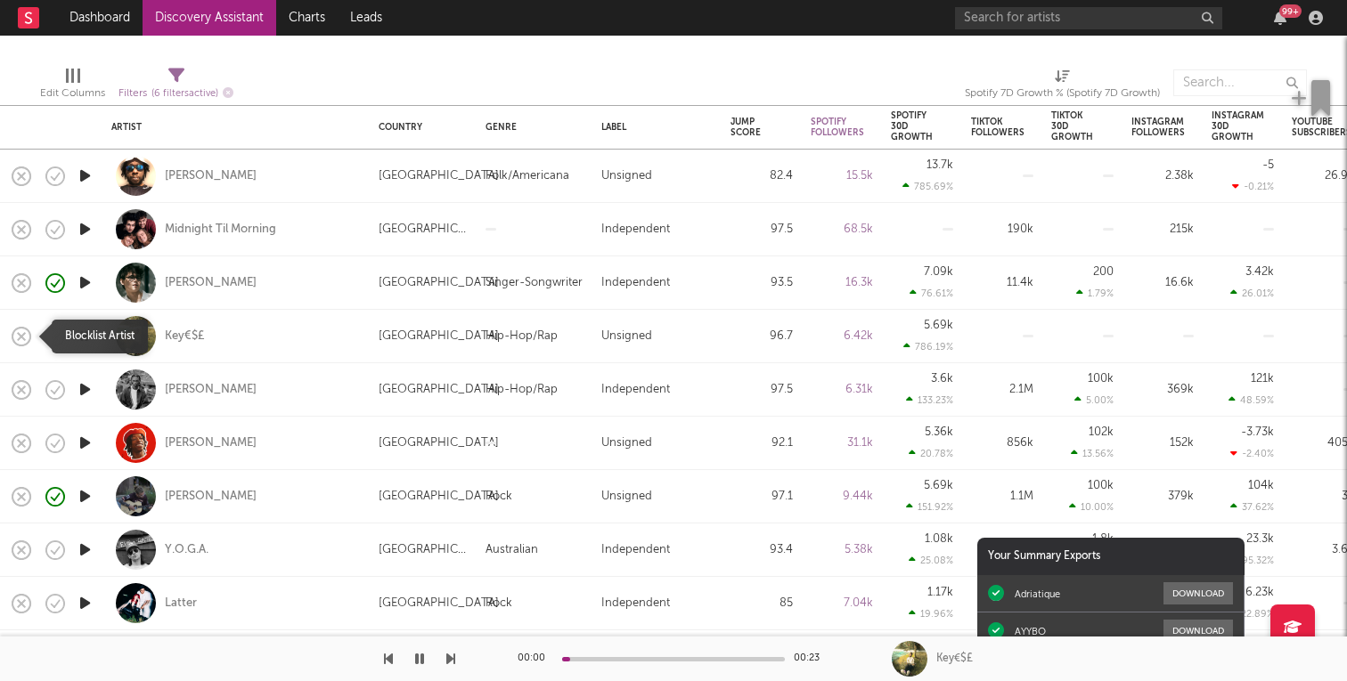
click at [15, 334] on icon "button" at bounding box center [21, 336] width 25 height 25
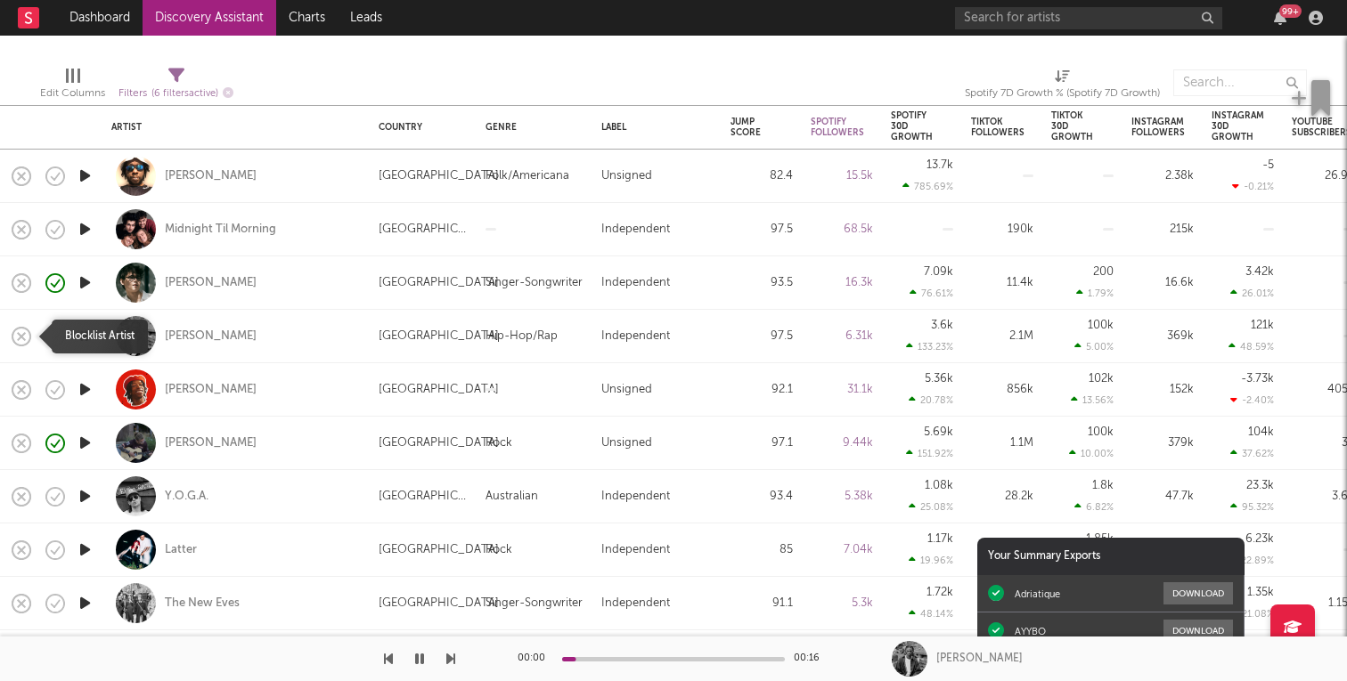
click at [15, 334] on icon "button" at bounding box center [21, 336] width 25 height 25
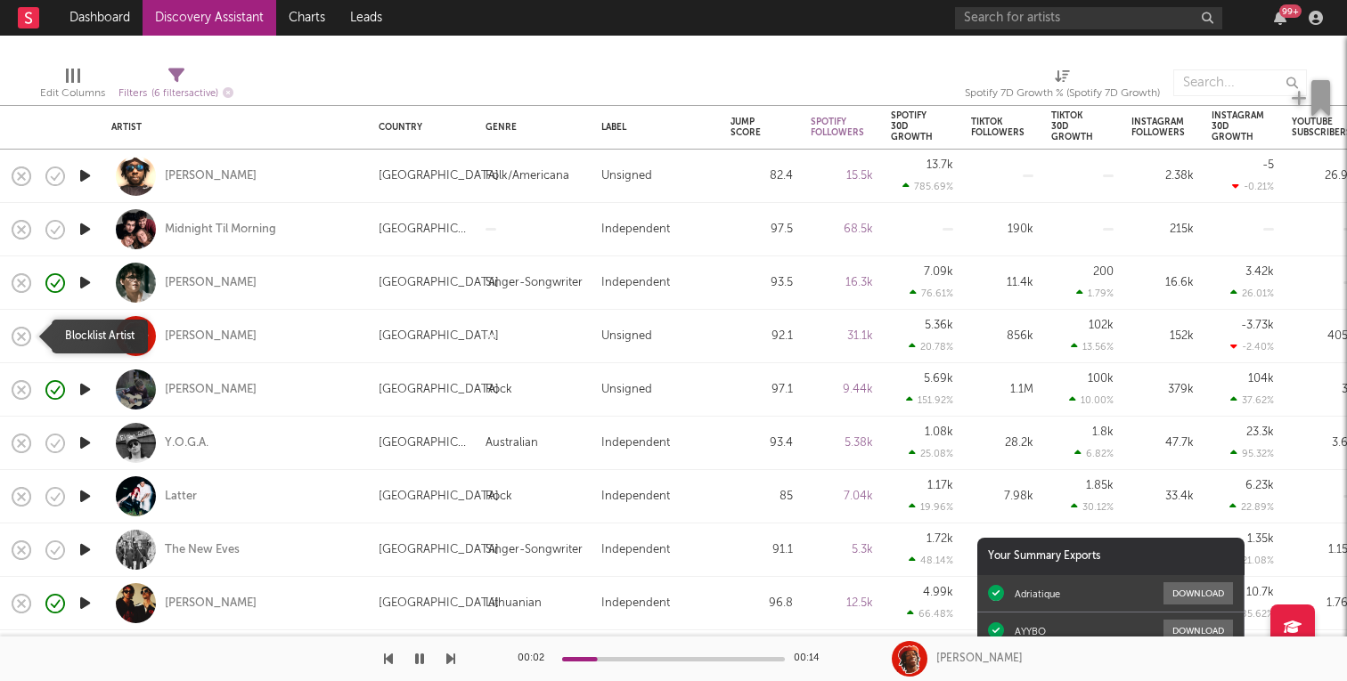
click at [15, 334] on icon "button" at bounding box center [21, 336] width 25 height 25
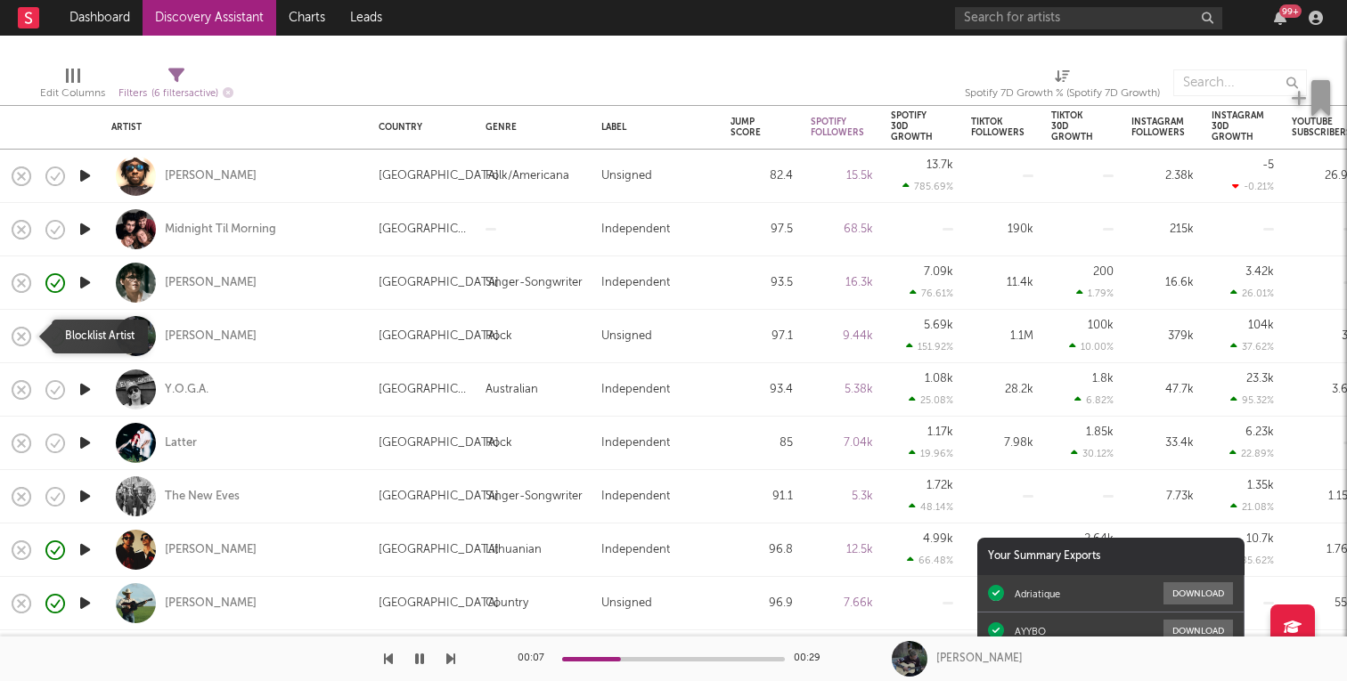
drag, startPoint x: 26, startPoint y: 337, endPoint x: 32, endPoint y: 385, distance: 48.5
drag, startPoint x: 24, startPoint y: 396, endPoint x: 511, endPoint y: 243, distance: 510.7
click at [1278, 21] on icon "button" at bounding box center [1280, 18] width 12 height 14
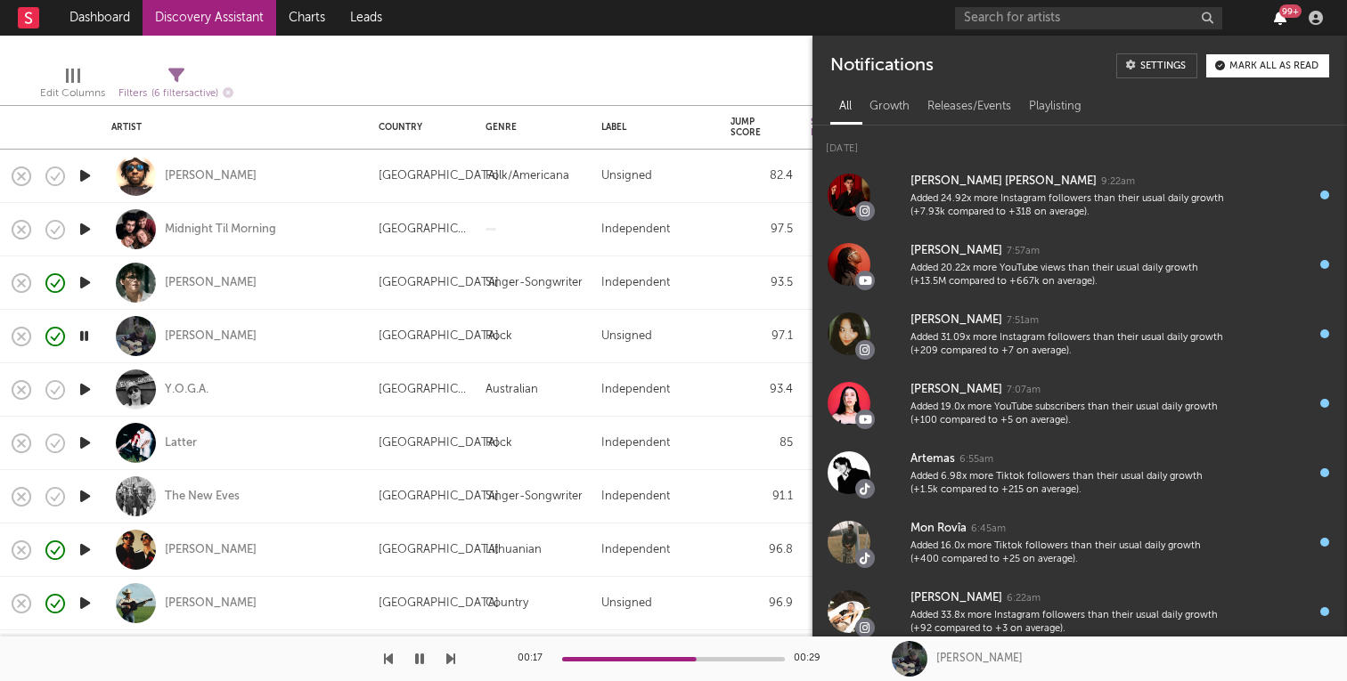
click at [1278, 21] on icon "button" at bounding box center [1280, 18] width 12 height 14
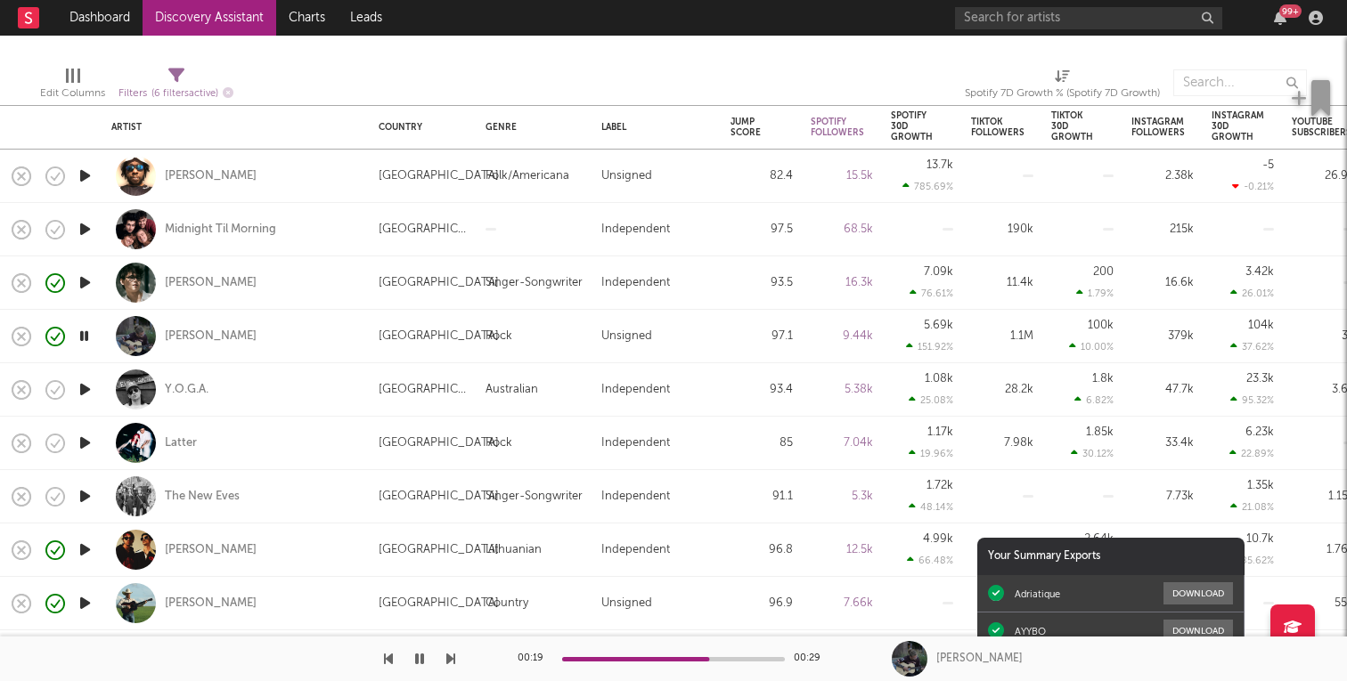
click at [84, 383] on icon "button" at bounding box center [85, 390] width 19 height 22
click at [17, 395] on icon "button" at bounding box center [21, 390] width 25 height 25
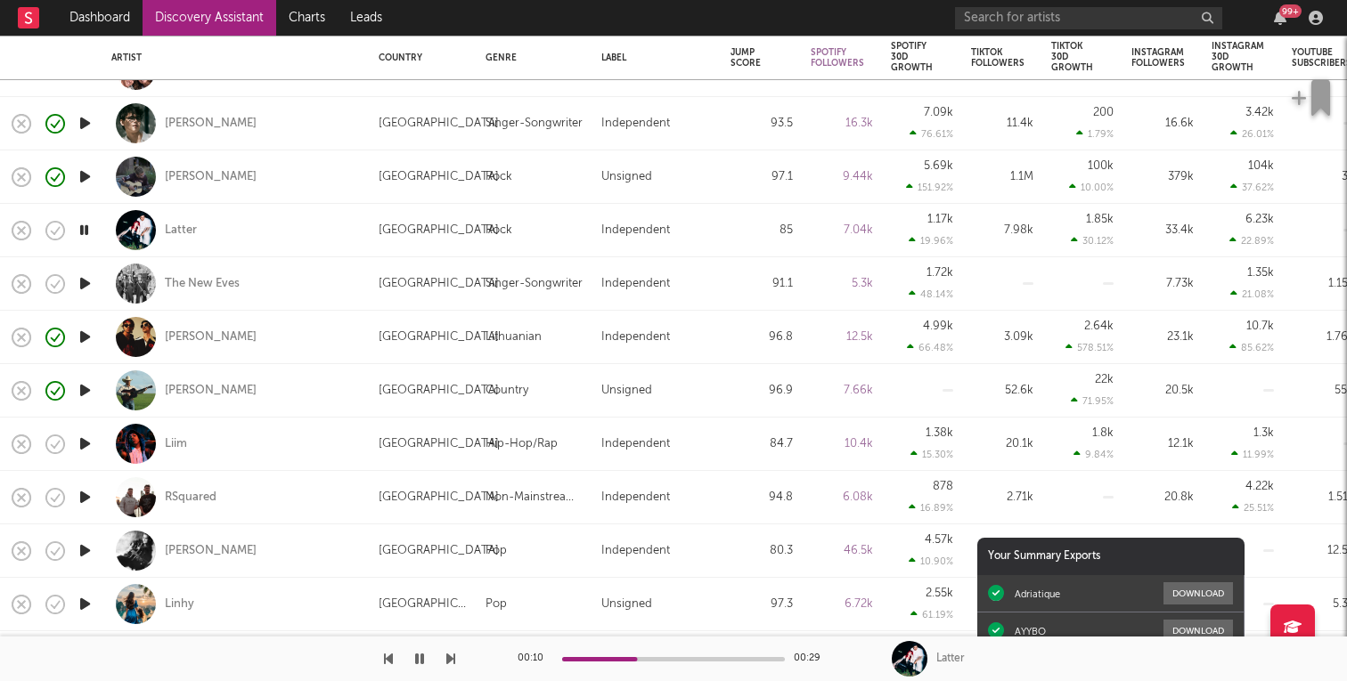
click at [21, 233] on icon "button" at bounding box center [21, 230] width 25 height 25
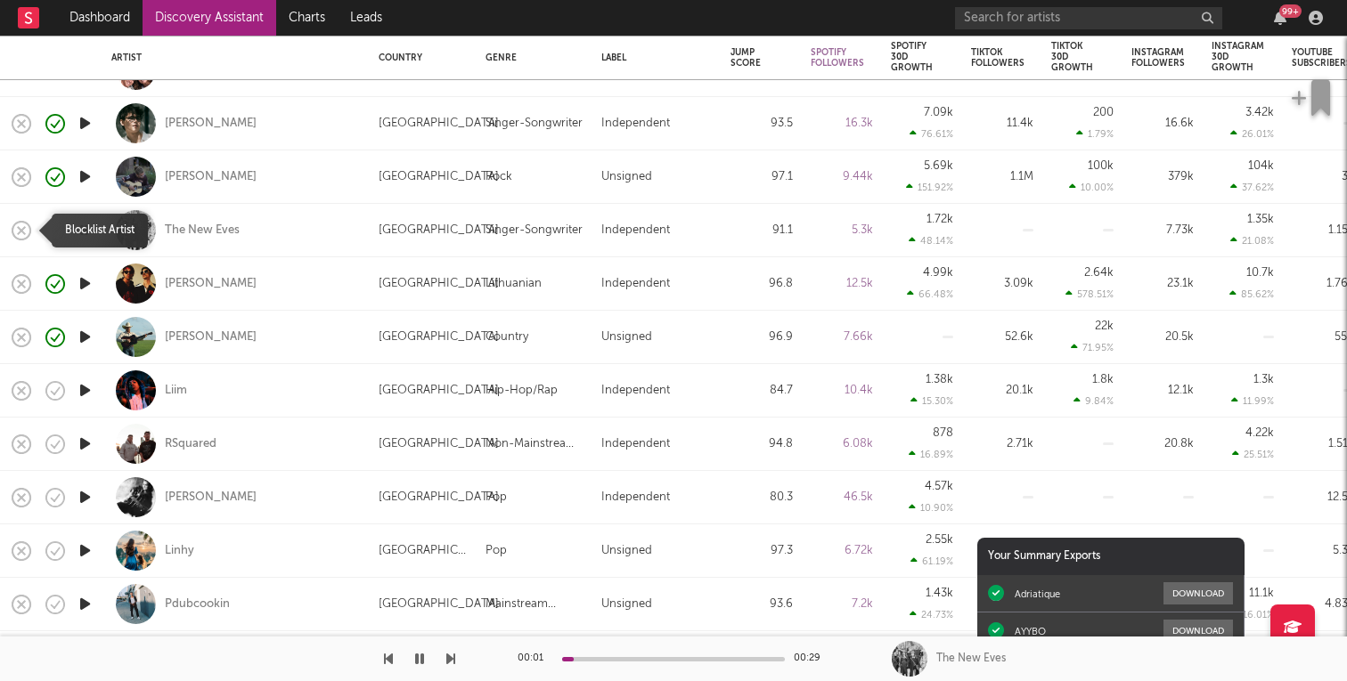
click at [28, 229] on icon "button" at bounding box center [21, 230] width 25 height 25
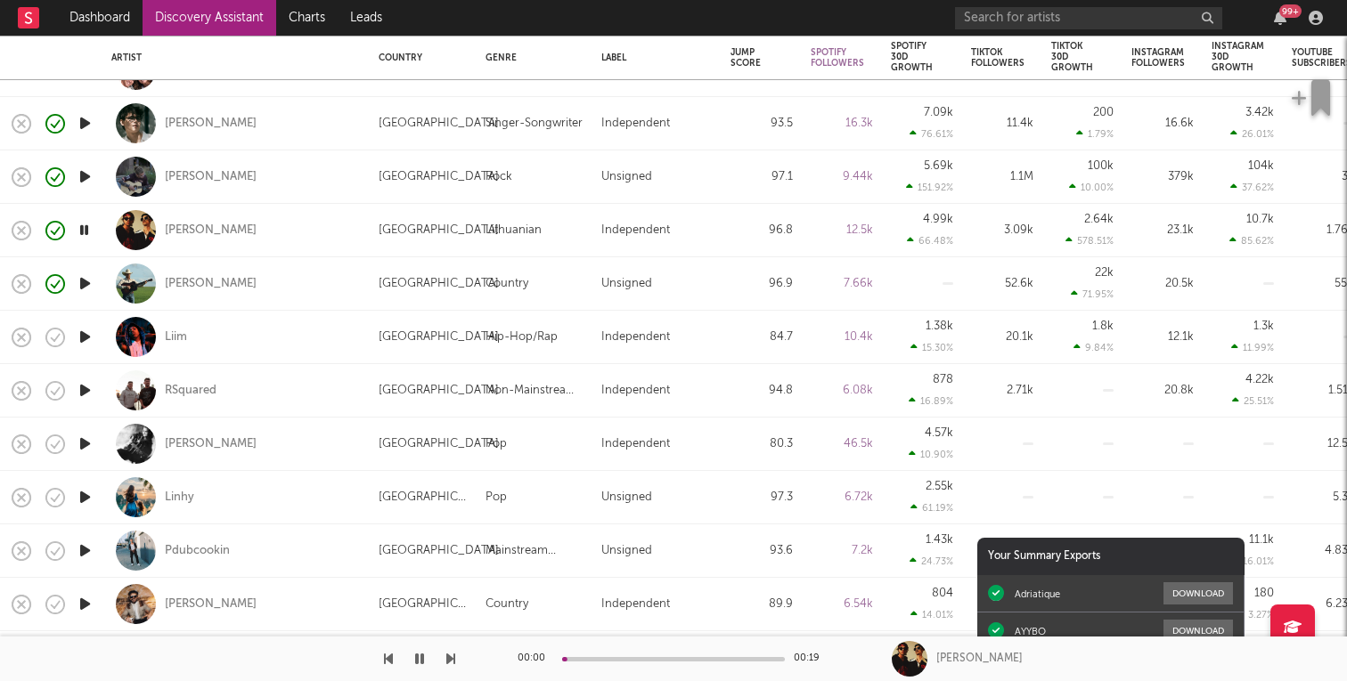
click at [84, 285] on icon "button" at bounding box center [85, 284] width 19 height 22
click at [84, 338] on icon "button" at bounding box center [85, 337] width 19 height 22
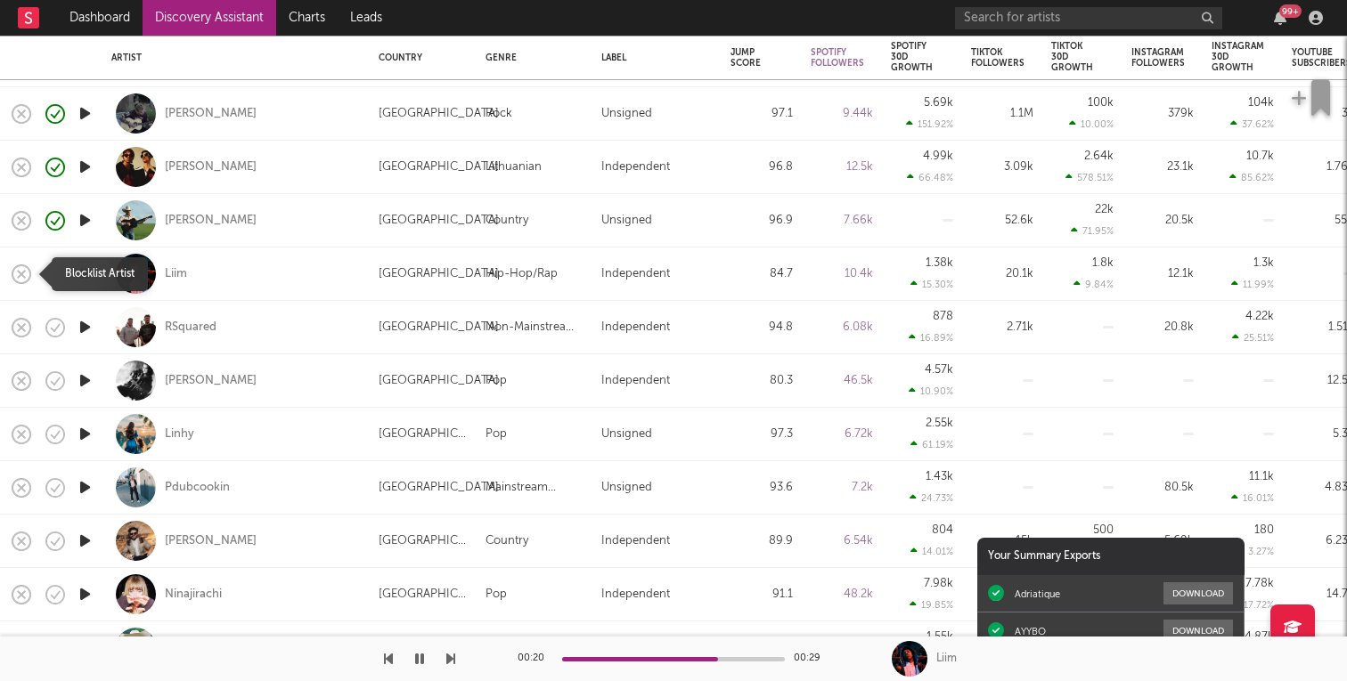
click at [20, 275] on rect "button" at bounding box center [21, 273] width 7 height 7
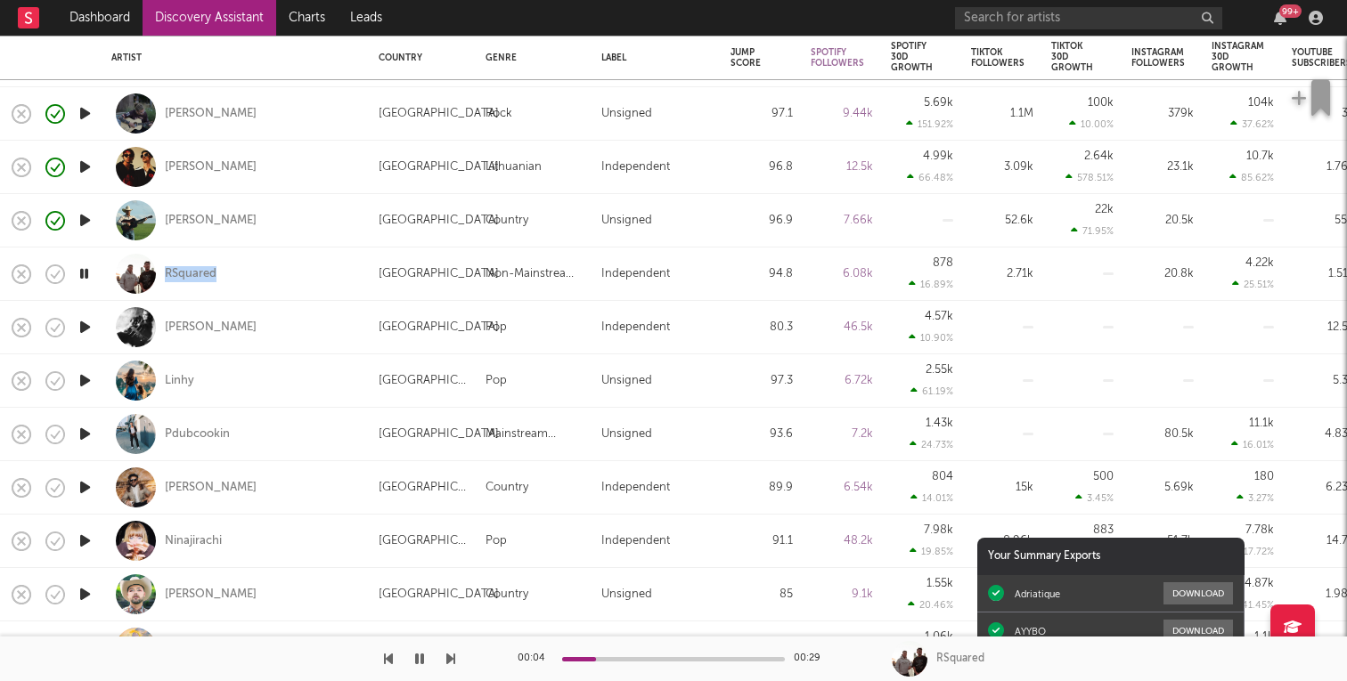
copy div "RSquared"
drag, startPoint x: 228, startPoint y: 274, endPoint x: 163, endPoint y: 274, distance: 65.0
click at [163, 274] on div "RSquared" at bounding box center [235, 274] width 249 height 53
select select "1w"
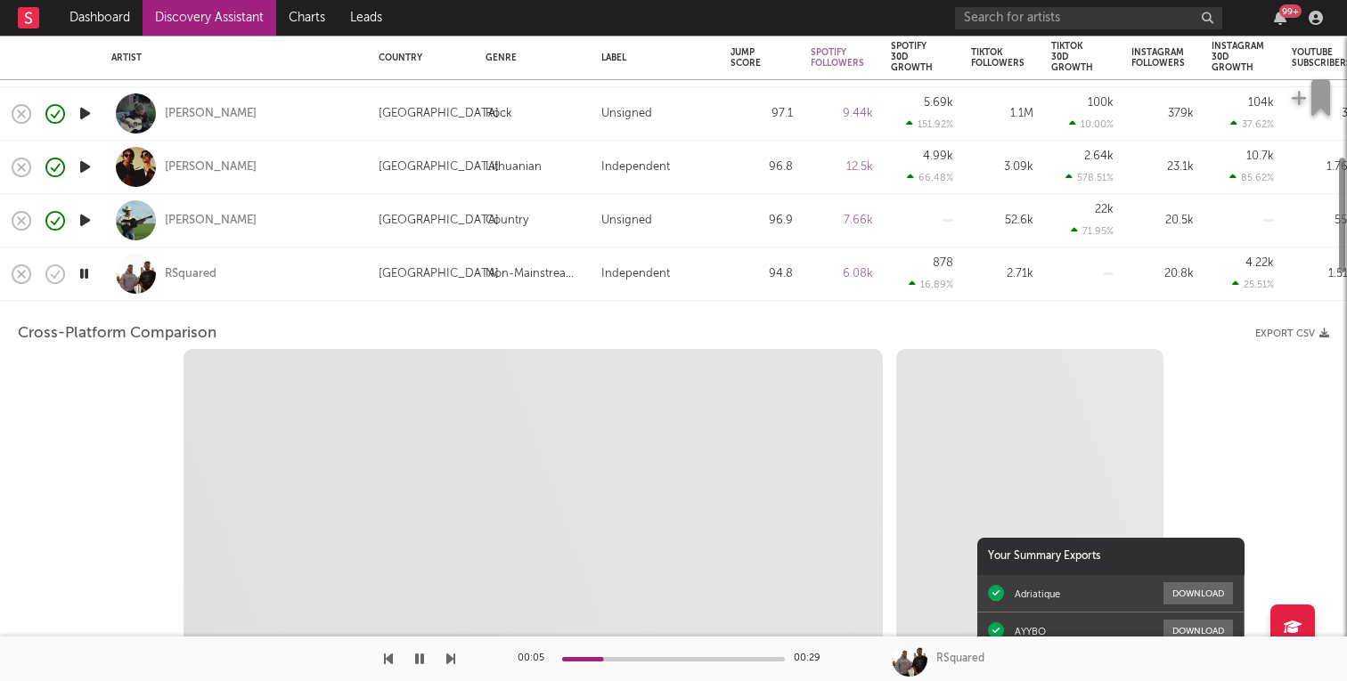
click at [285, 257] on div "RSquared" at bounding box center [235, 274] width 249 height 53
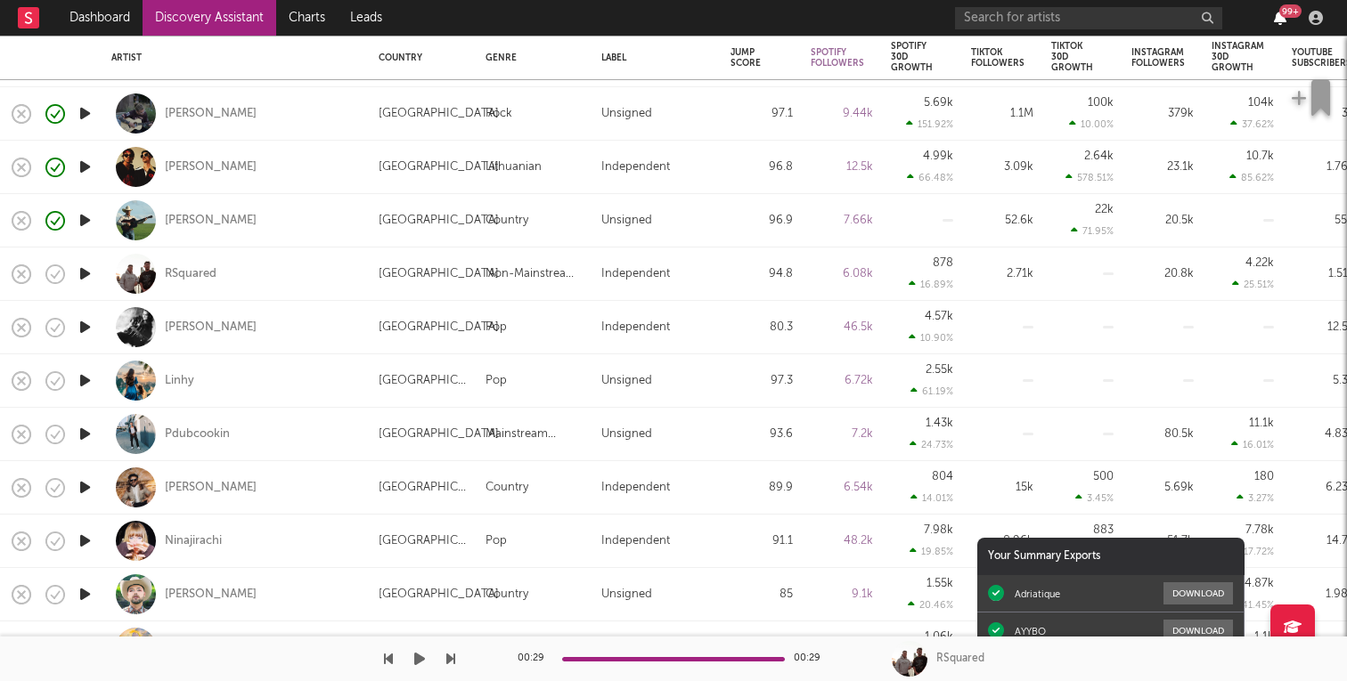
click at [1278, 12] on icon "button" at bounding box center [1280, 18] width 12 height 14
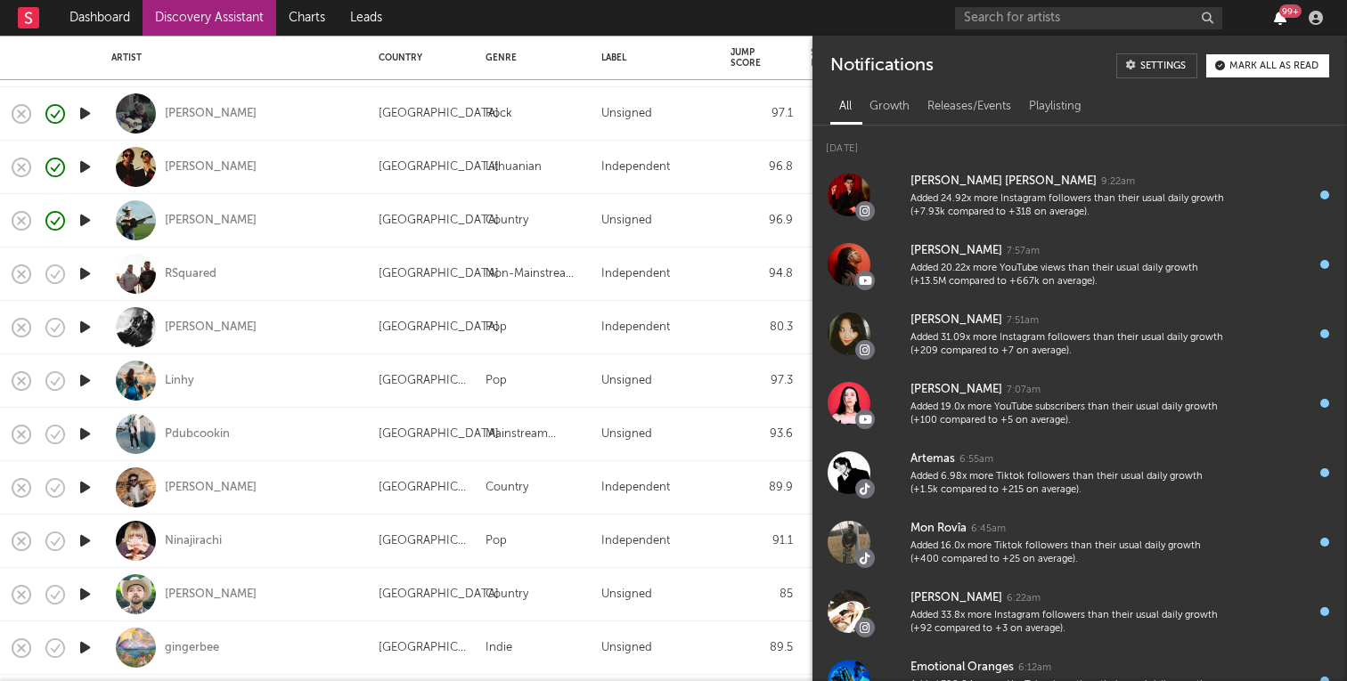
click at [1278, 13] on icon "button" at bounding box center [1280, 18] width 12 height 14
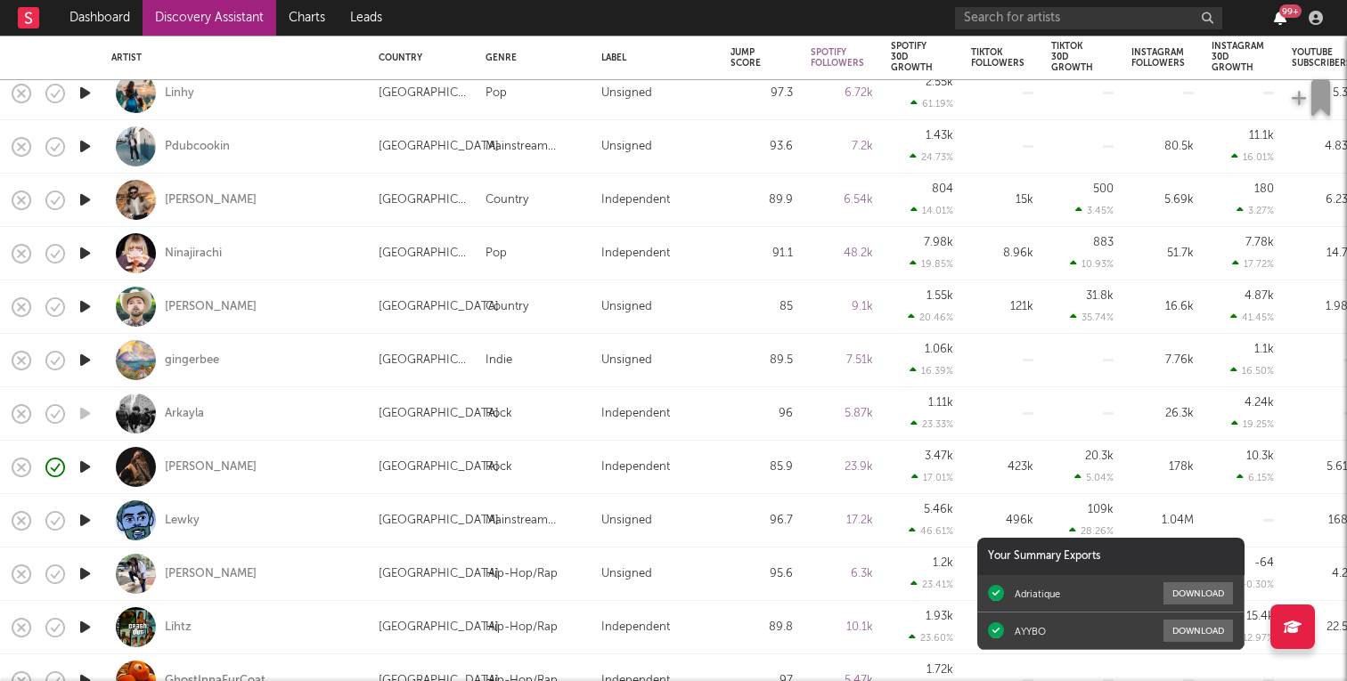
click at [1278, 15] on icon "button" at bounding box center [1280, 18] width 12 height 14
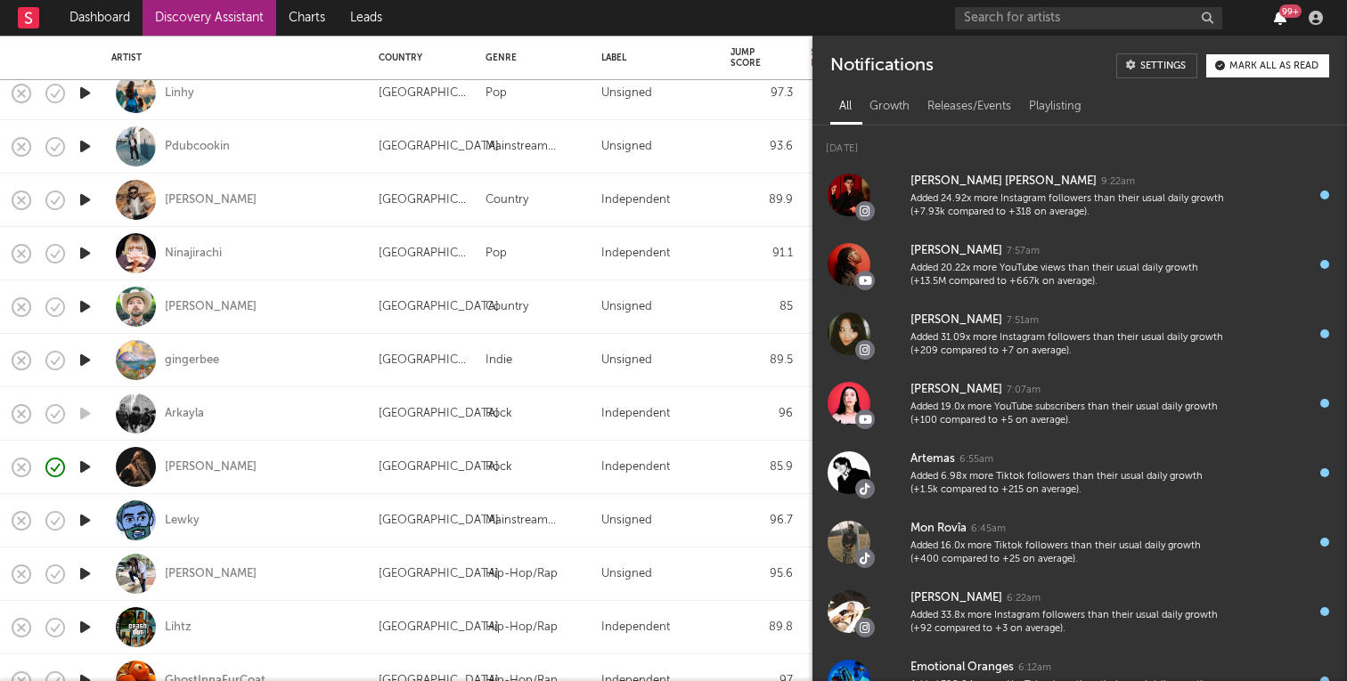
click at [1278, 15] on icon "button" at bounding box center [1280, 18] width 12 height 14
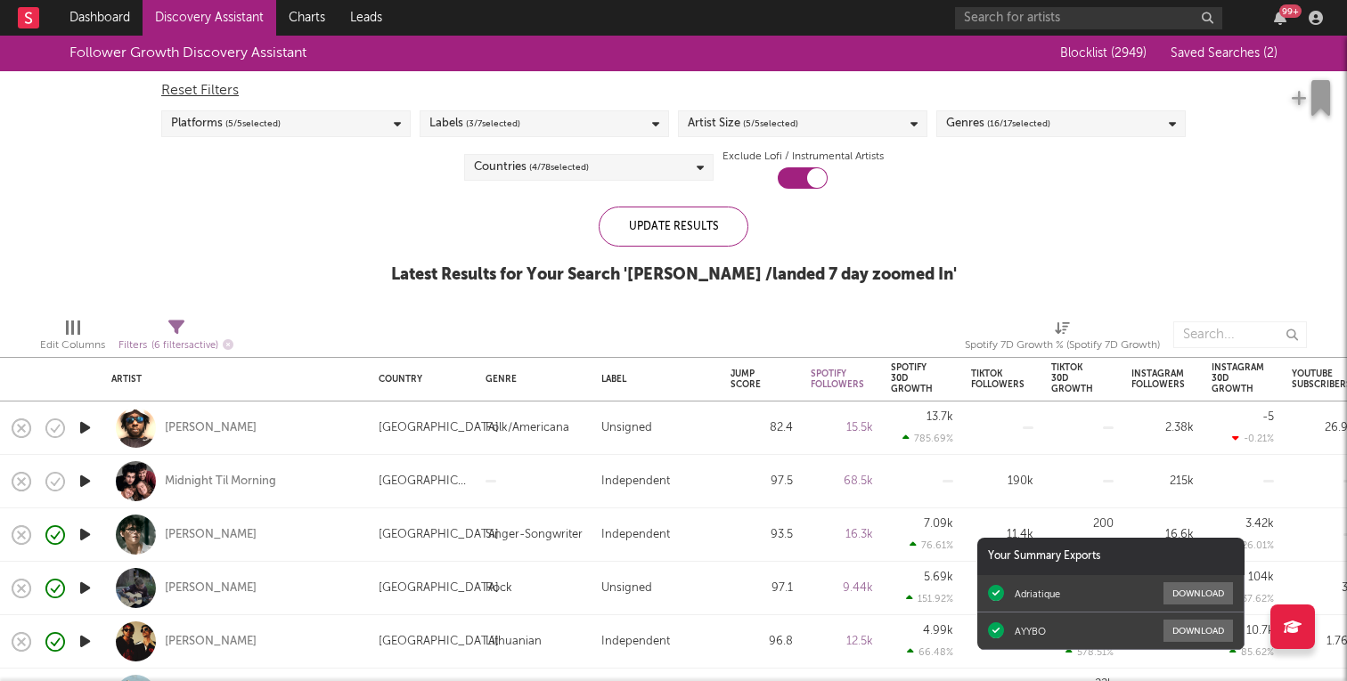
click at [1285, 11] on div "99 +" at bounding box center [1290, 10] width 22 height 13
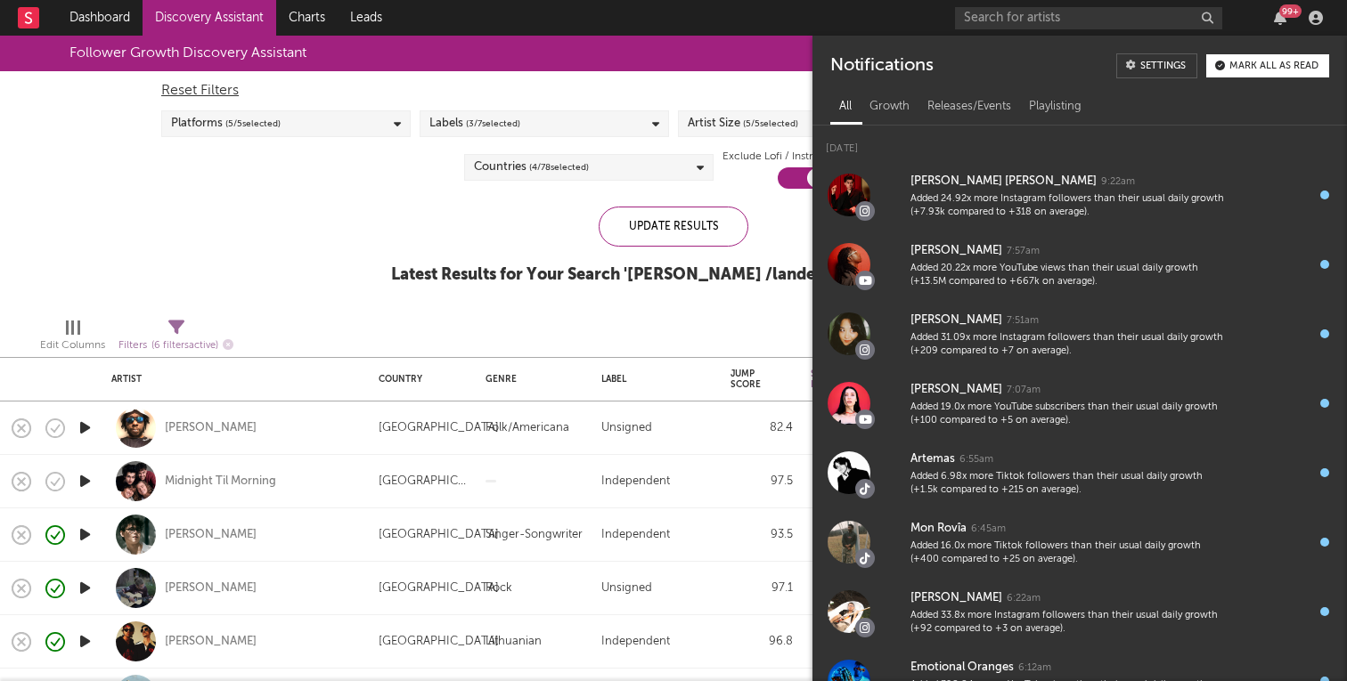
click at [1285, 11] on div "99 +" at bounding box center [1290, 10] width 22 height 13
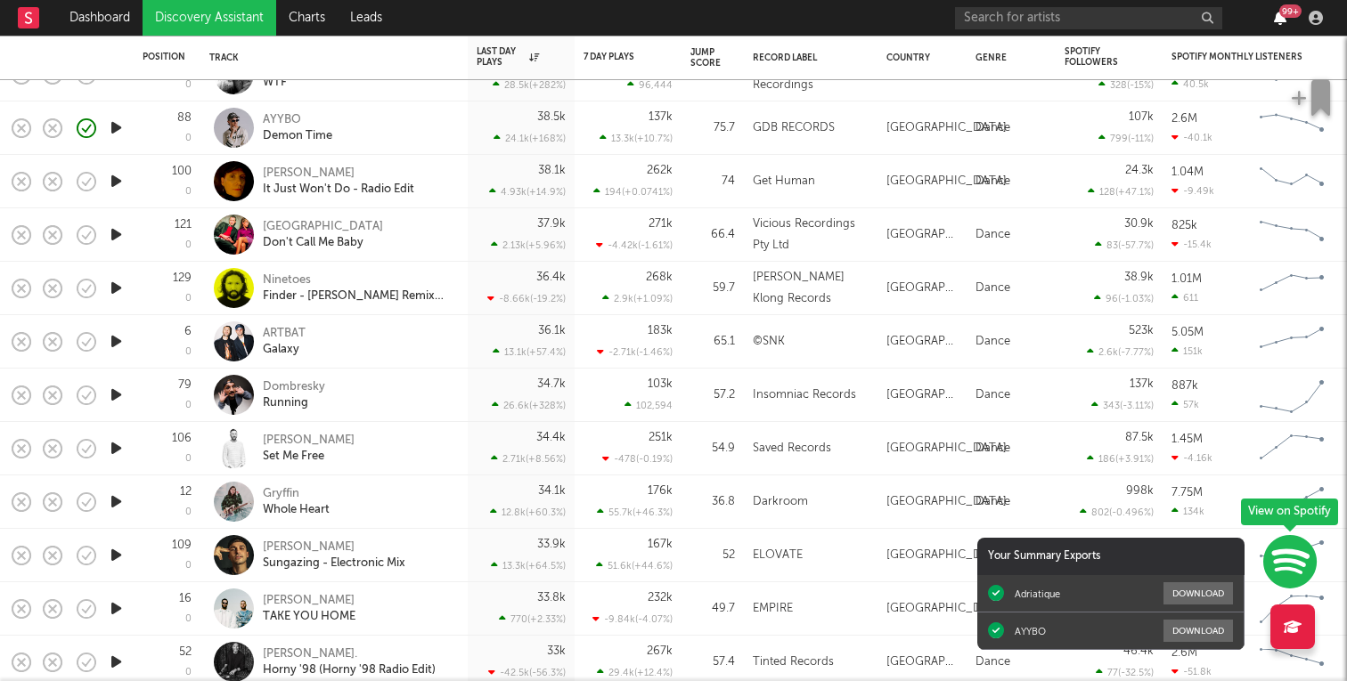
click at [1276, 18] on icon "button" at bounding box center [1280, 18] width 12 height 14
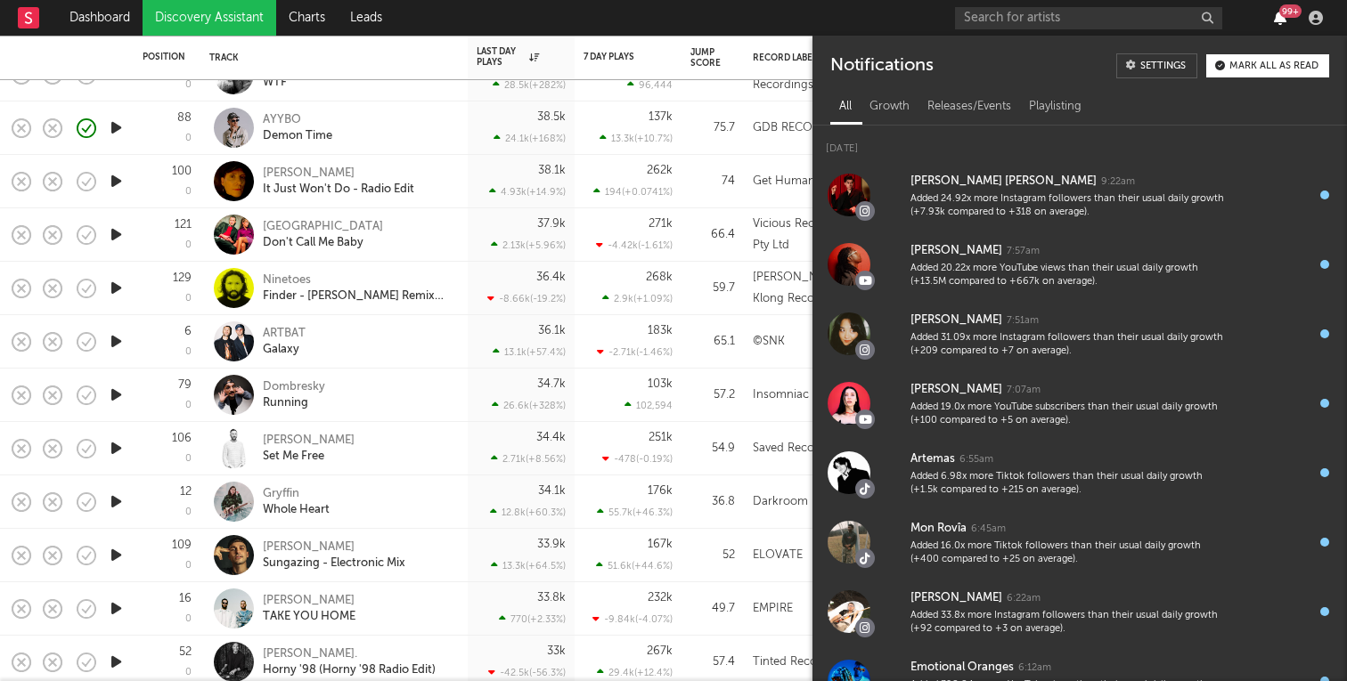
click at [1276, 17] on icon "button" at bounding box center [1280, 18] width 12 height 14
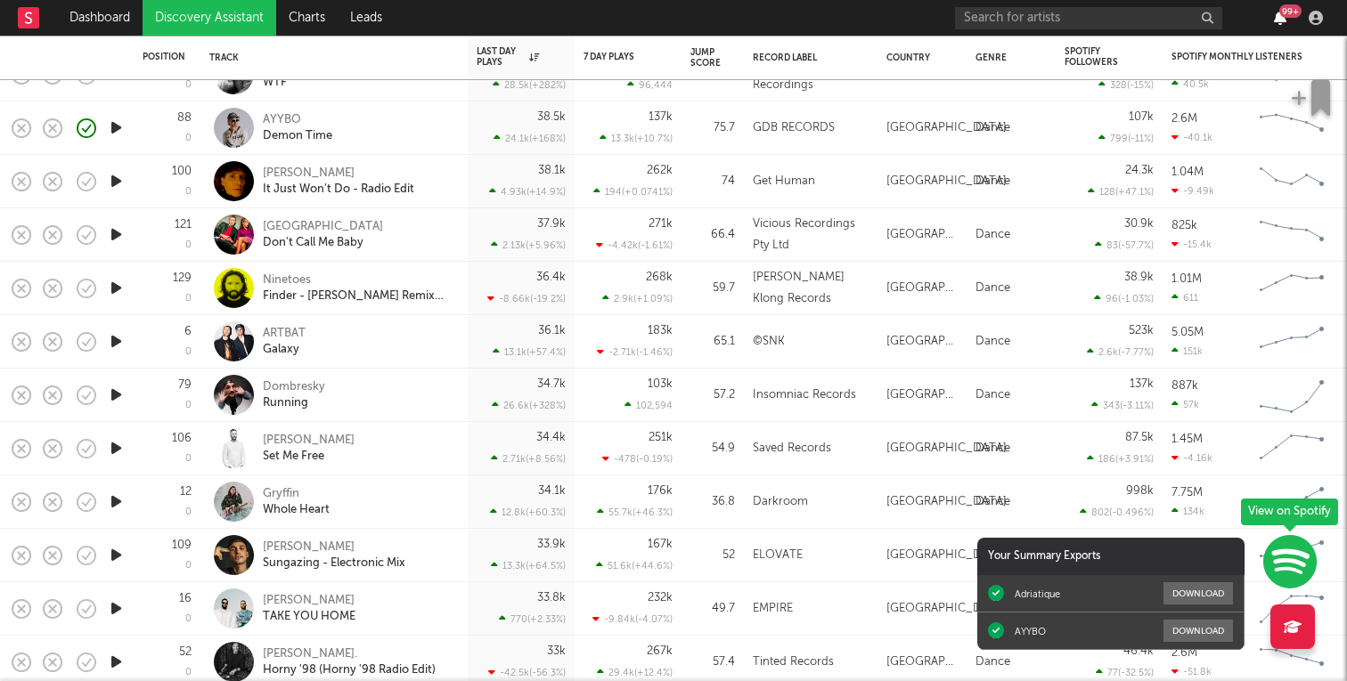
click at [1276, 17] on icon "button" at bounding box center [1280, 18] width 12 height 14
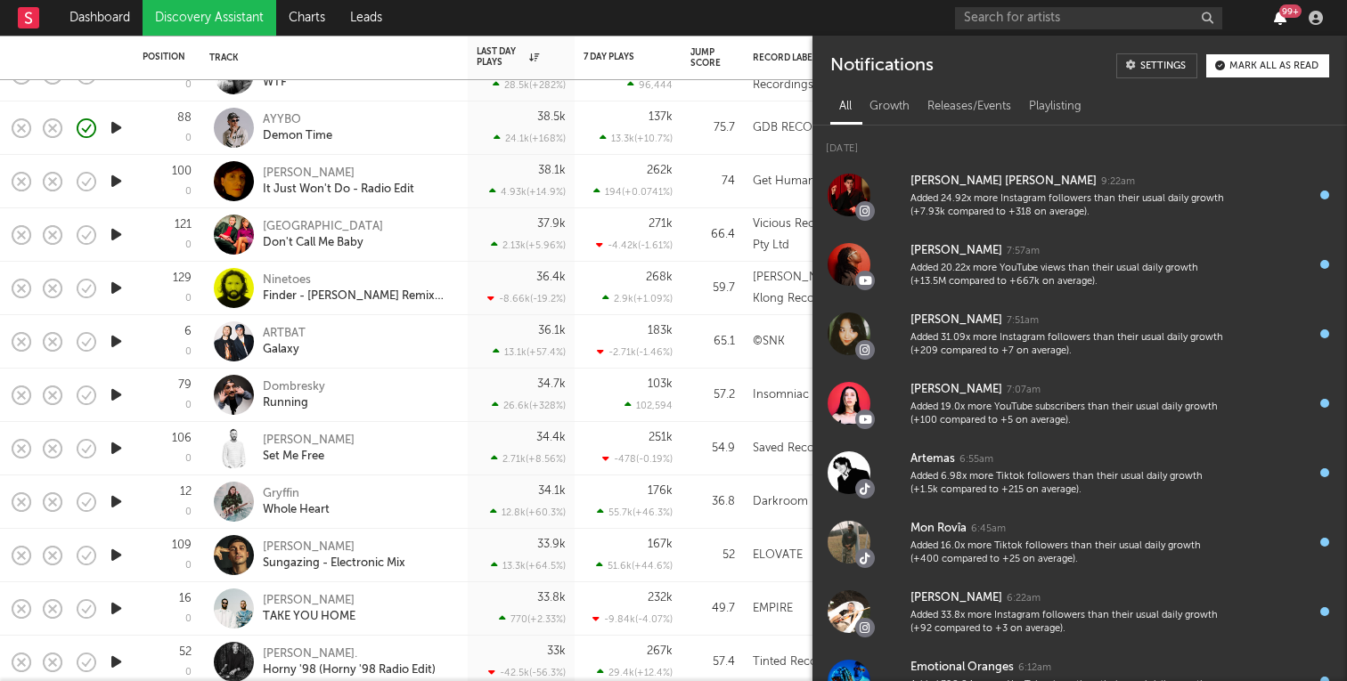
click at [1276, 17] on icon "button" at bounding box center [1280, 18] width 12 height 14
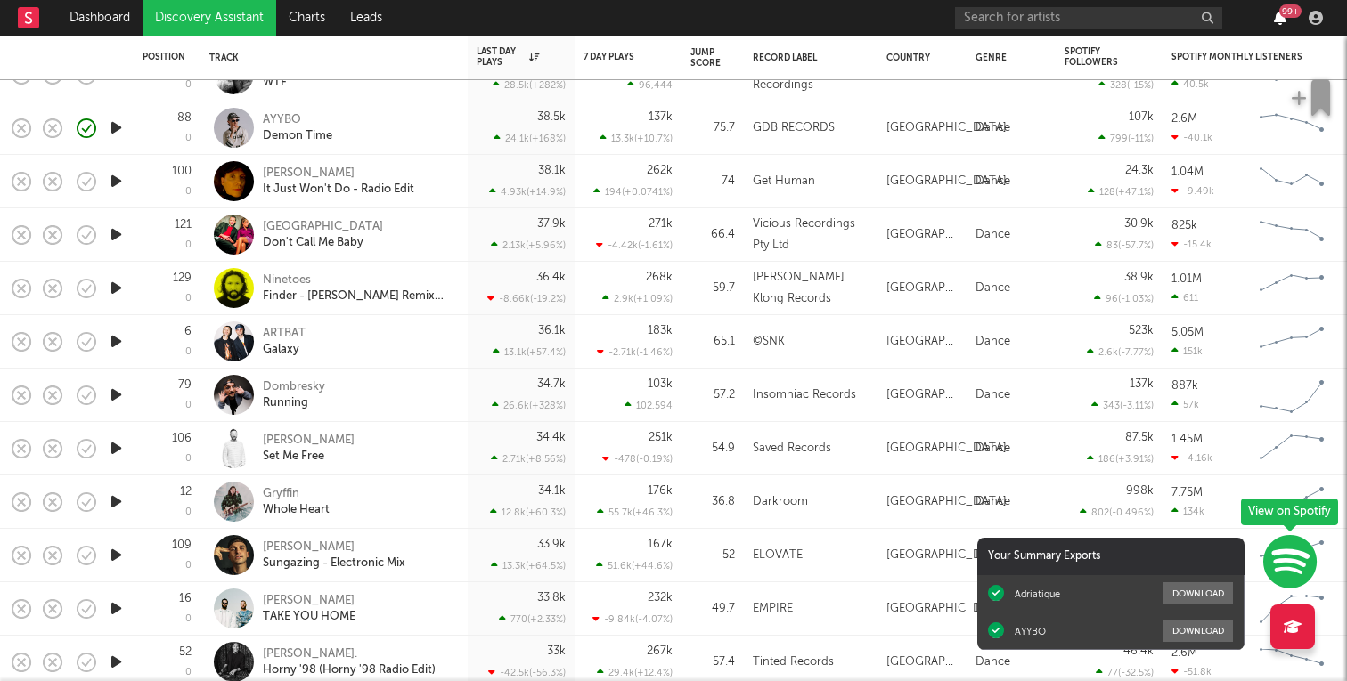
click at [1276, 17] on icon "button" at bounding box center [1280, 18] width 12 height 14
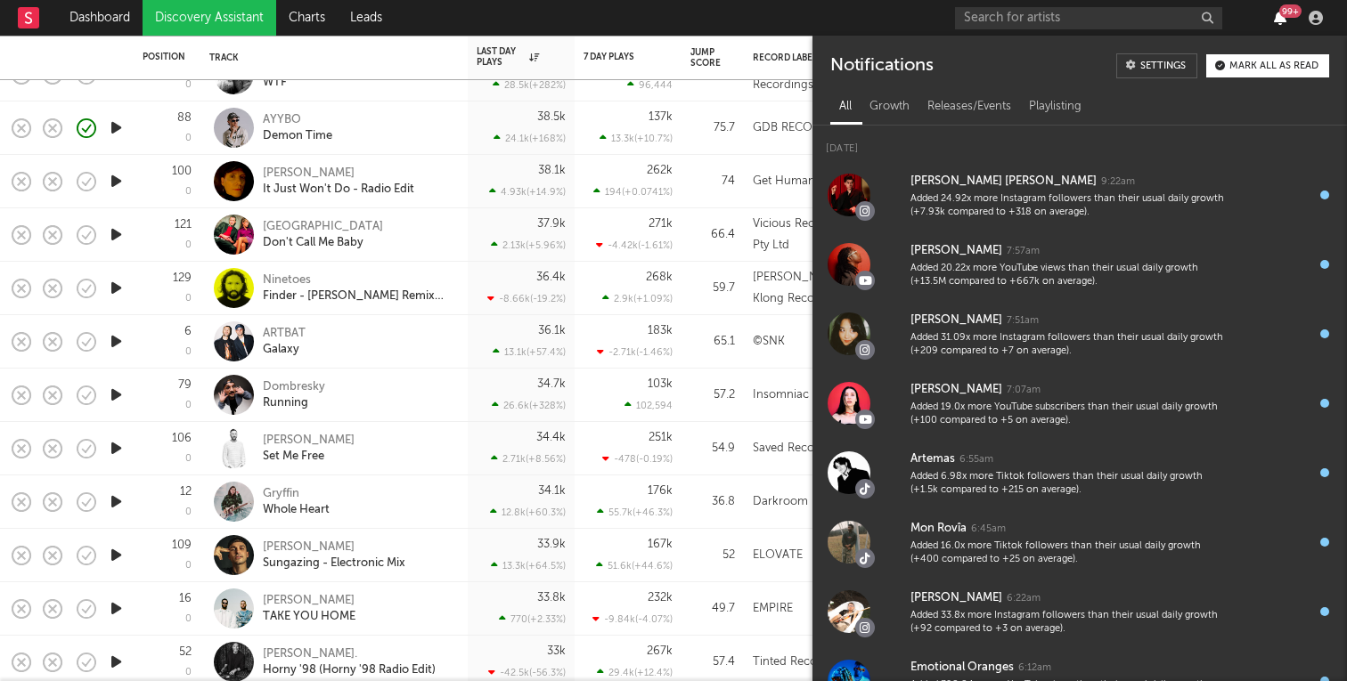
click at [1276, 17] on icon "button" at bounding box center [1280, 18] width 12 height 14
